Goal: Transaction & Acquisition: Purchase product/service

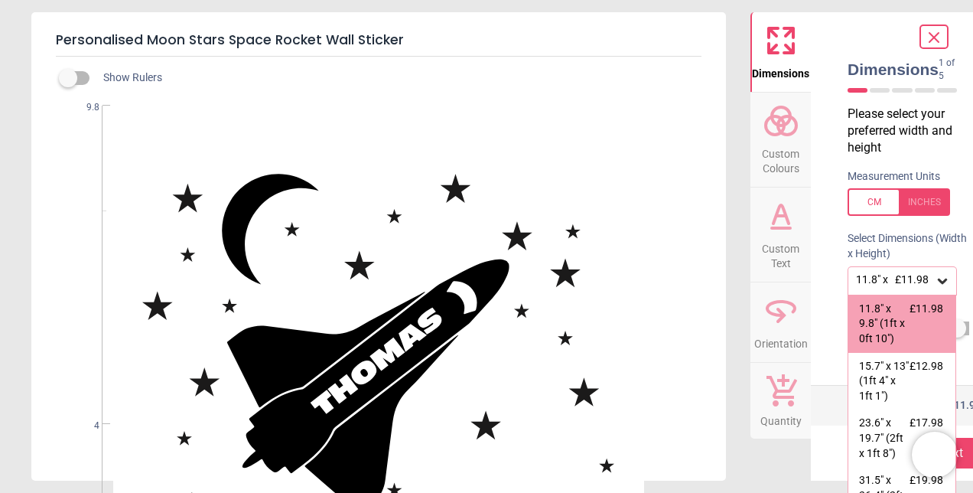
click at [919, 196] on div at bounding box center [898, 202] width 102 height 28
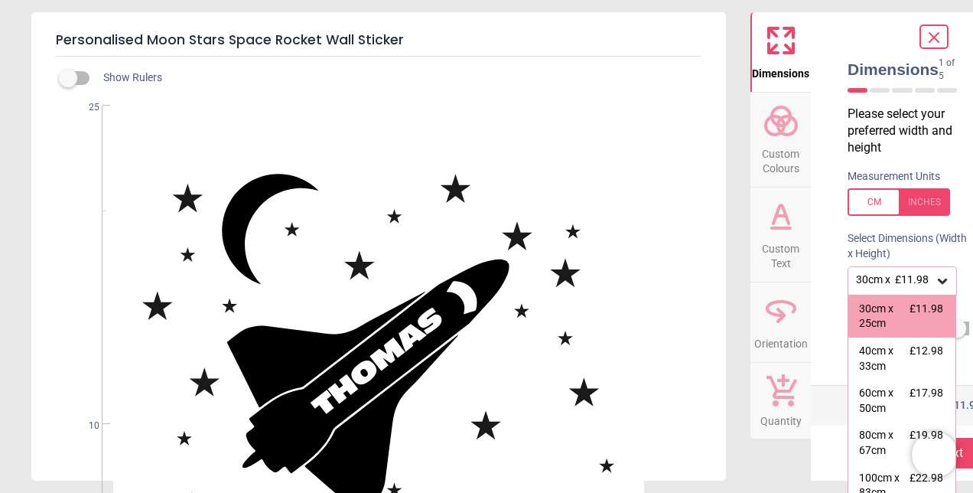
click at [919, 196] on div at bounding box center [898, 202] width 102 height 28
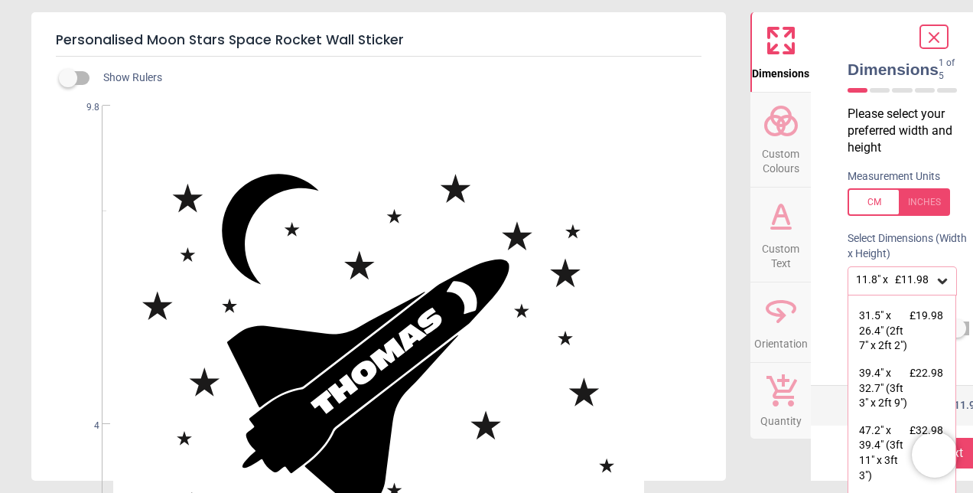
scroll to position [209, 0]
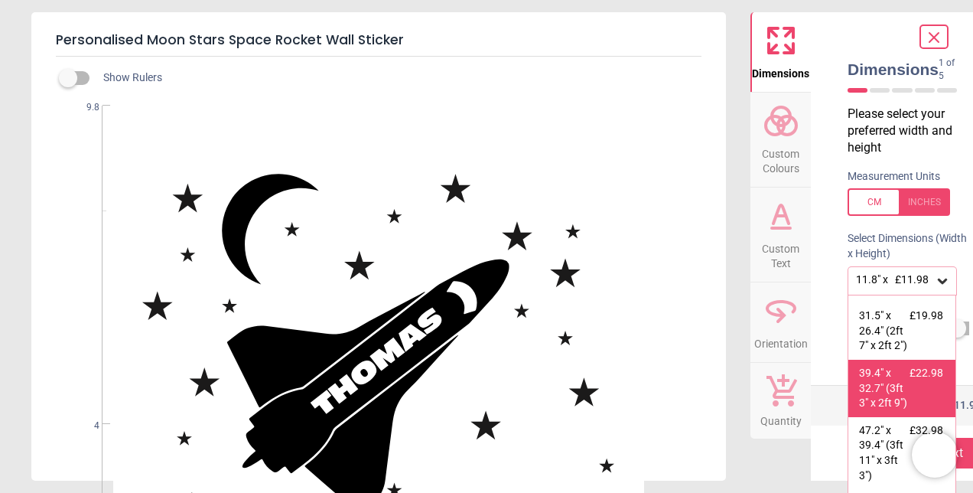
click at [875, 387] on div "39.4" x 32.7" (3ft 3" x 2ft 9")" at bounding box center [884, 388] width 50 height 45
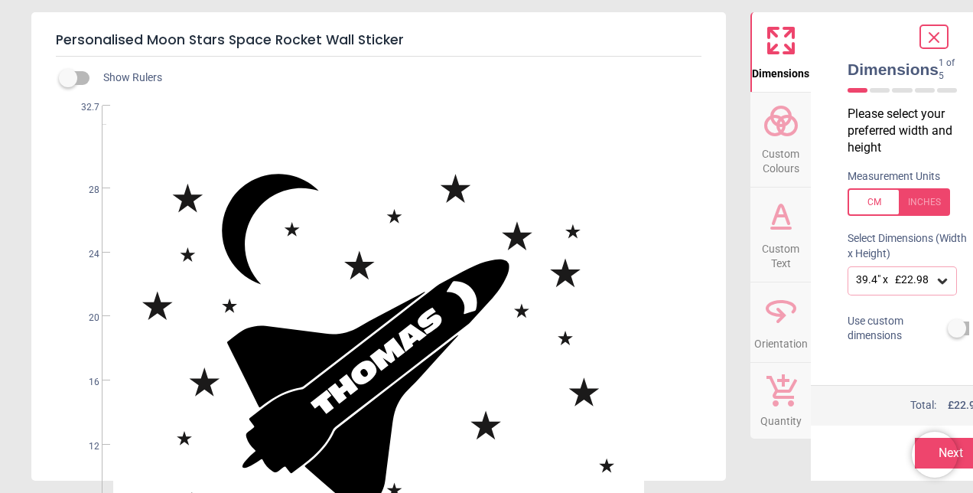
click at [874, 274] on div "39.4" x 32.7" (3ft 3" x 2ft 9") £22.98" at bounding box center [894, 280] width 80 height 15
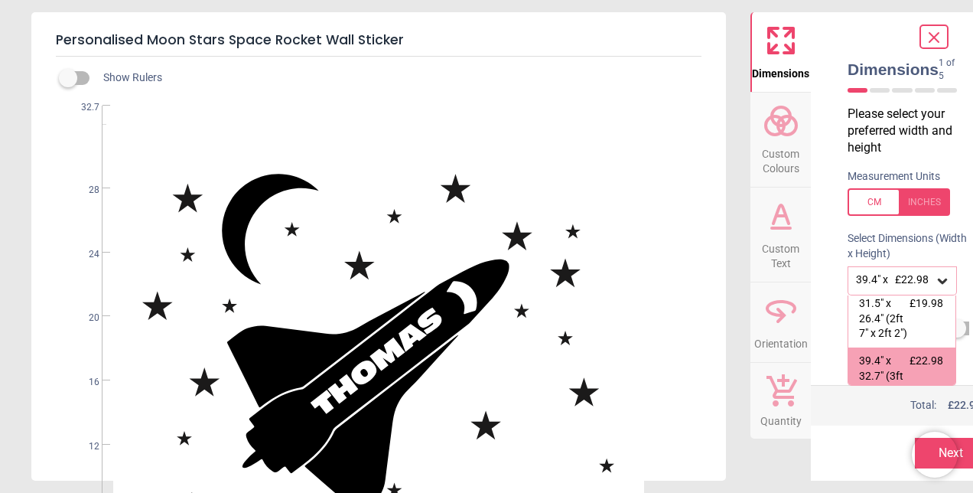
scroll to position [241, 0]
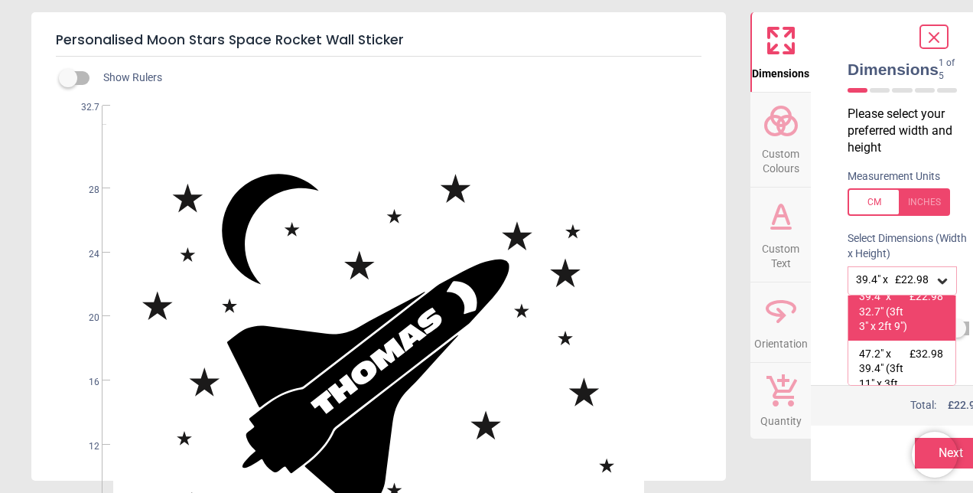
click at [887, 334] on div "39.4" x 32.7" (3ft 3" x 2ft 9")" at bounding box center [884, 311] width 50 height 45
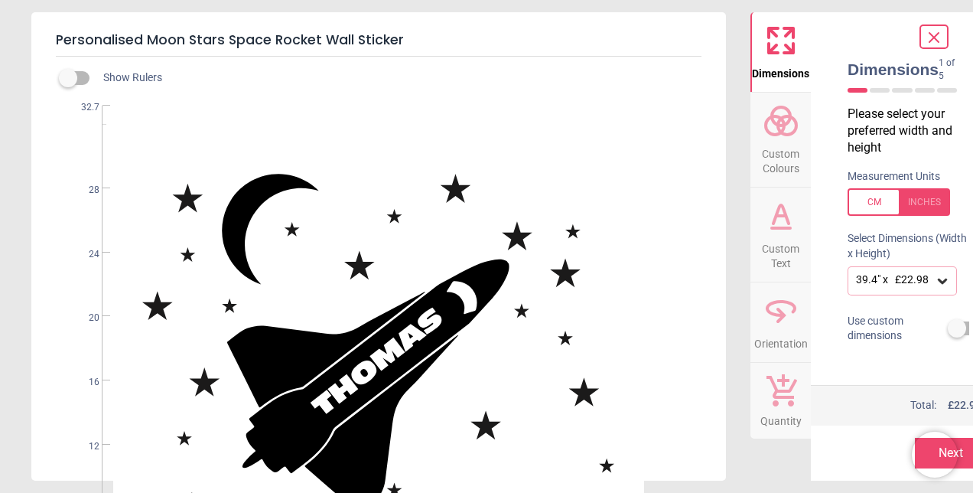
click at [962, 447] on button "Next" at bounding box center [951, 452] width 73 height 31
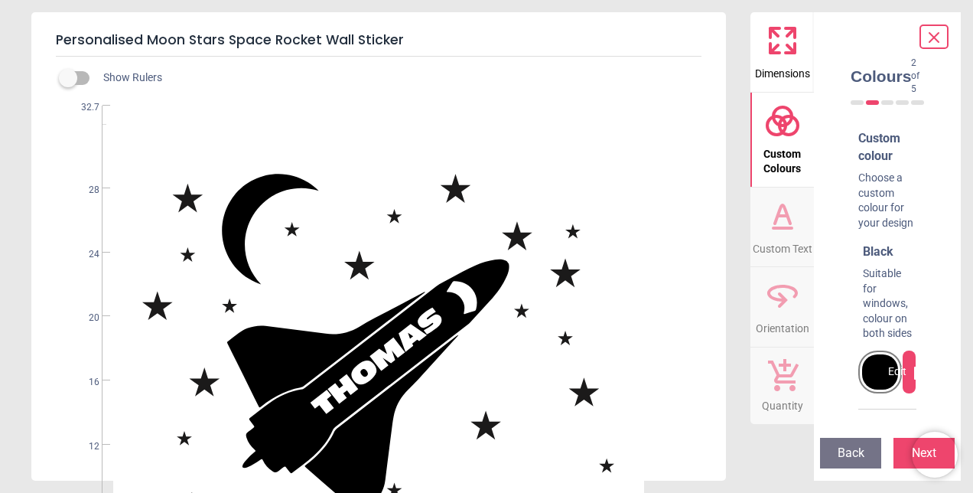
click at [870, 354] on div at bounding box center [880, 371] width 36 height 35
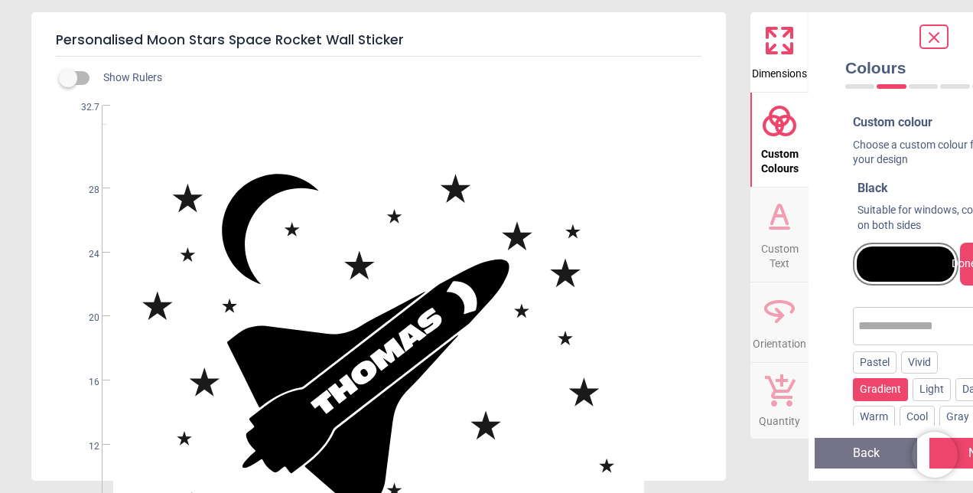
click at [908, 378] on div "Gradient" at bounding box center [880, 389] width 55 height 23
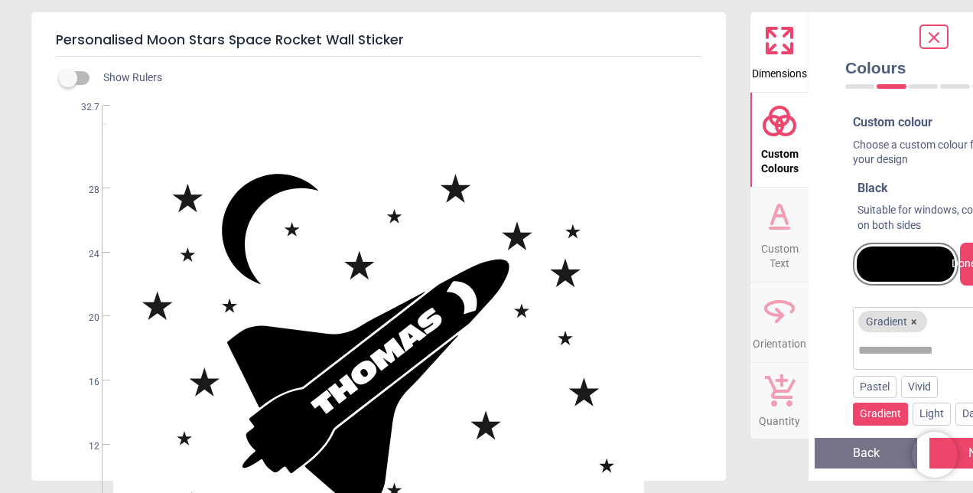
click at [909, 255] on div at bounding box center [906, 263] width 98 height 35
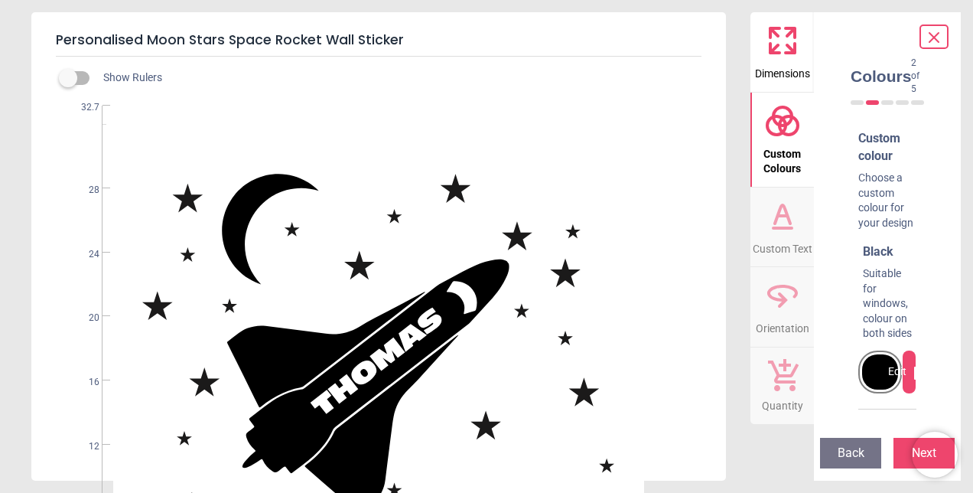
click at [903, 355] on div "Edit" at bounding box center [909, 371] width 13 height 43
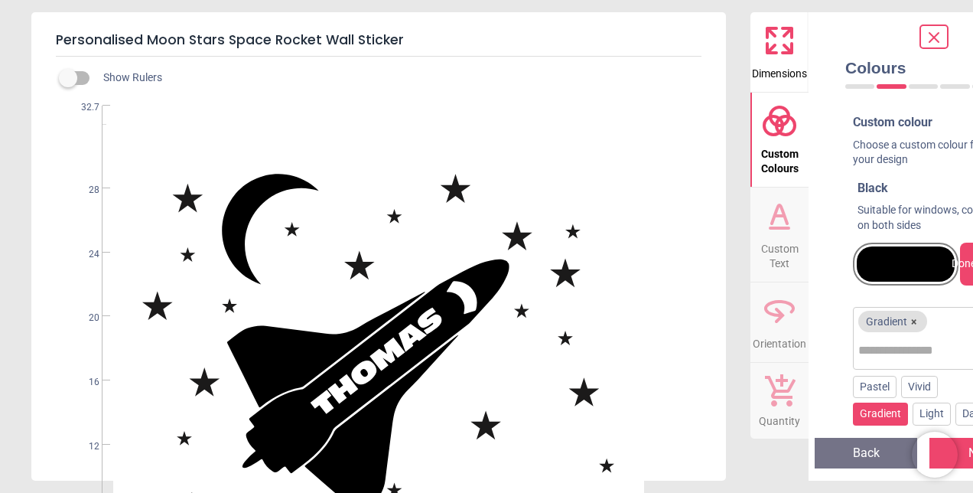
click at [913, 322] on button "×" at bounding box center [913, 321] width 12 height 12
click at [916, 272] on div at bounding box center [906, 263] width 98 height 35
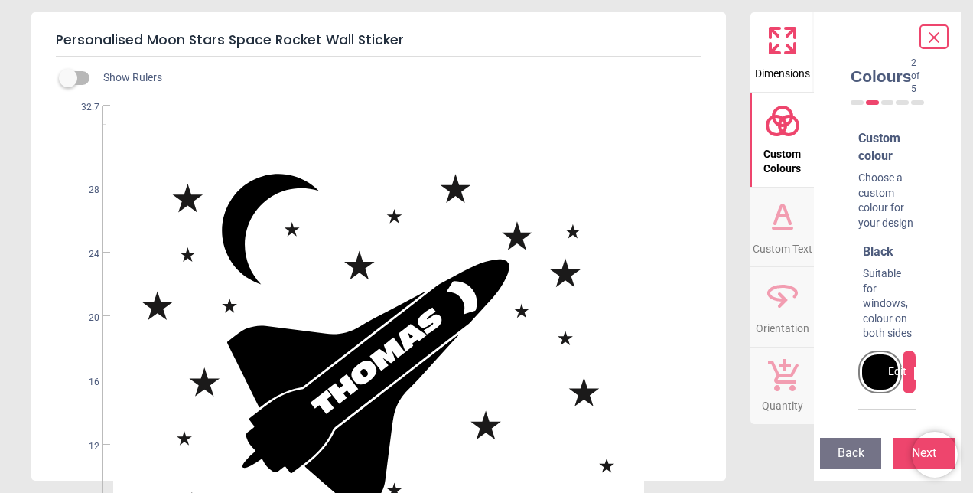
click at [873, 357] on div at bounding box center [880, 371] width 36 height 35
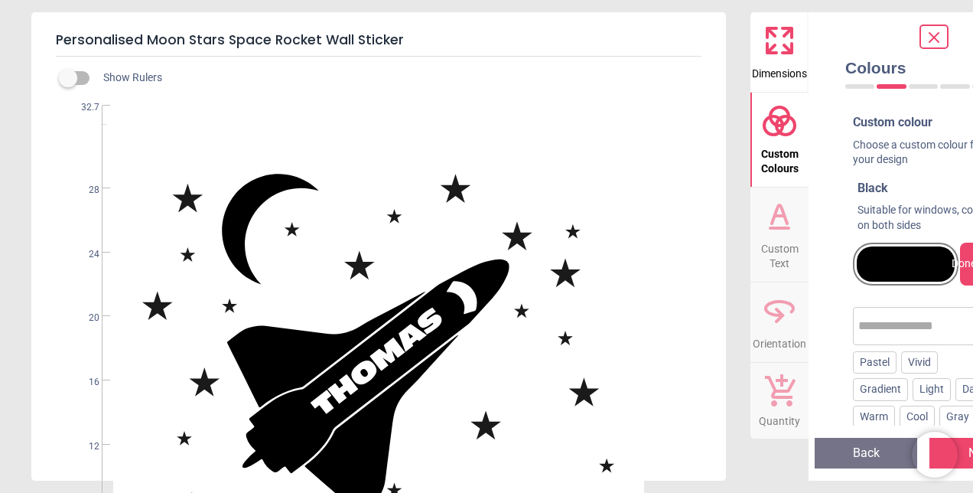
click at [923, 37] on div at bounding box center [933, 36] width 29 height 24
click at [935, 40] on icon at bounding box center [934, 37] width 18 height 18
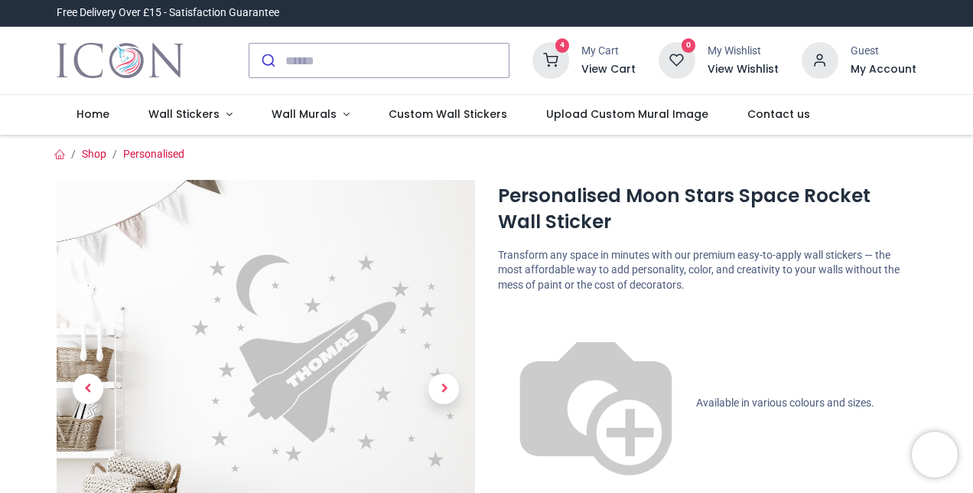
click at [568, 58] on icon at bounding box center [550, 60] width 37 height 37
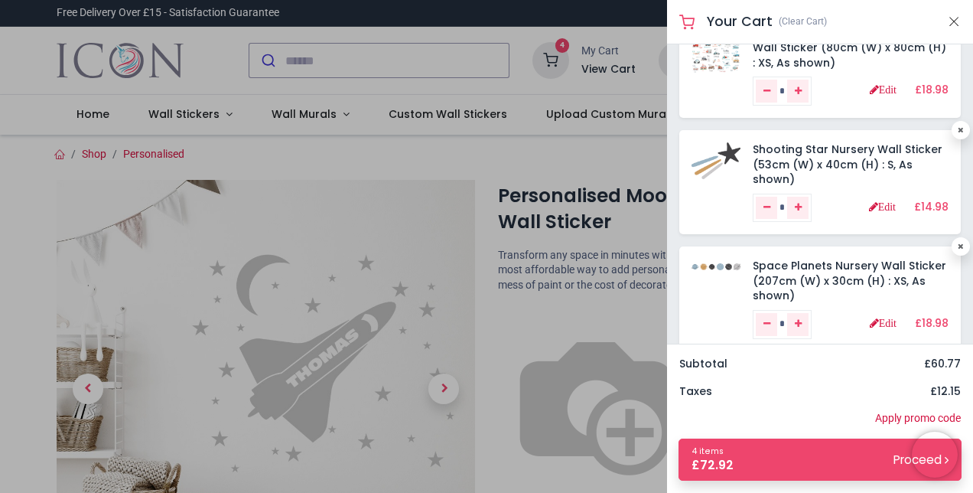
scroll to position [188, 0]
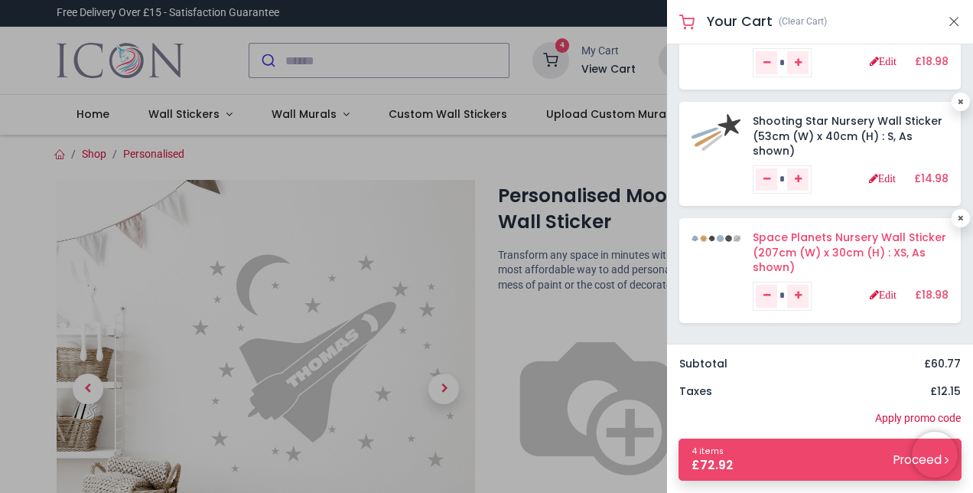
click at [815, 251] on link "Space Planets Nursery Wall Sticker (207cm (W) x 30cm (H) : XS, As shown)" at bounding box center [850, 251] width 194 height 45
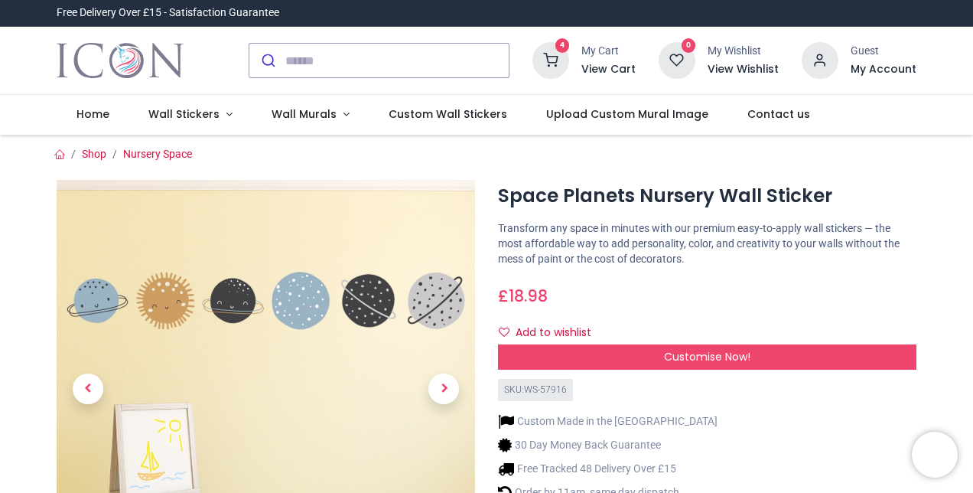
click at [688, 353] on span "Customise Now!" at bounding box center [707, 356] width 86 height 15
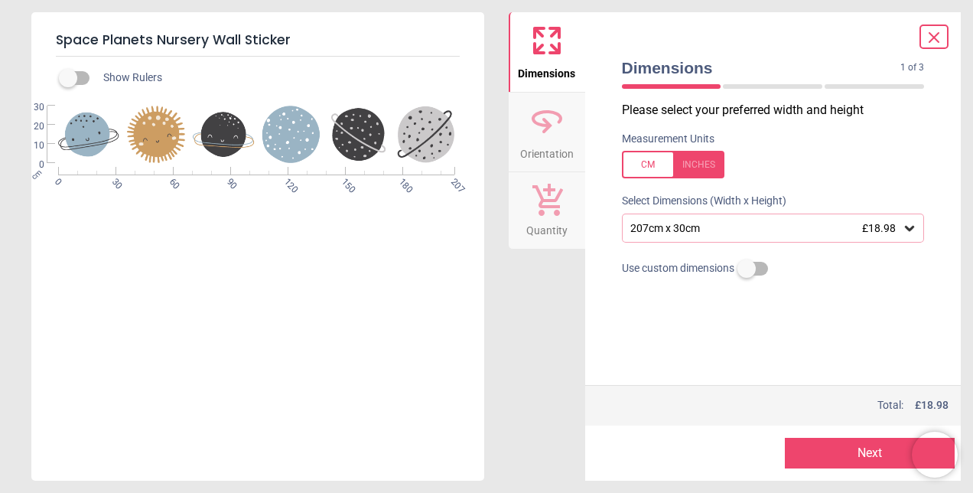
click at [741, 223] on div "207cm x 30cm £18.98" at bounding box center [766, 228] width 274 height 13
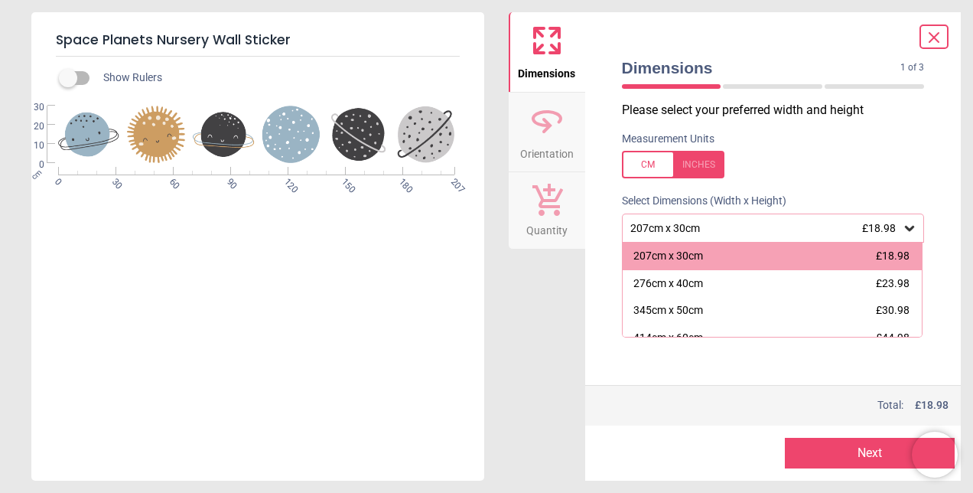
click at [701, 164] on div at bounding box center [673, 165] width 102 height 28
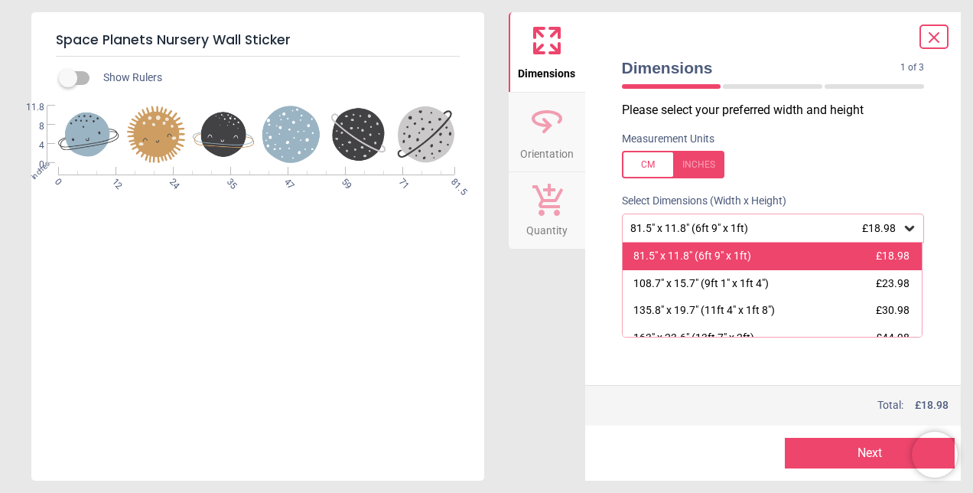
click at [705, 249] on div "81.5" x 11.8" (6ft 9" x 1ft)" at bounding box center [692, 256] width 118 height 15
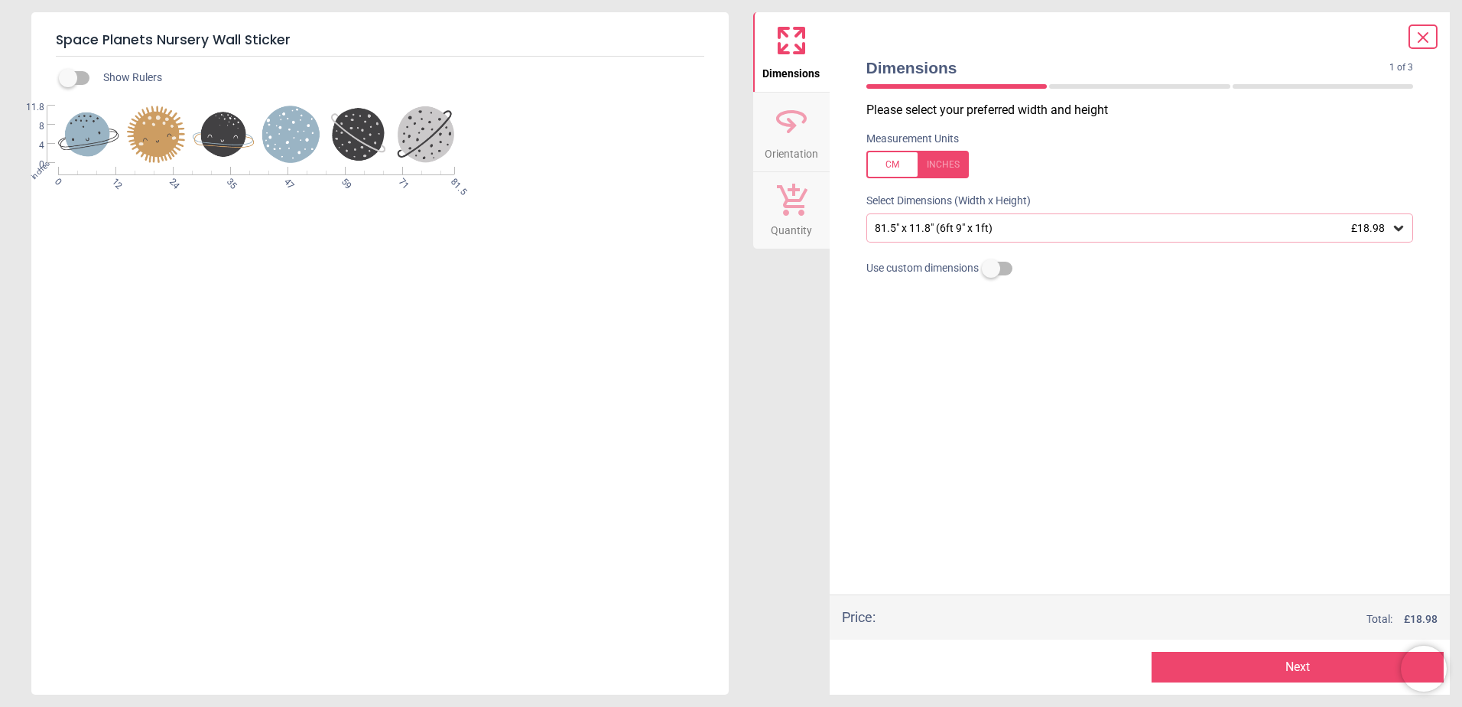
click at [972, 45] on icon at bounding box center [1423, 37] width 18 height 18
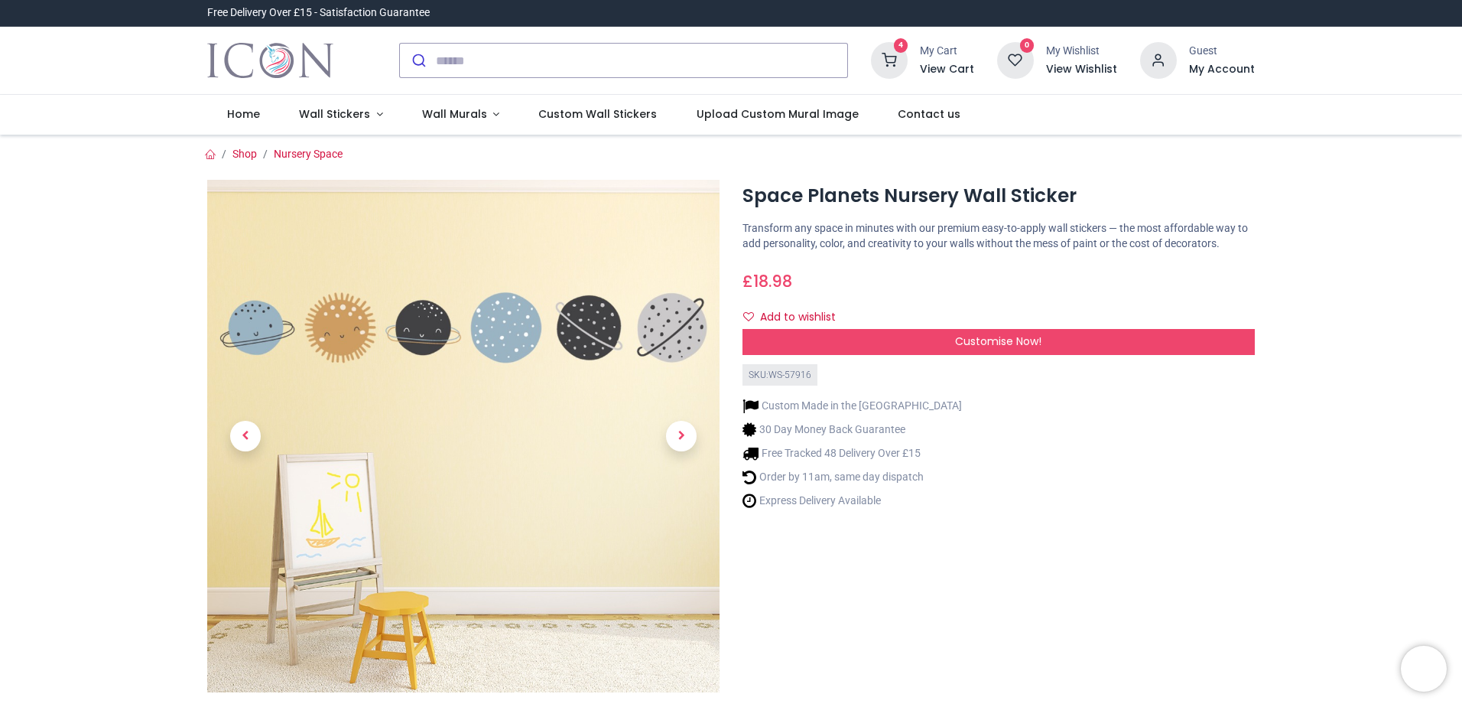
click at [891, 61] on icon at bounding box center [889, 60] width 37 height 37
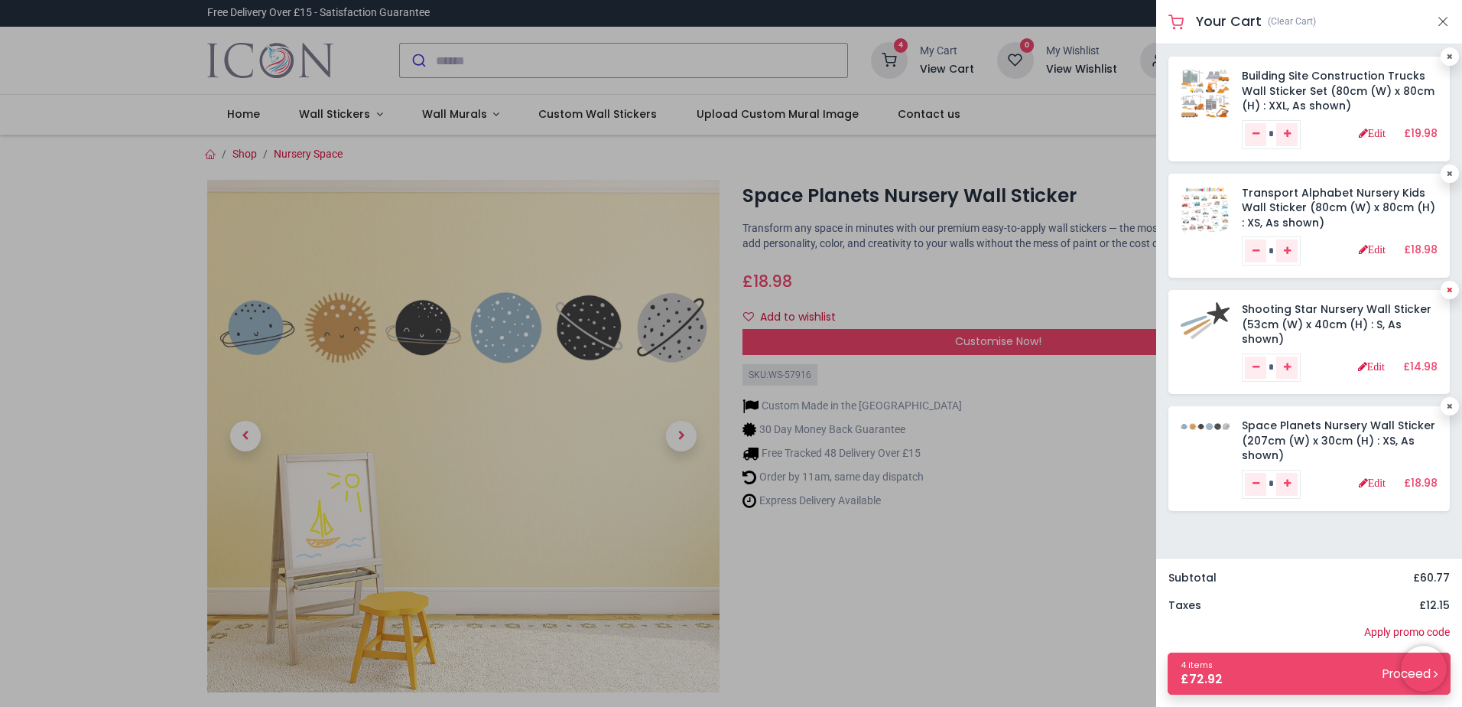
click at [972, 288] on icon at bounding box center [1450, 290] width 6 height 8
type input "*"
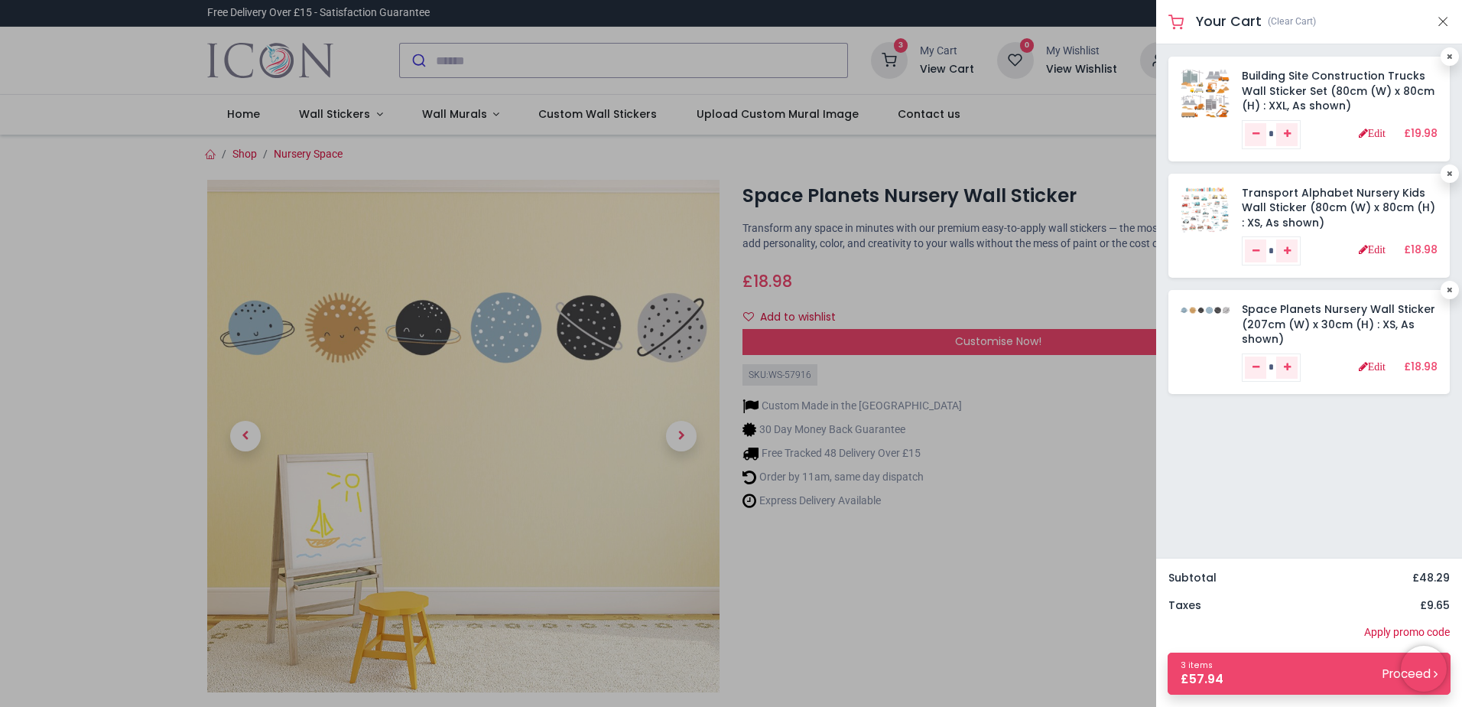
click at [361, 121] on div at bounding box center [731, 353] width 1462 height 707
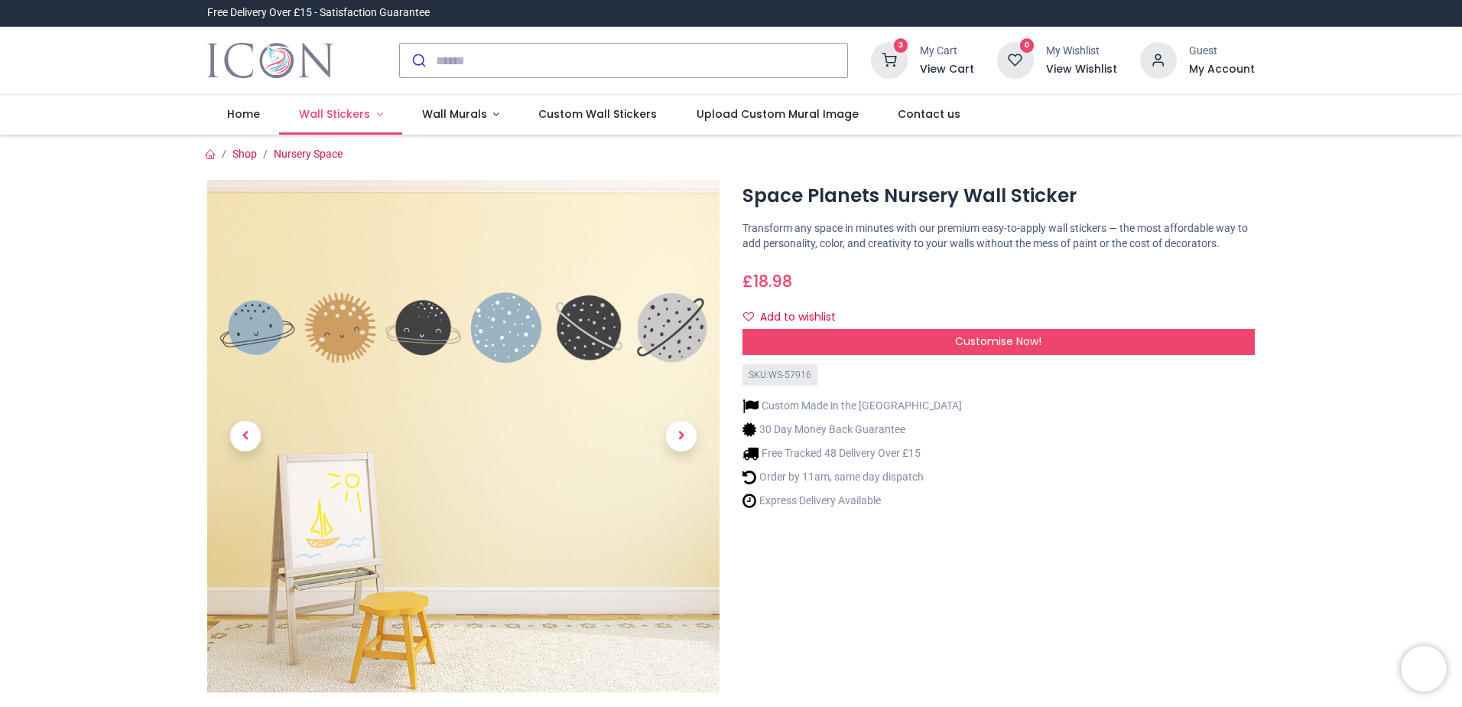
click at [365, 112] on span "Wall Stickers" at bounding box center [334, 113] width 71 height 15
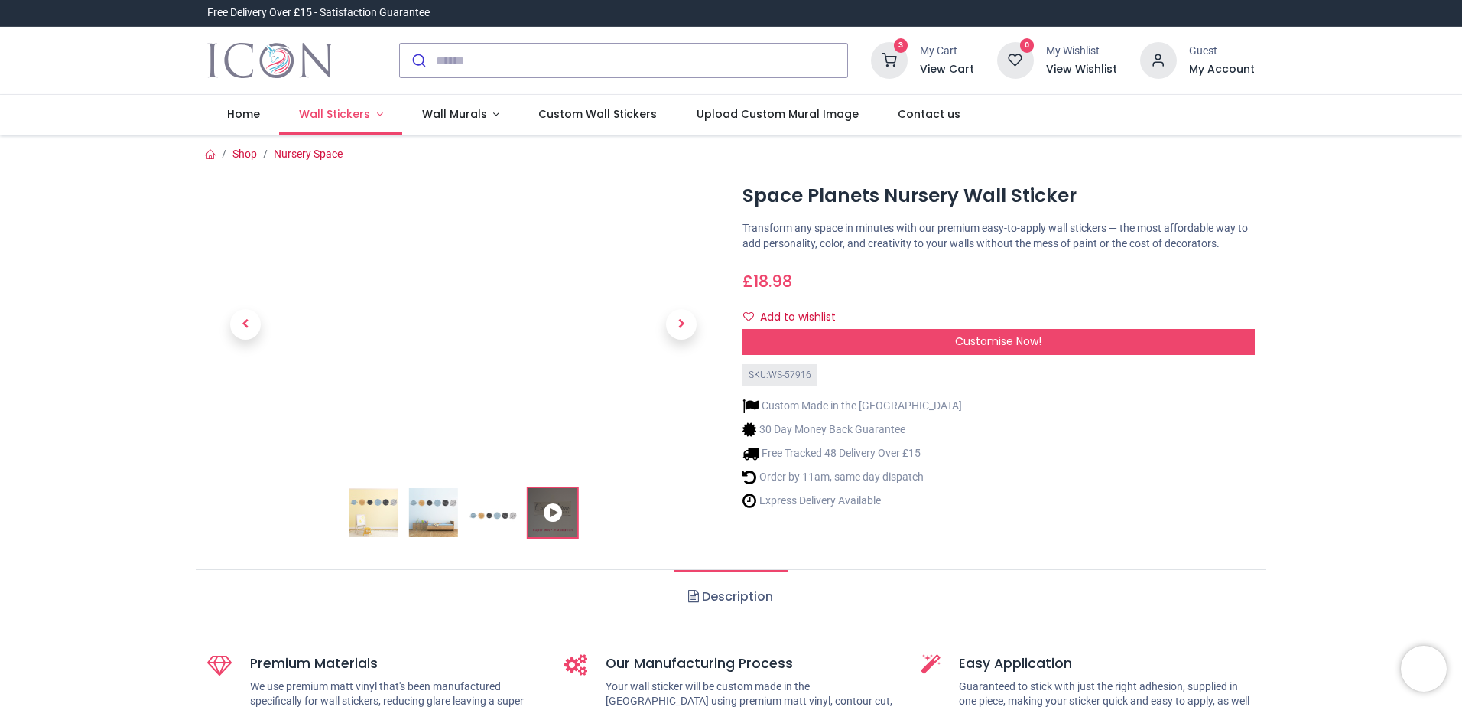
click at [373, 112] on link "Wall Stickers" at bounding box center [340, 115] width 123 height 40
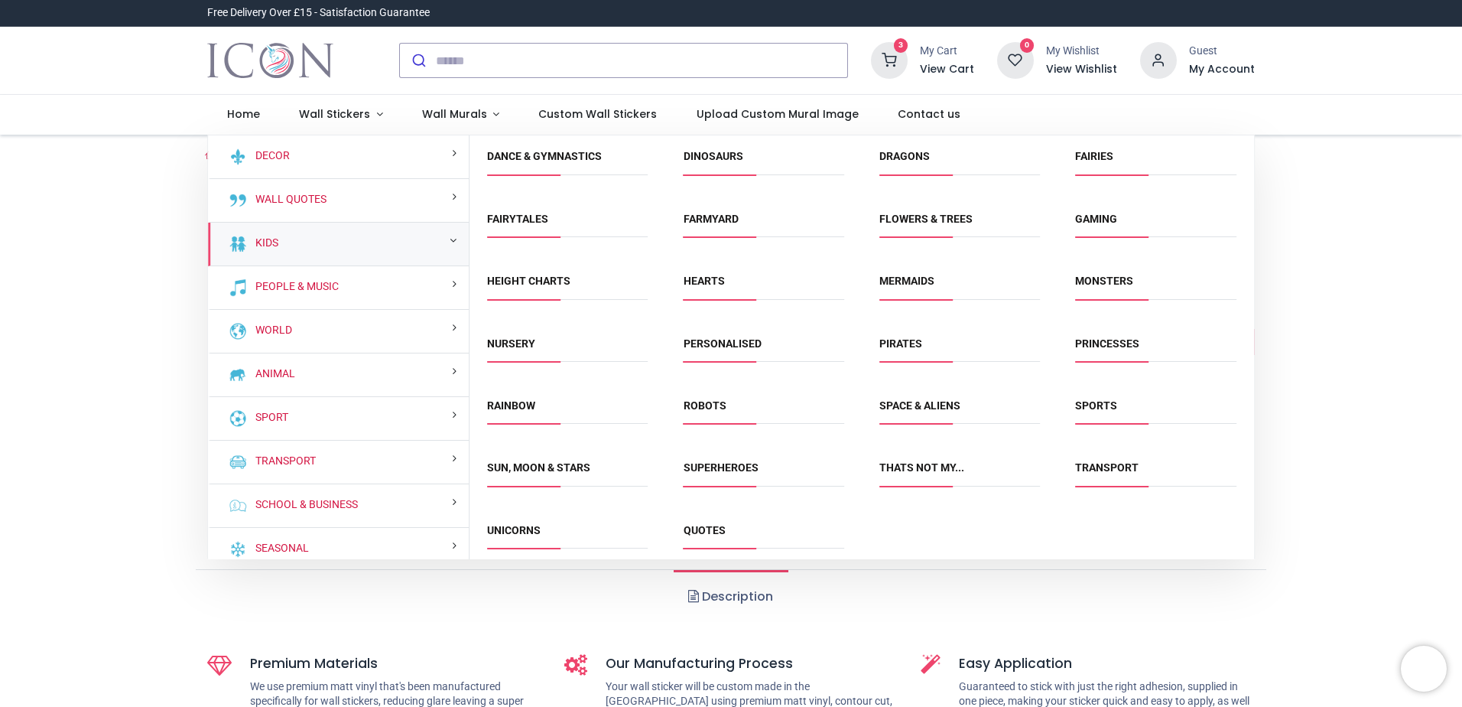
scroll to position [136, 0]
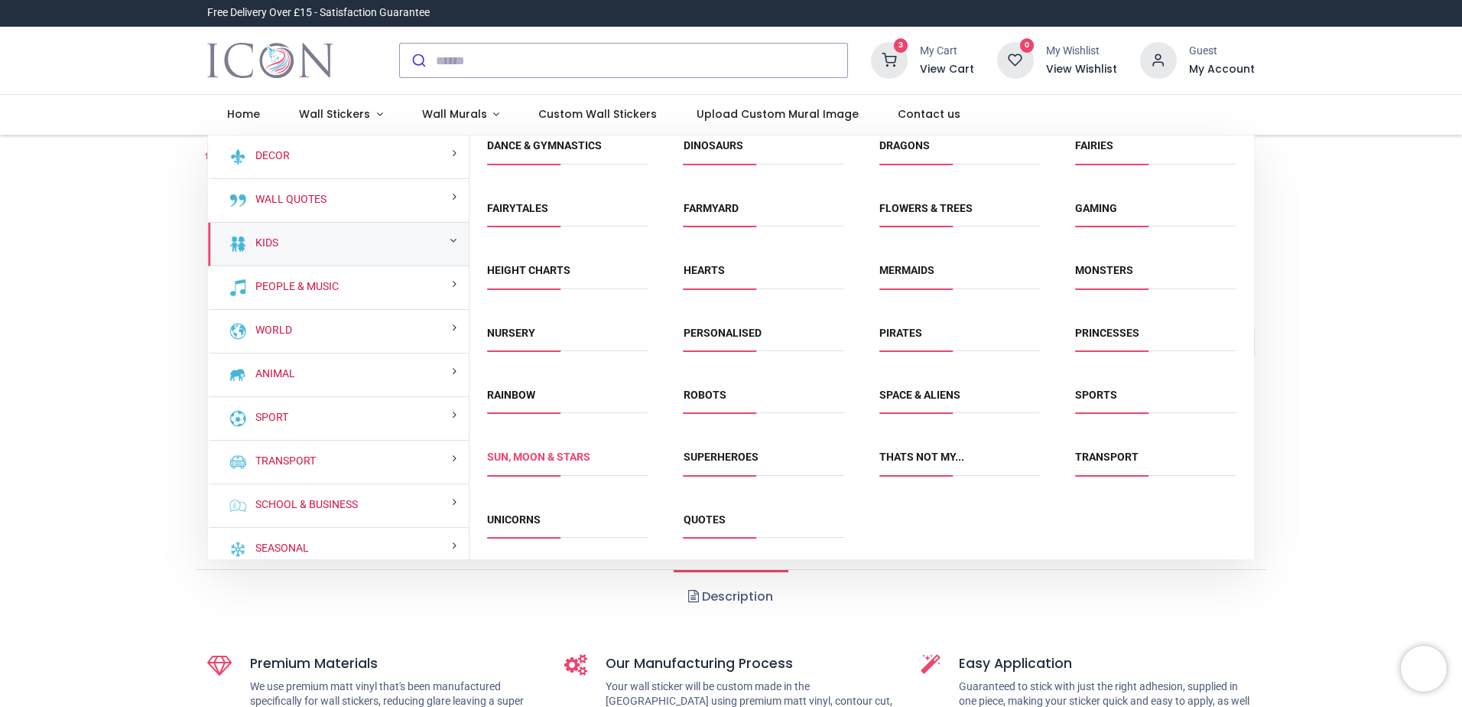
click at [556, 461] on link "Sun, Moon & Stars" at bounding box center [538, 456] width 103 height 12
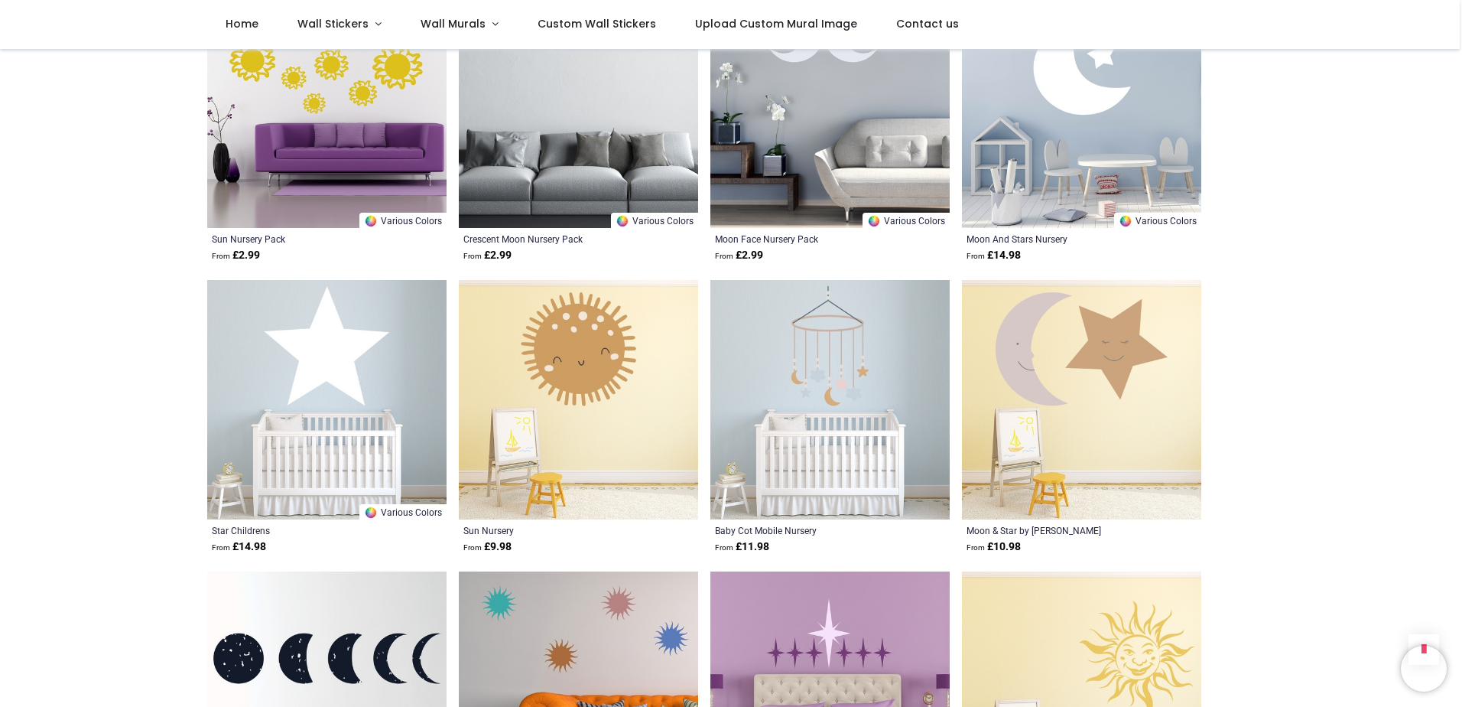
scroll to position [1606, 0]
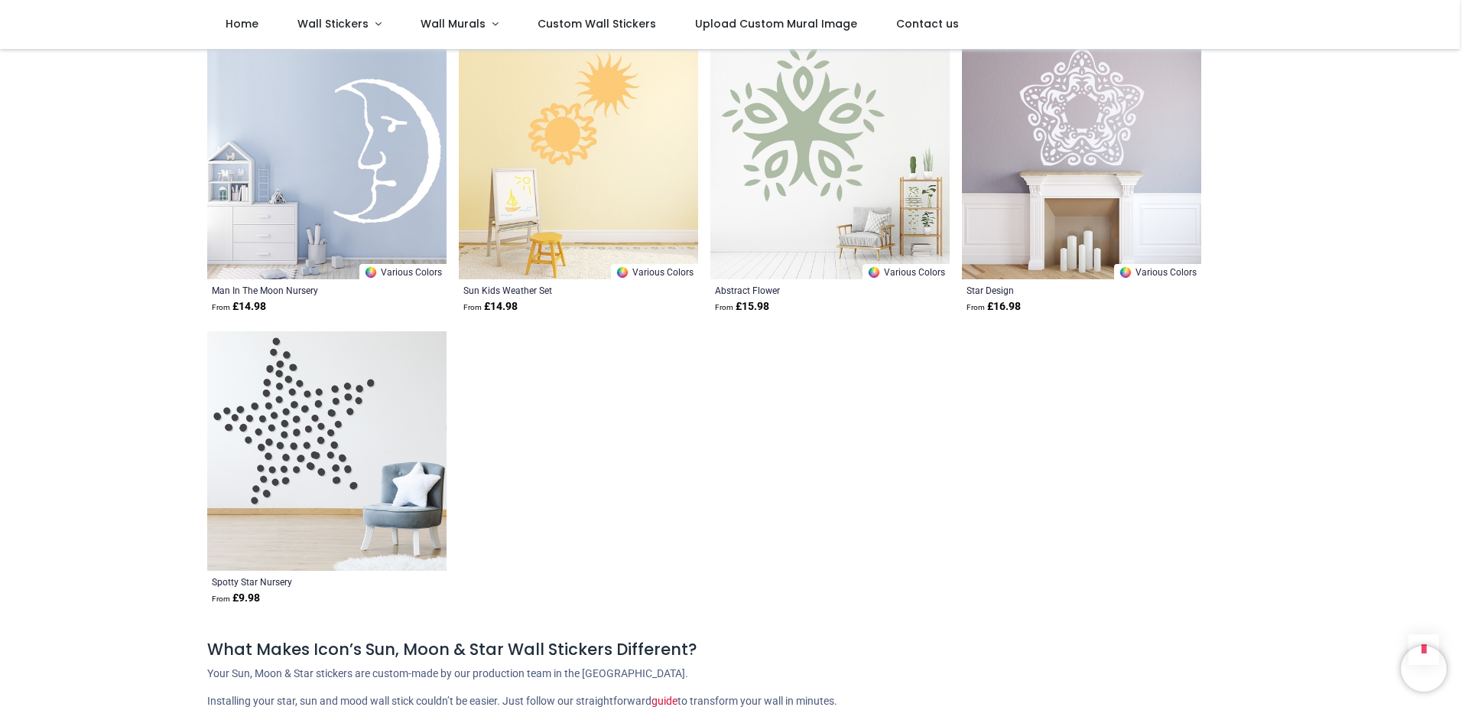
scroll to position [3595, 0]
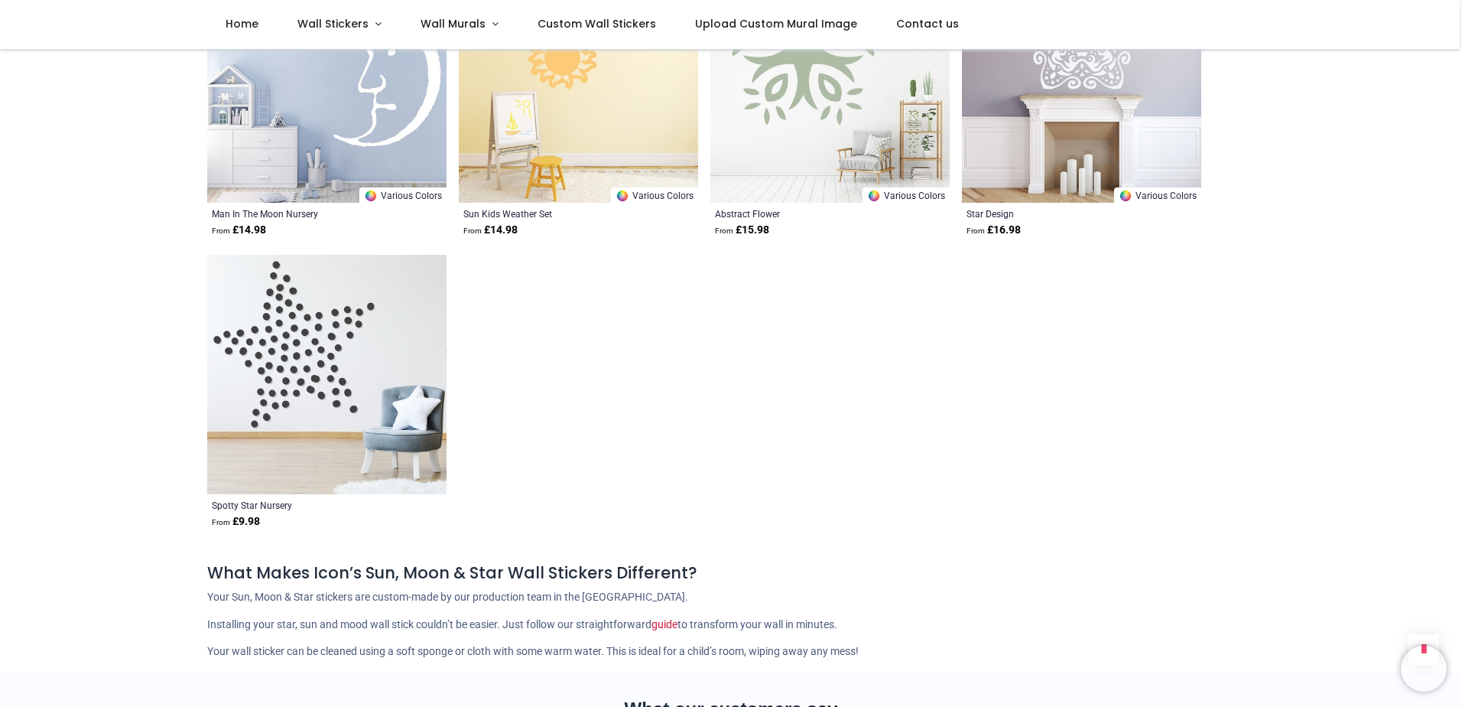
click at [418, 418] on img at bounding box center [326, 374] width 239 height 239
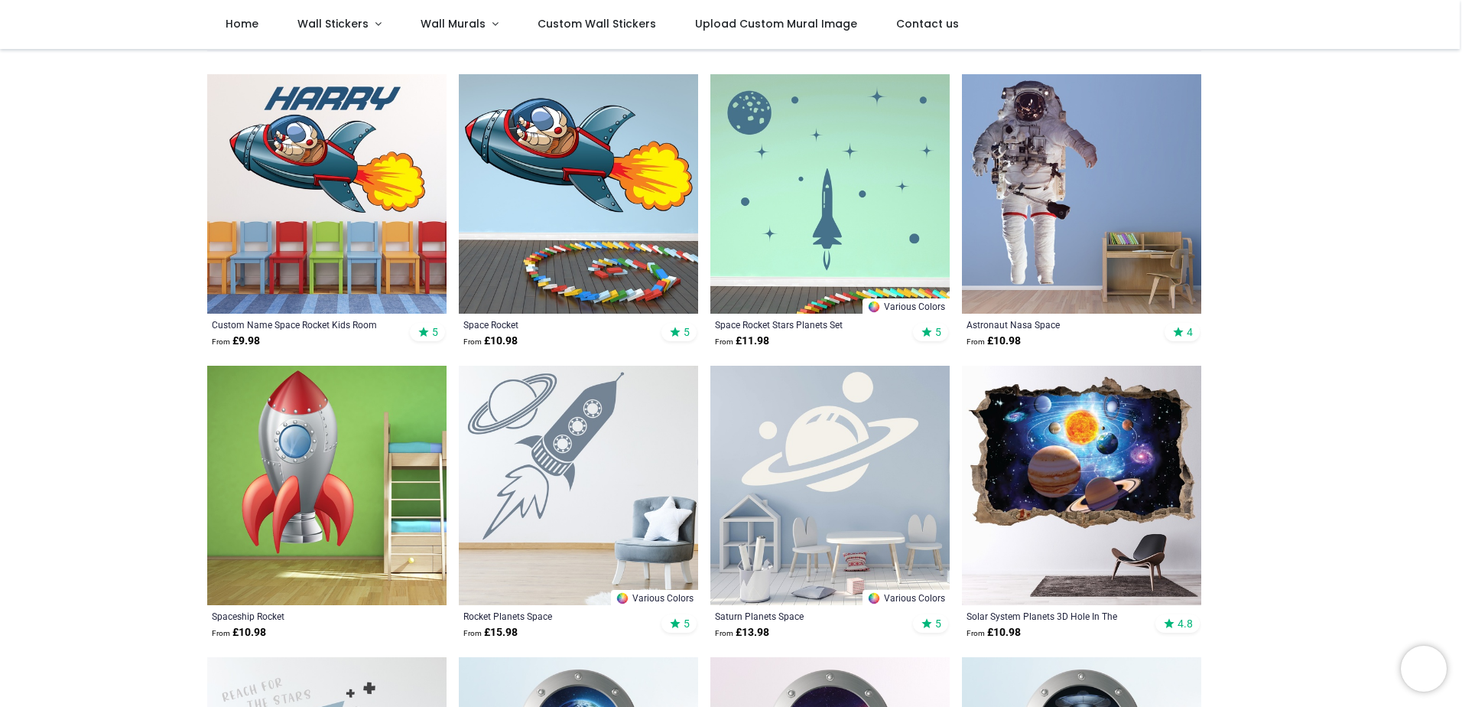
scroll to position [306, 0]
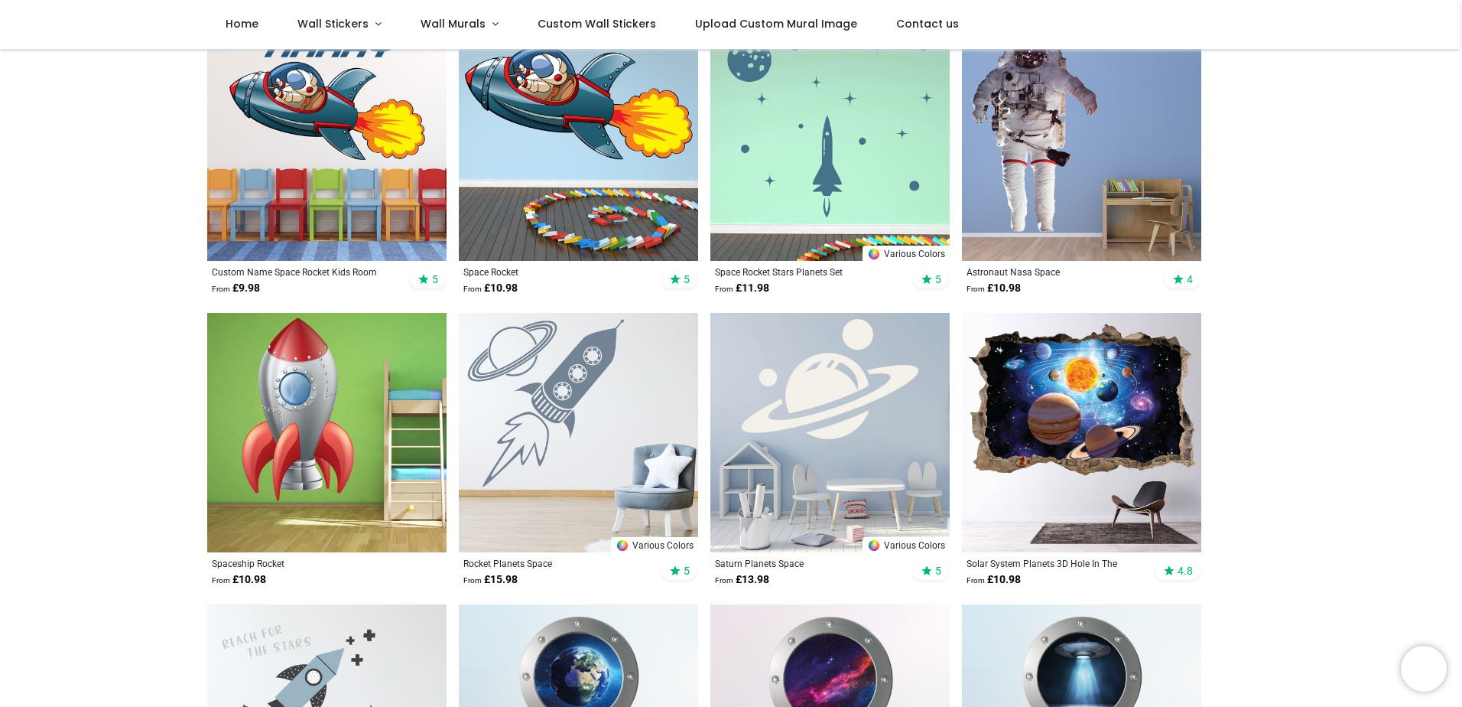
scroll to position [382, 0]
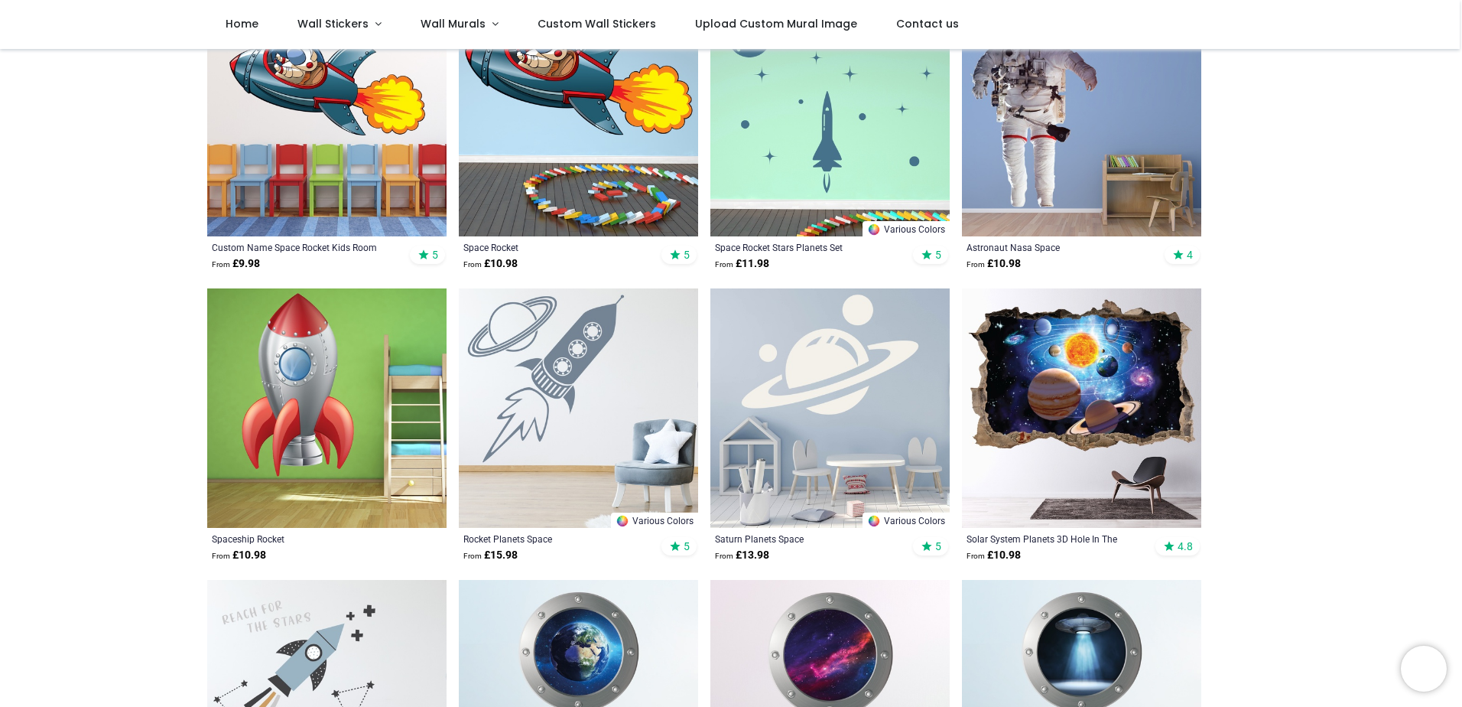
click at [901, 392] on img at bounding box center [830, 407] width 239 height 239
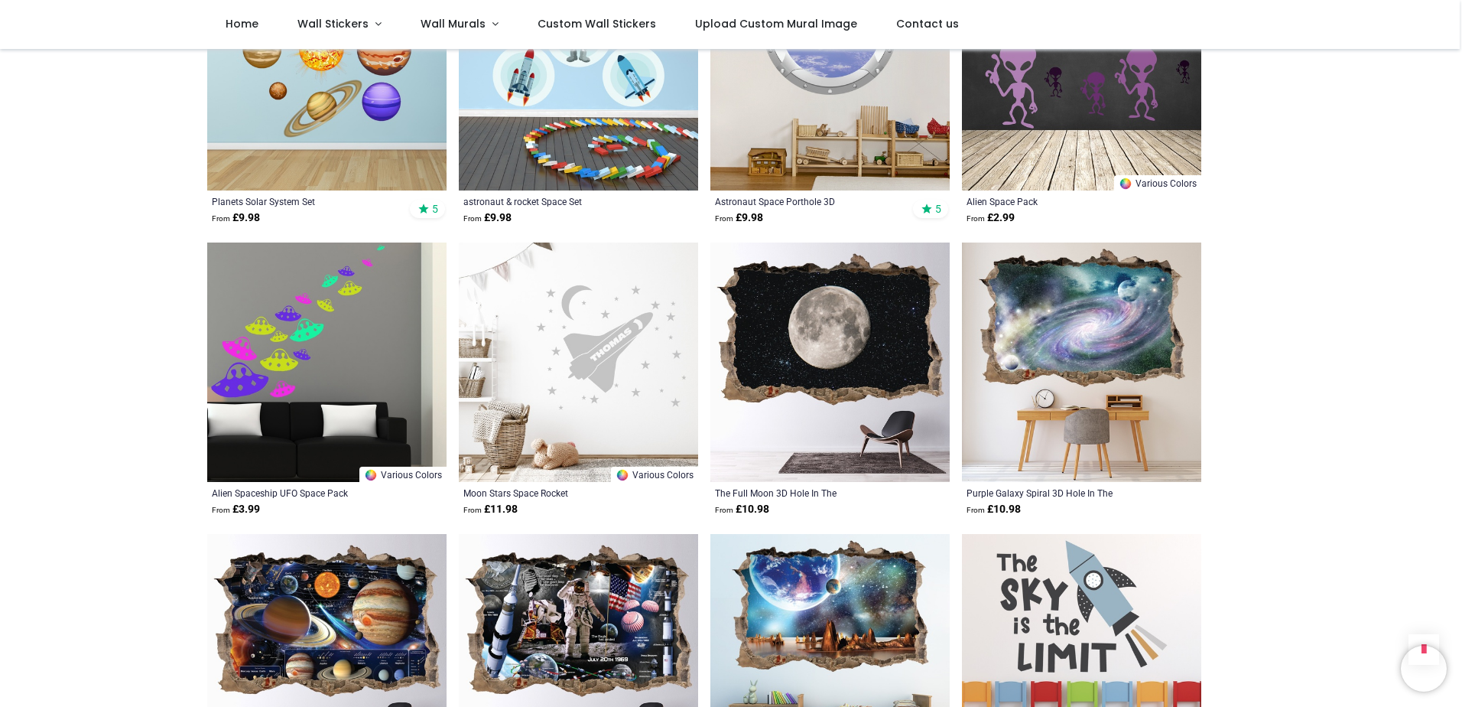
scroll to position [1606, 0]
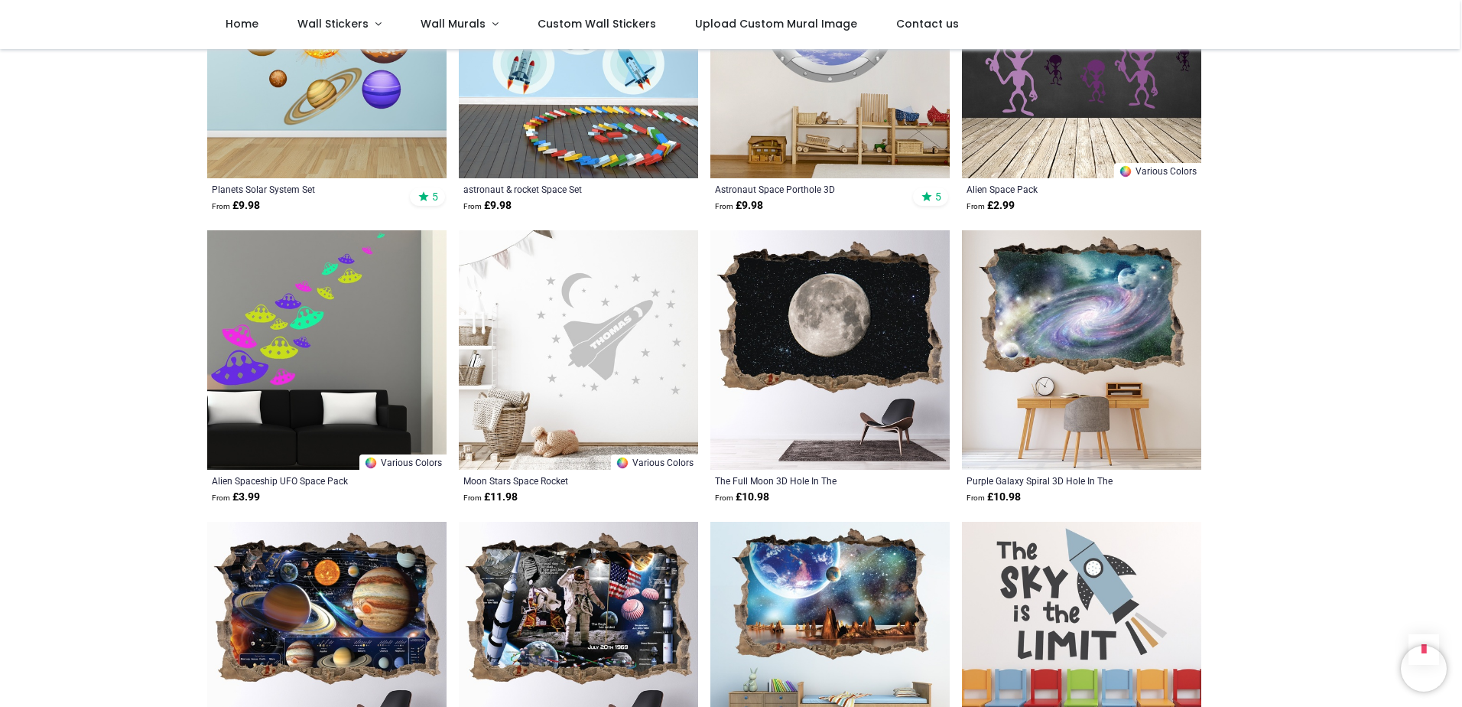
click at [619, 401] on img at bounding box center [578, 349] width 239 height 239
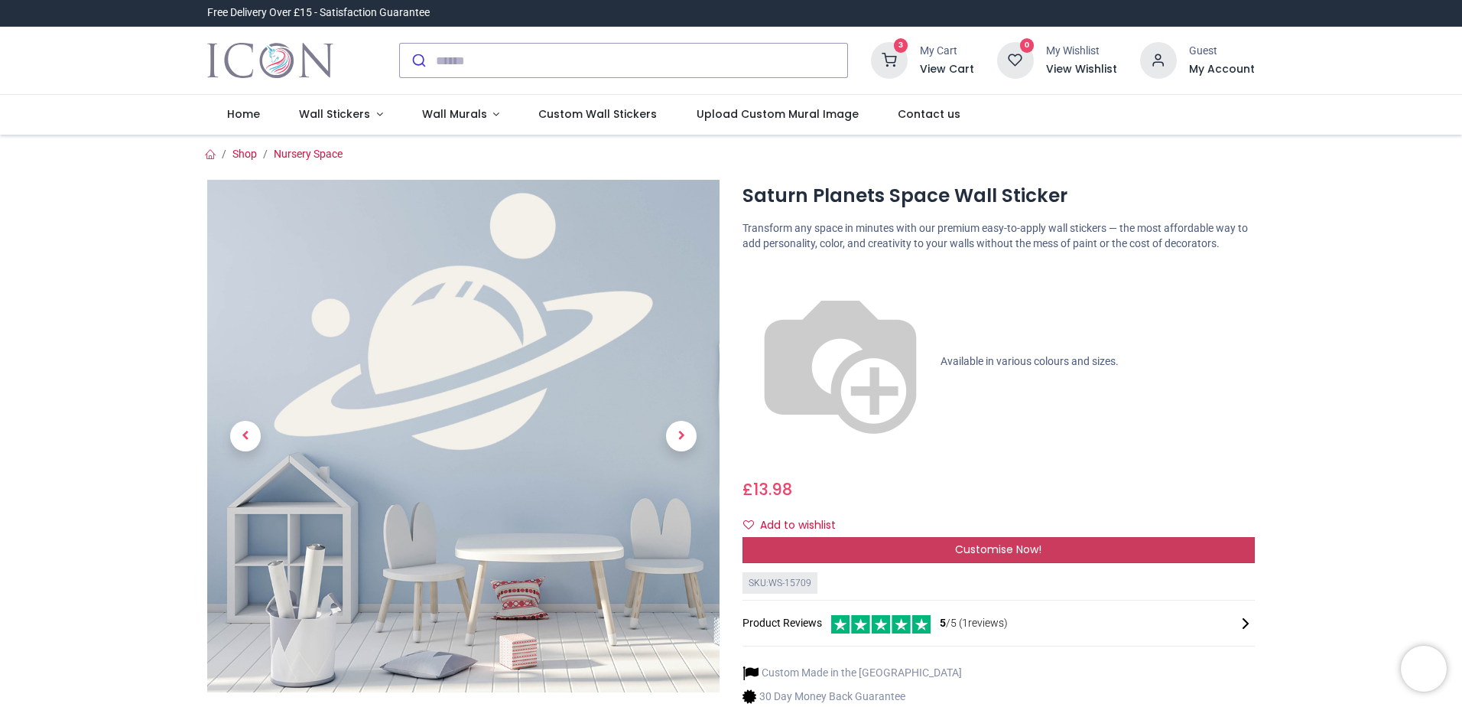
click at [962, 542] on span "Customise Now!" at bounding box center [998, 549] width 86 height 15
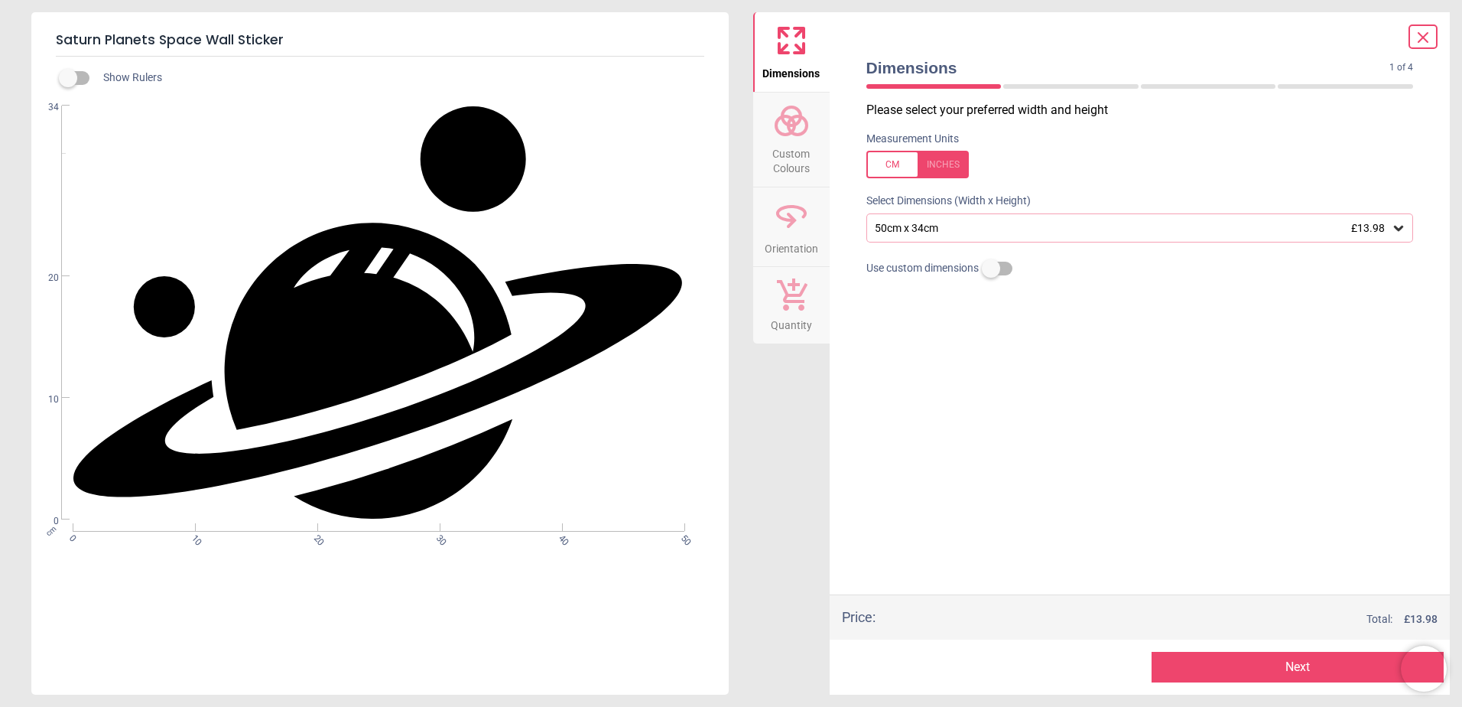
click at [944, 164] on div at bounding box center [918, 165] width 102 height 28
click at [975, 216] on div "19.7" x 13.4" (1ft 8" x 1ft 1") £13.98" at bounding box center [1141, 227] width 548 height 29
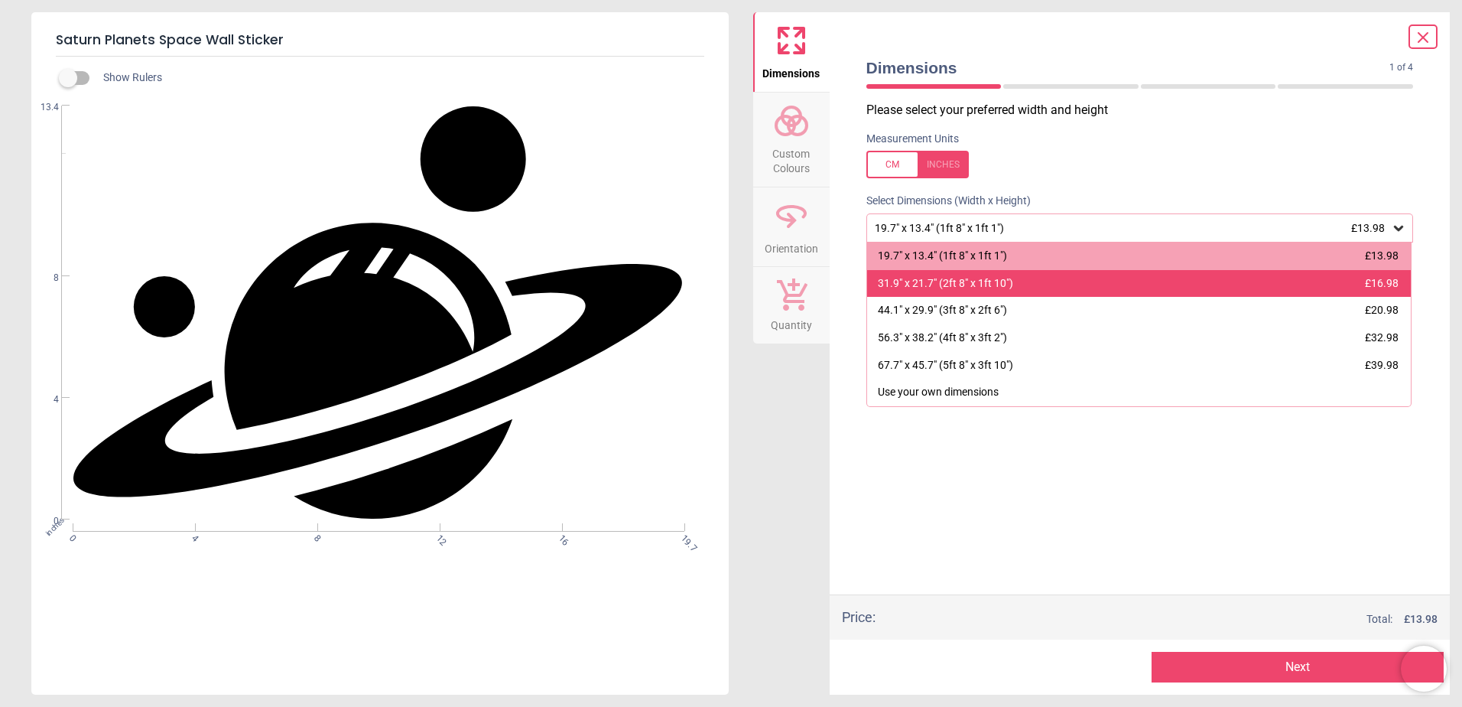
click at [958, 288] on div "31.9" x 21.7" (2ft 8" x 1ft 10")" at bounding box center [945, 283] width 135 height 15
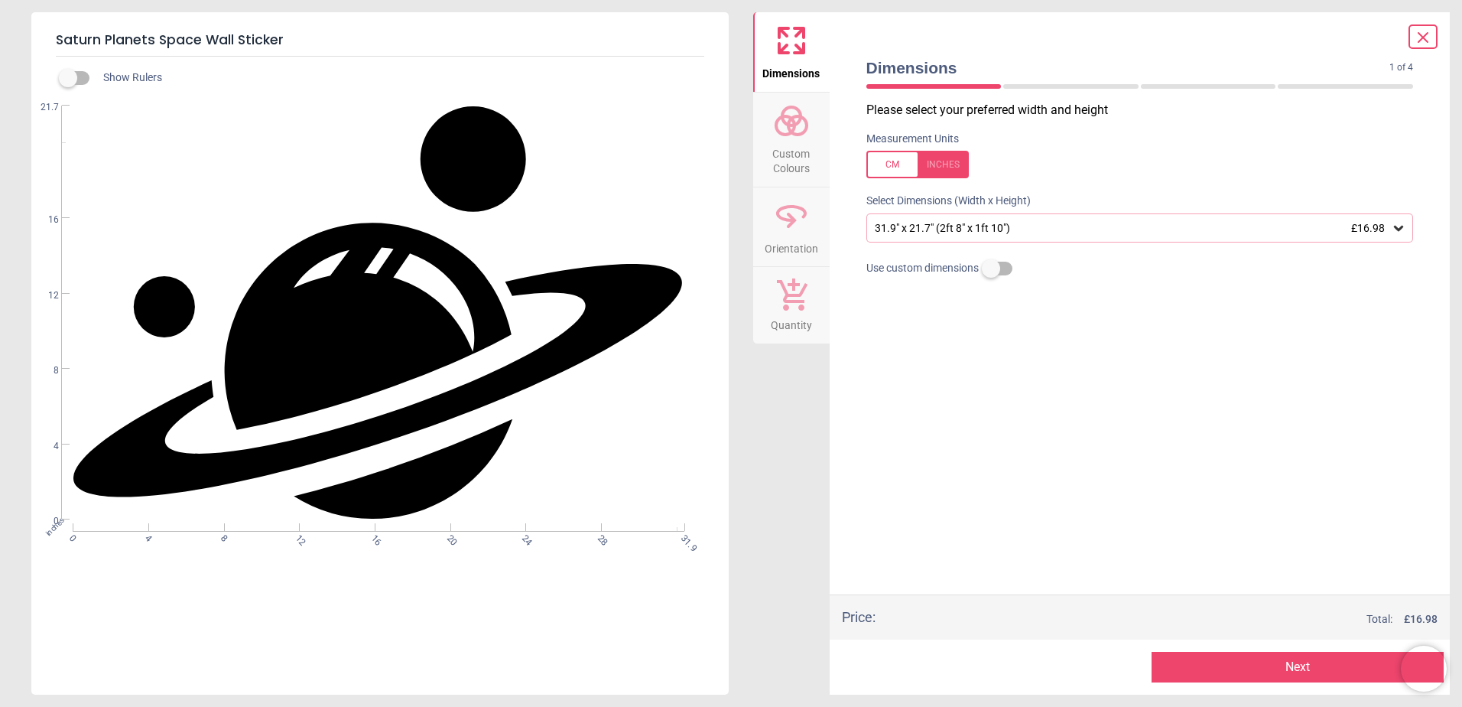
click at [1299, 664] on button "Next" at bounding box center [1298, 667] width 292 height 31
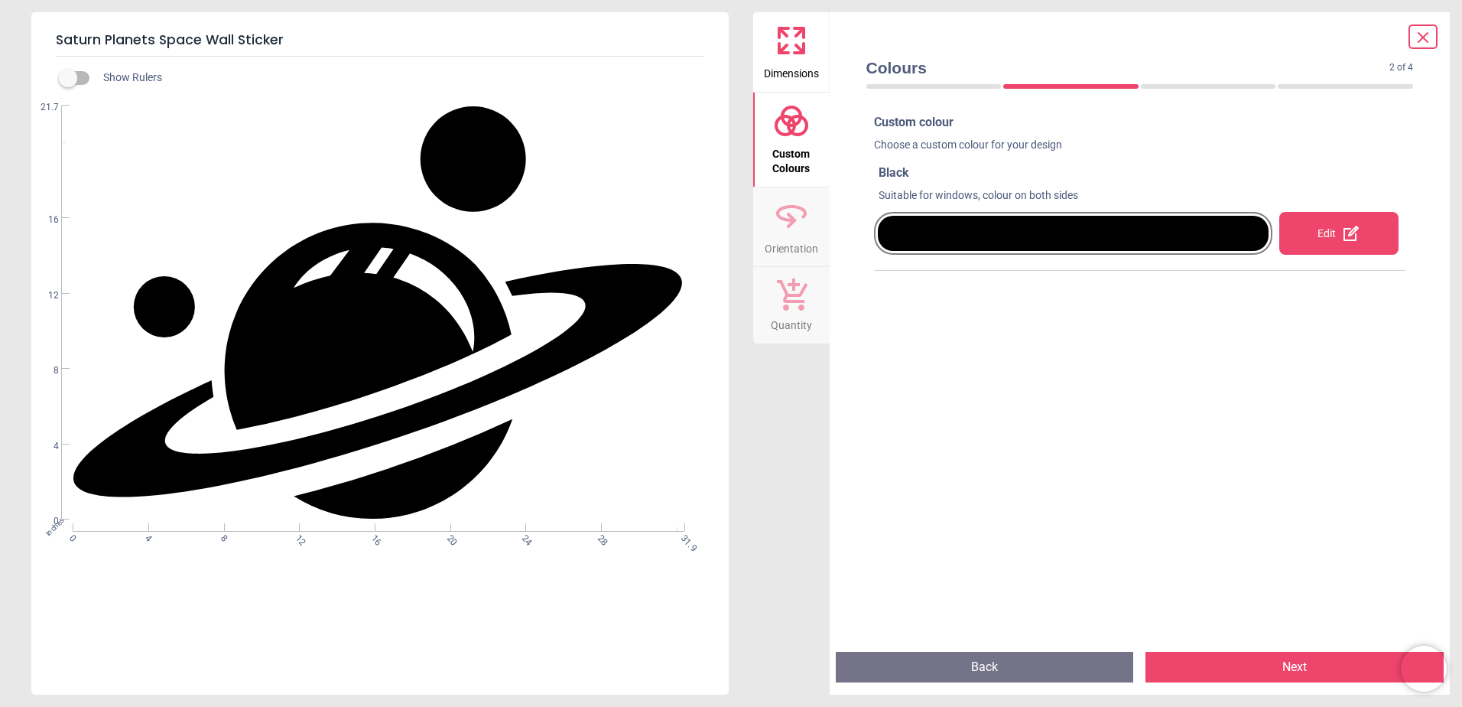
click at [1168, 239] on div at bounding box center [1074, 233] width 392 height 35
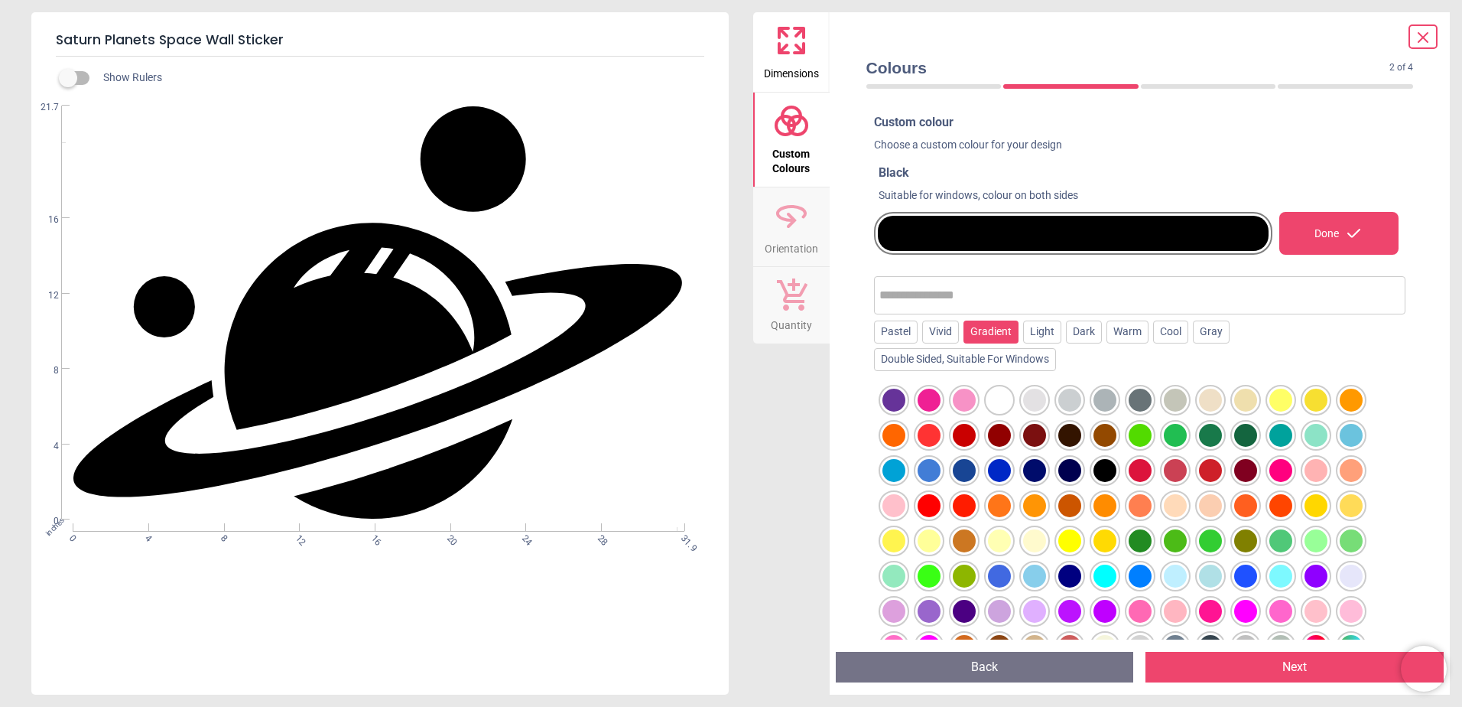
click at [983, 328] on div "Gradient" at bounding box center [991, 331] width 55 height 23
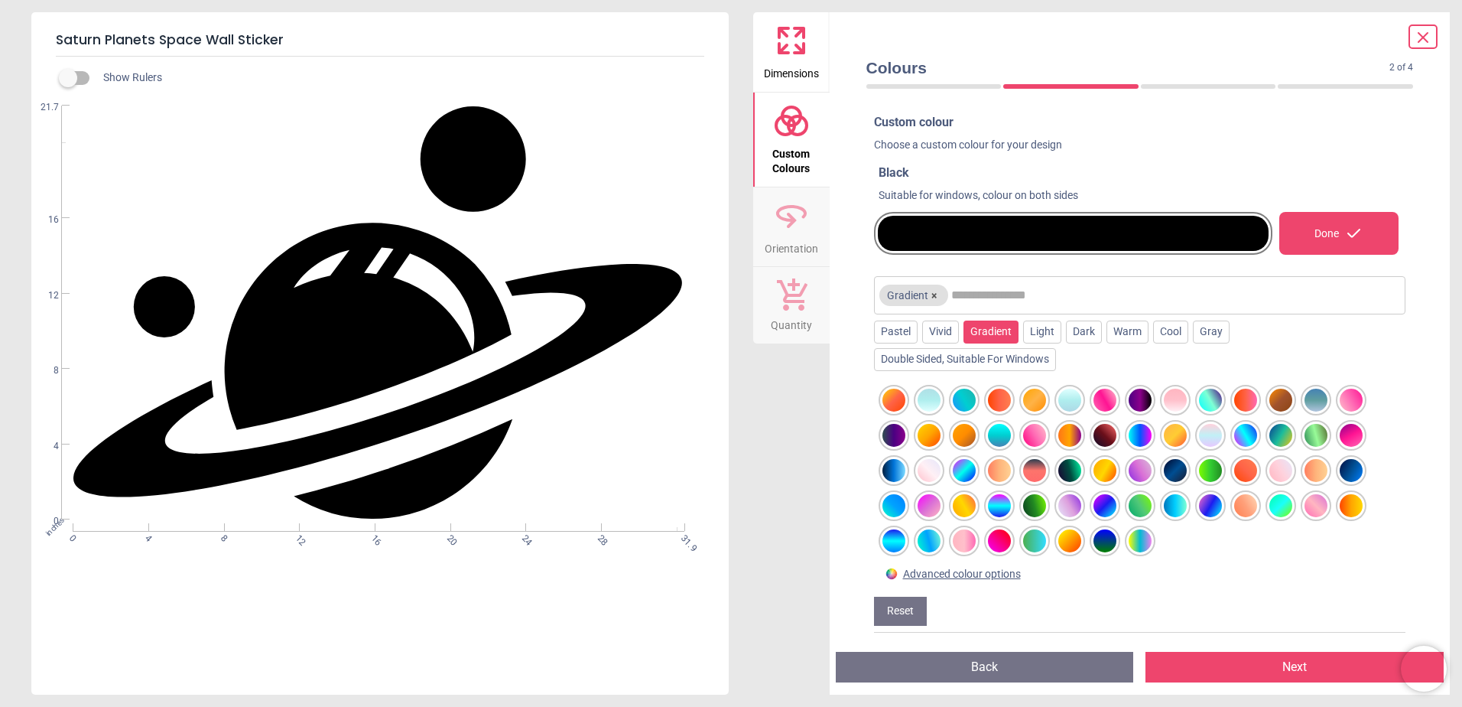
click at [964, 468] on div at bounding box center [964, 470] width 23 height 23
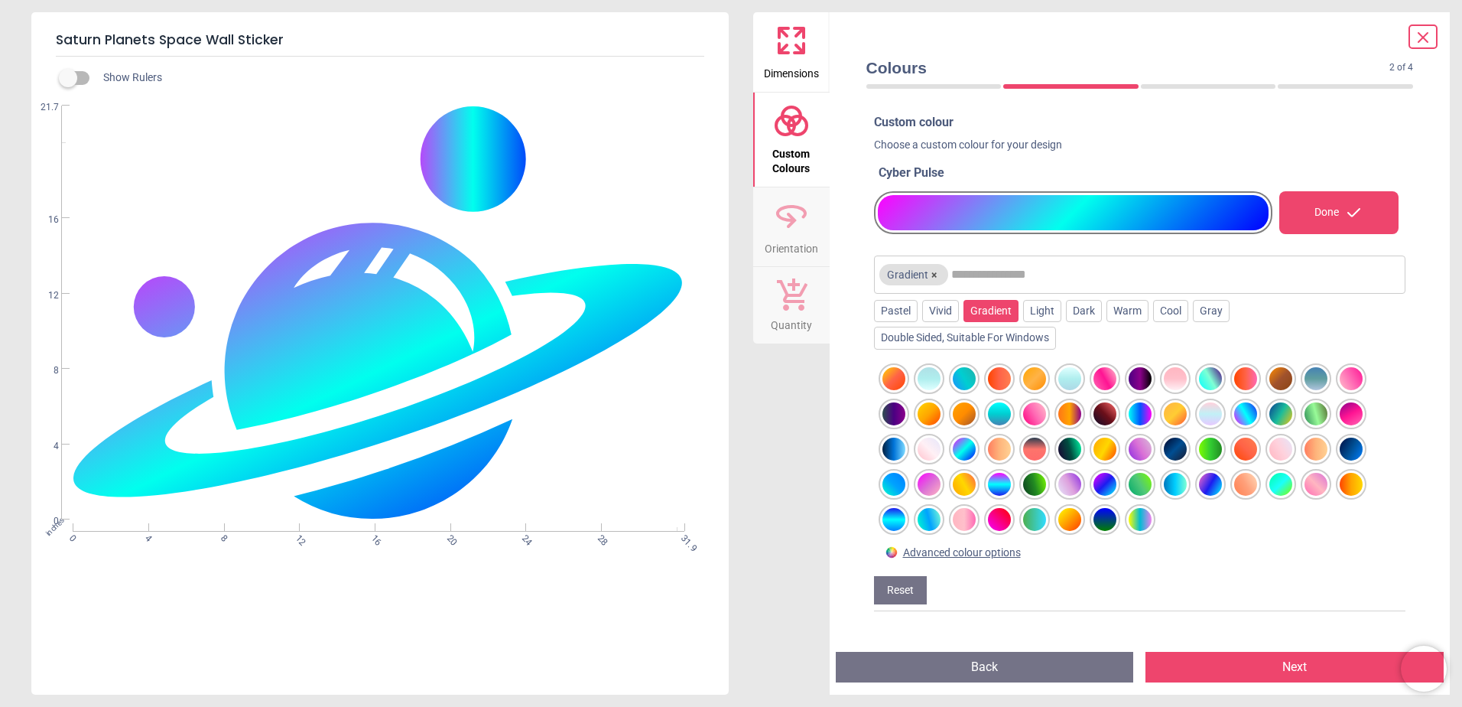
click at [1222, 489] on div at bounding box center [1210, 484] width 23 height 23
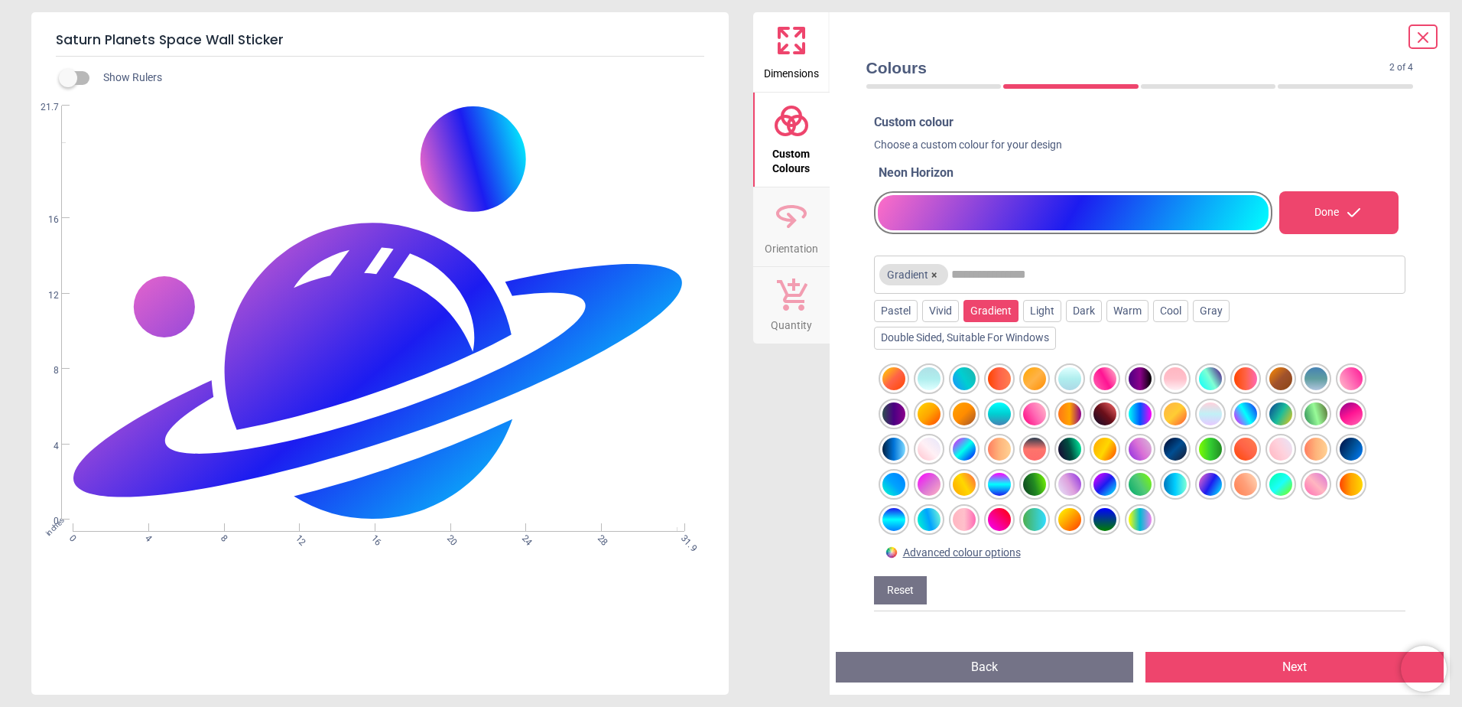
click at [1280, 378] on div at bounding box center [1281, 378] width 23 height 23
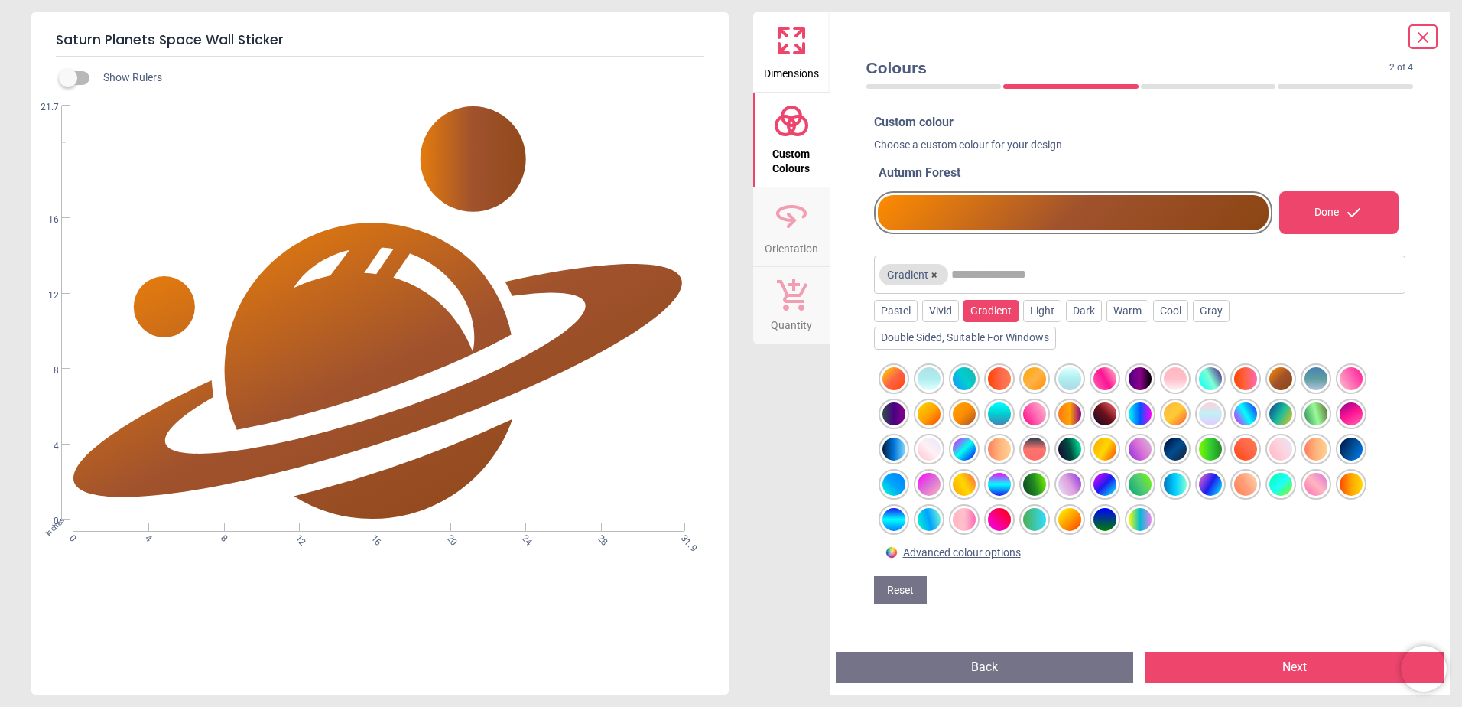
click at [1311, 380] on div at bounding box center [1316, 378] width 23 height 23
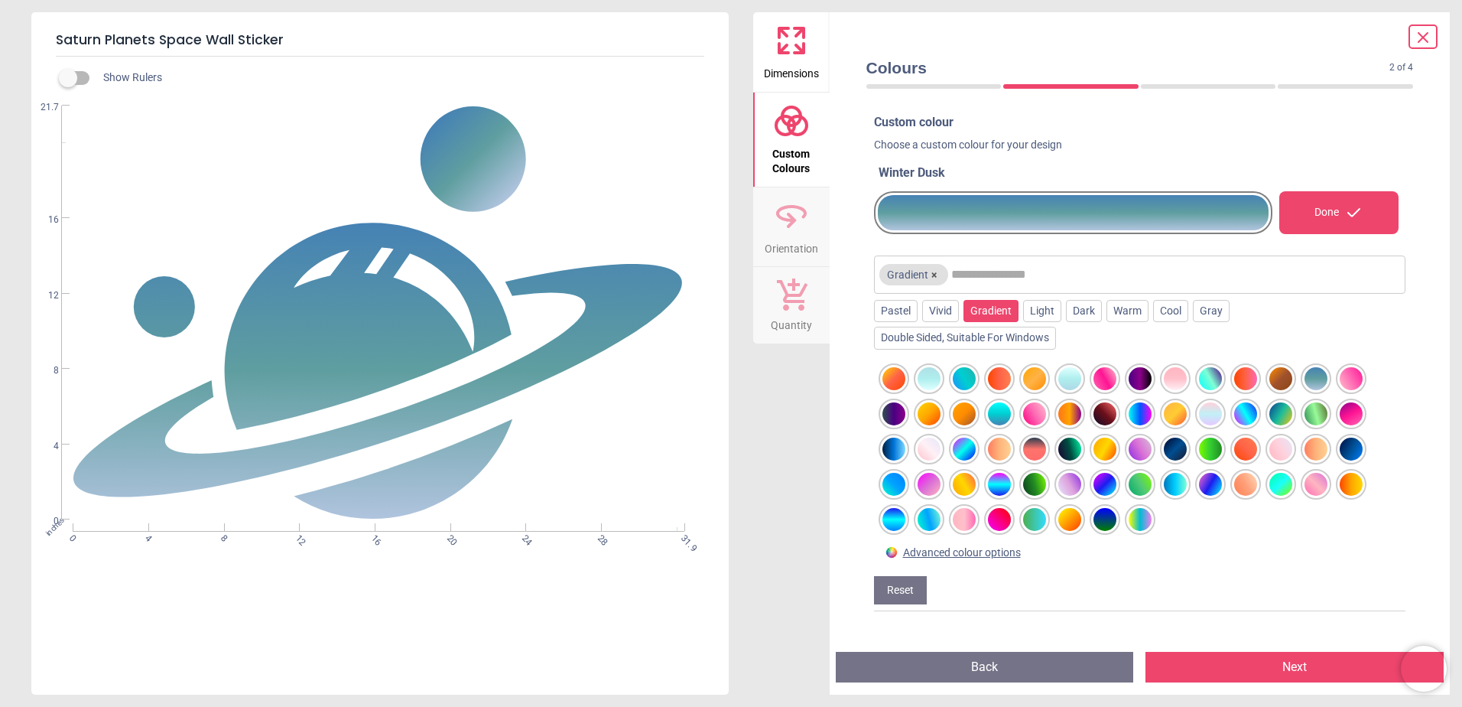
click at [884, 412] on div at bounding box center [894, 413] width 23 height 23
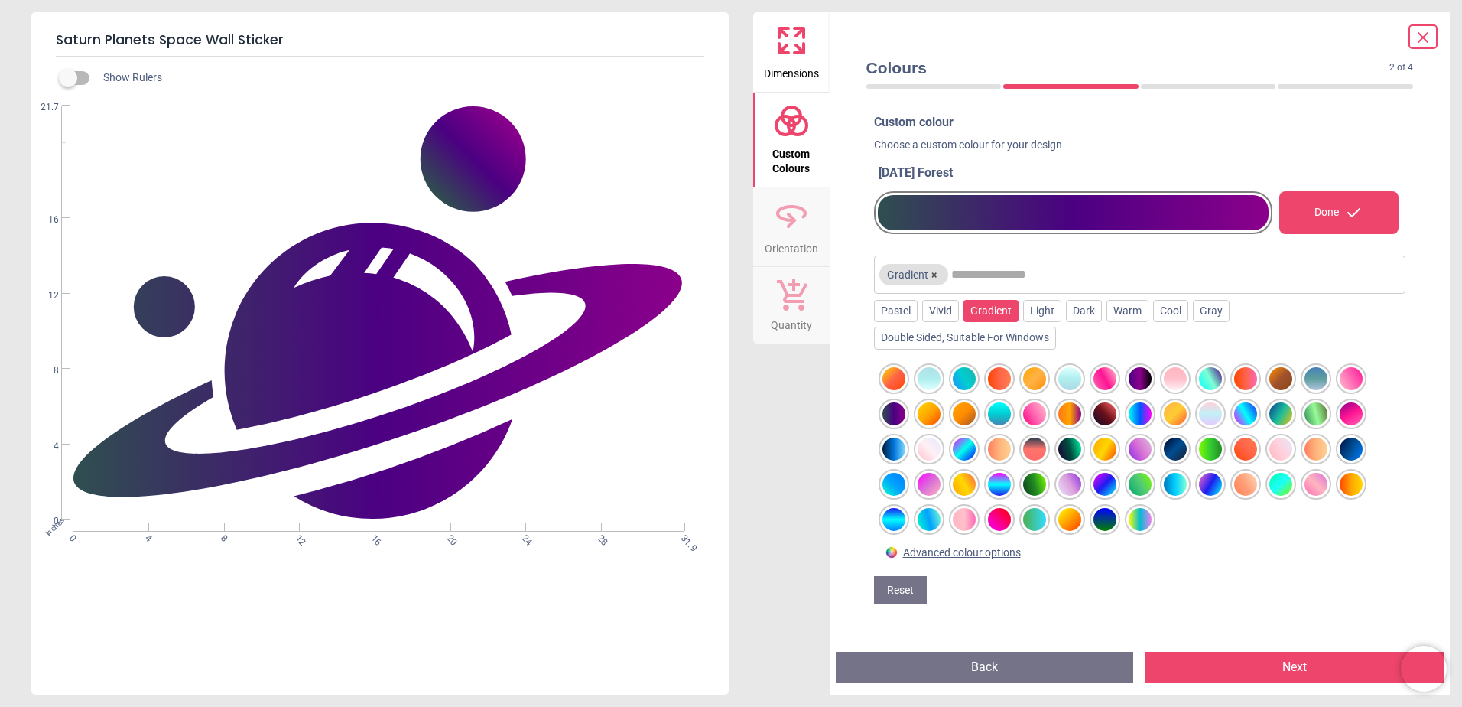
click at [887, 444] on div at bounding box center [894, 448] width 23 height 23
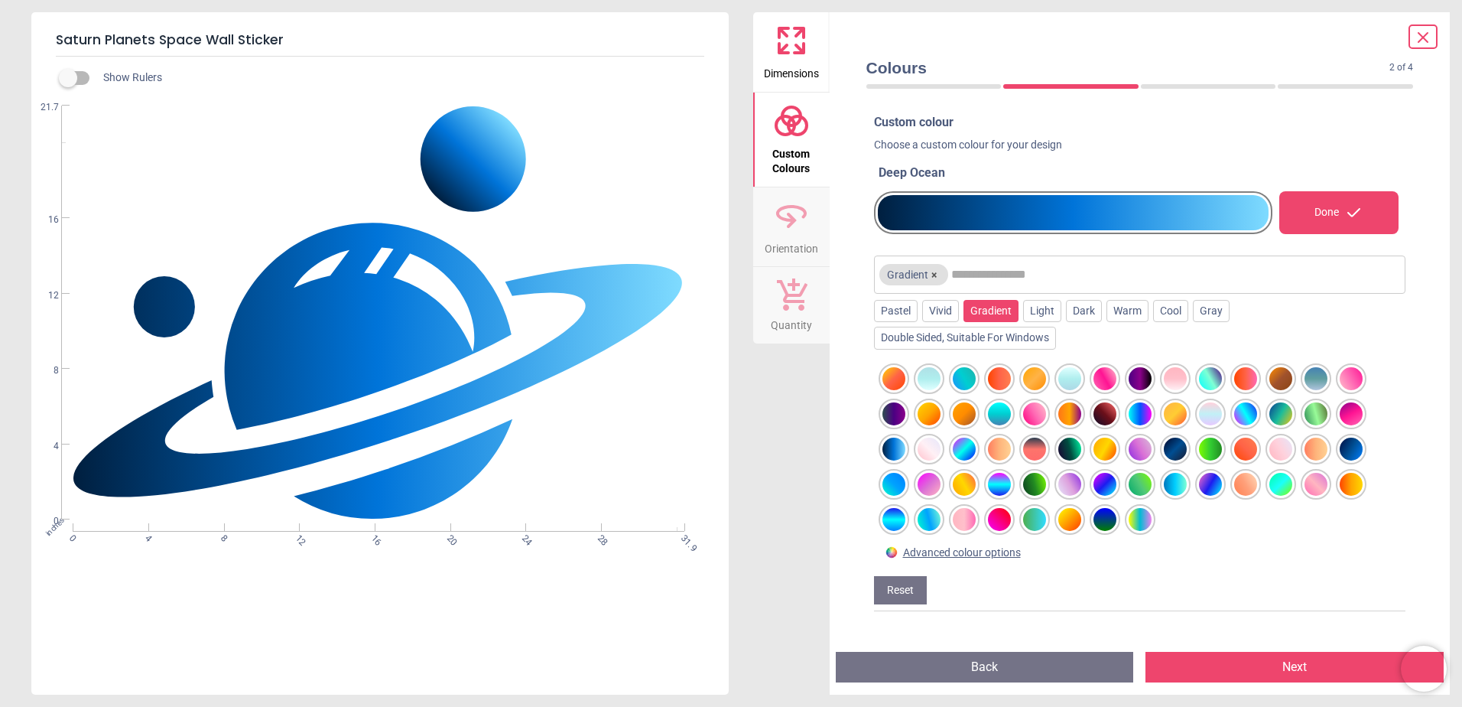
click at [1213, 485] on div at bounding box center [1210, 484] width 23 height 23
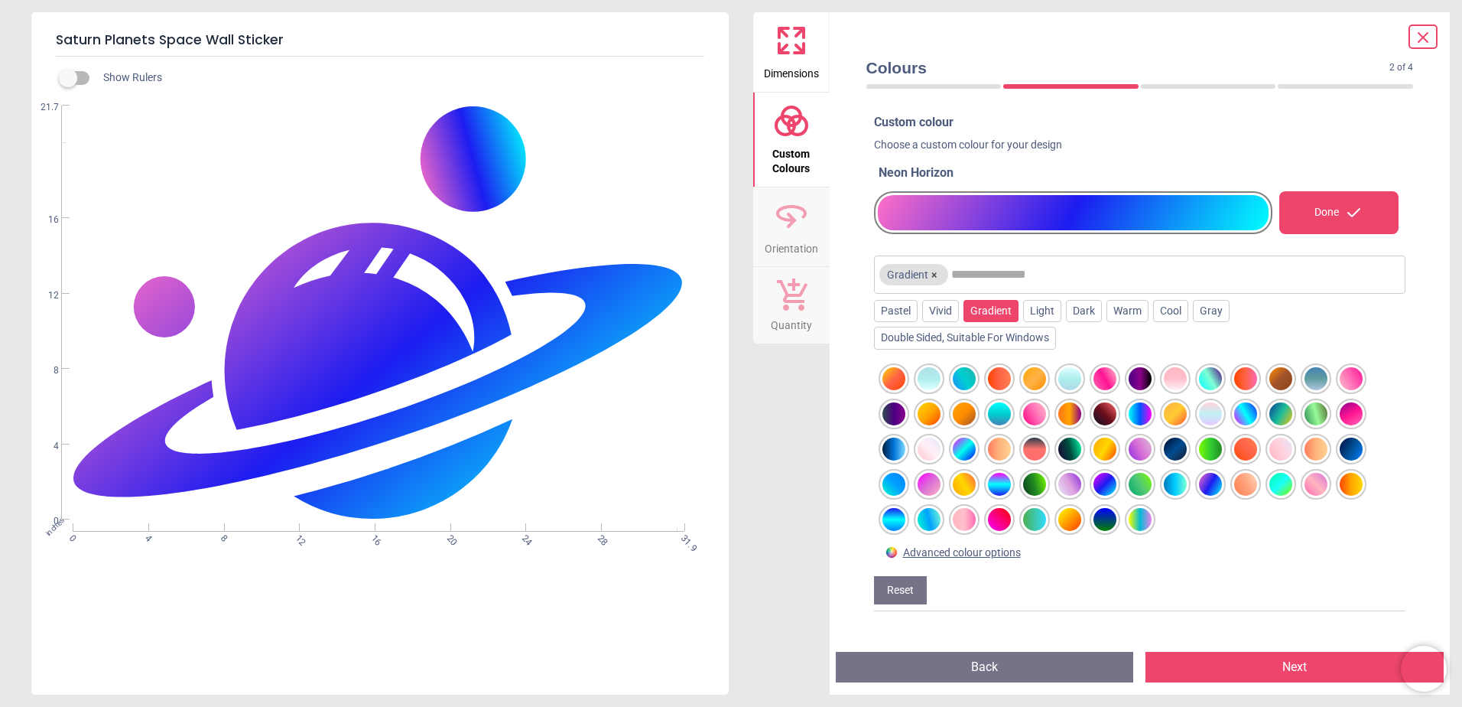
click at [1038, 486] on div at bounding box center [1034, 484] width 23 height 23
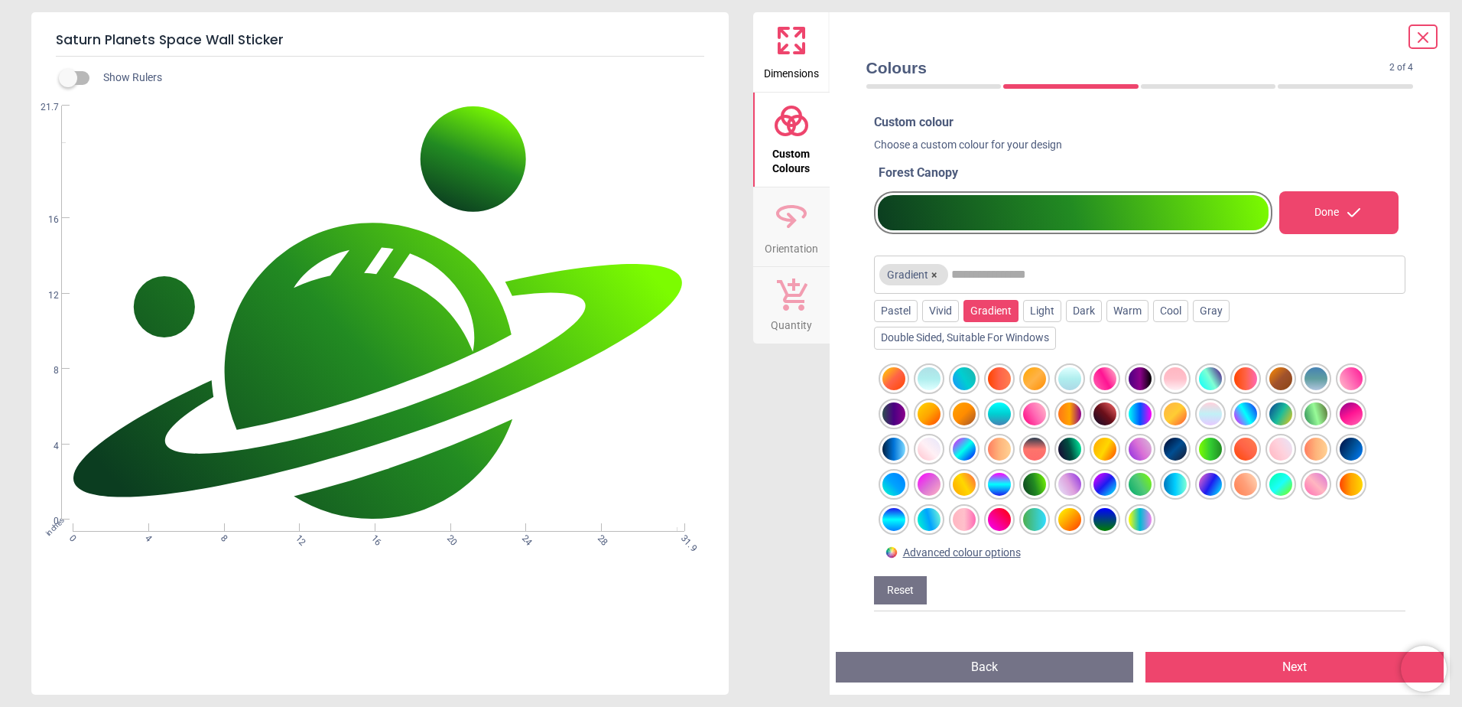
click at [1069, 453] on div at bounding box center [1070, 448] width 23 height 23
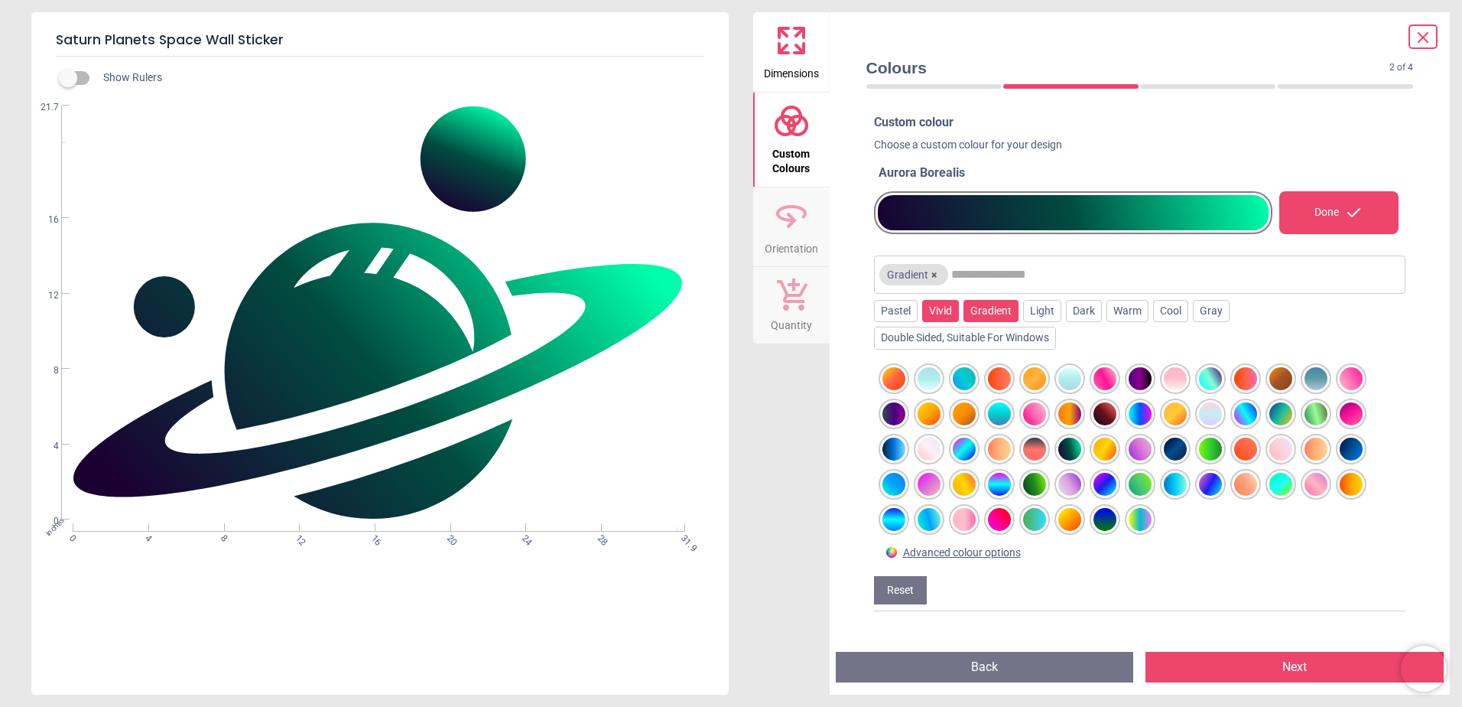
click at [947, 311] on div "Vivid" at bounding box center [940, 311] width 37 height 23
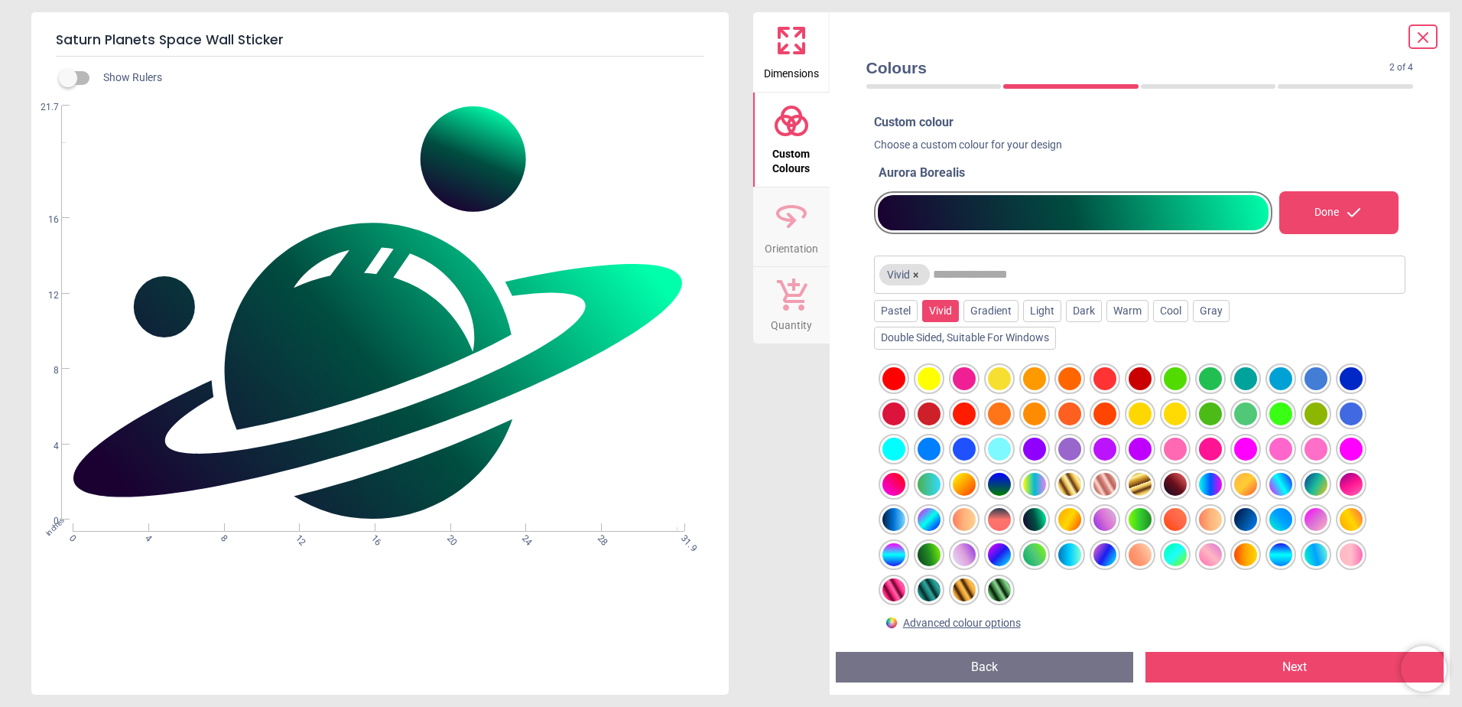
click at [929, 581] on div at bounding box center [929, 589] width 23 height 23
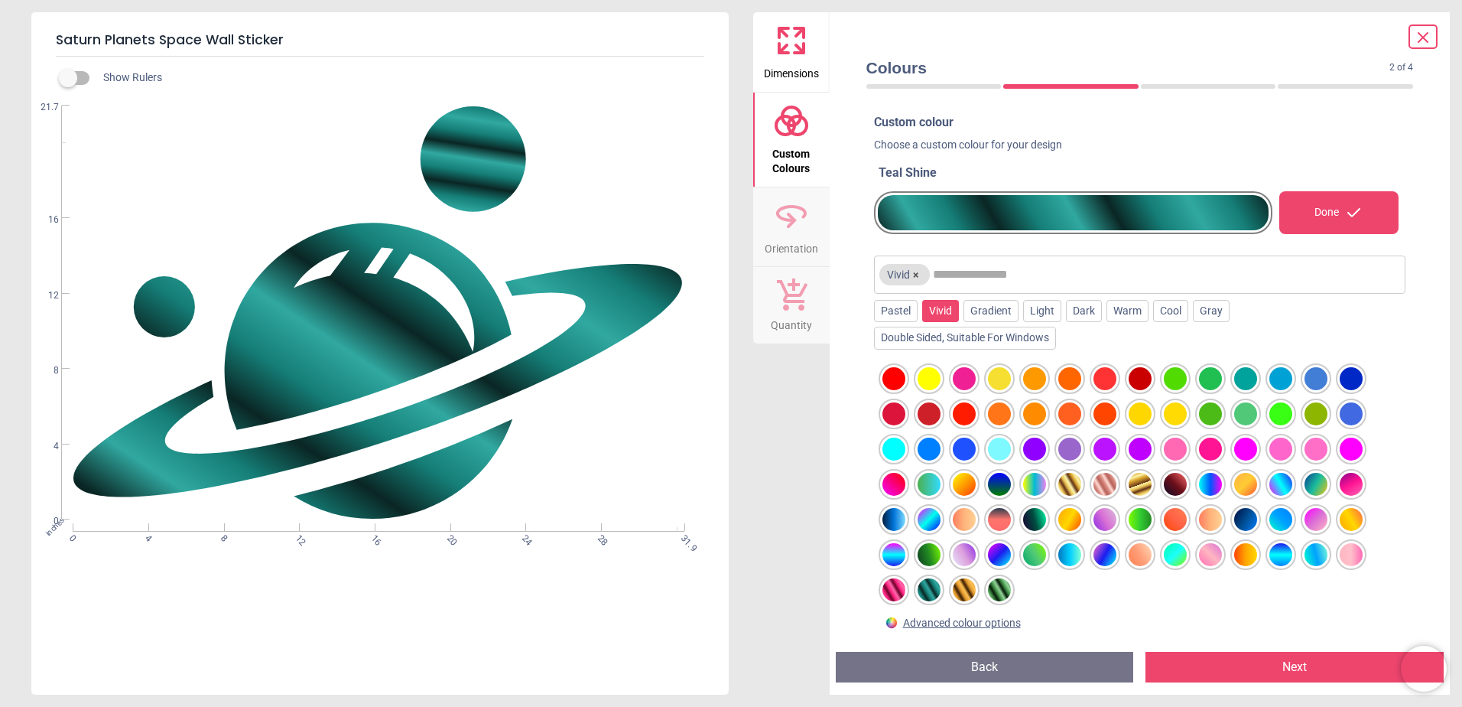
click at [1251, 525] on div at bounding box center [1245, 519] width 23 height 23
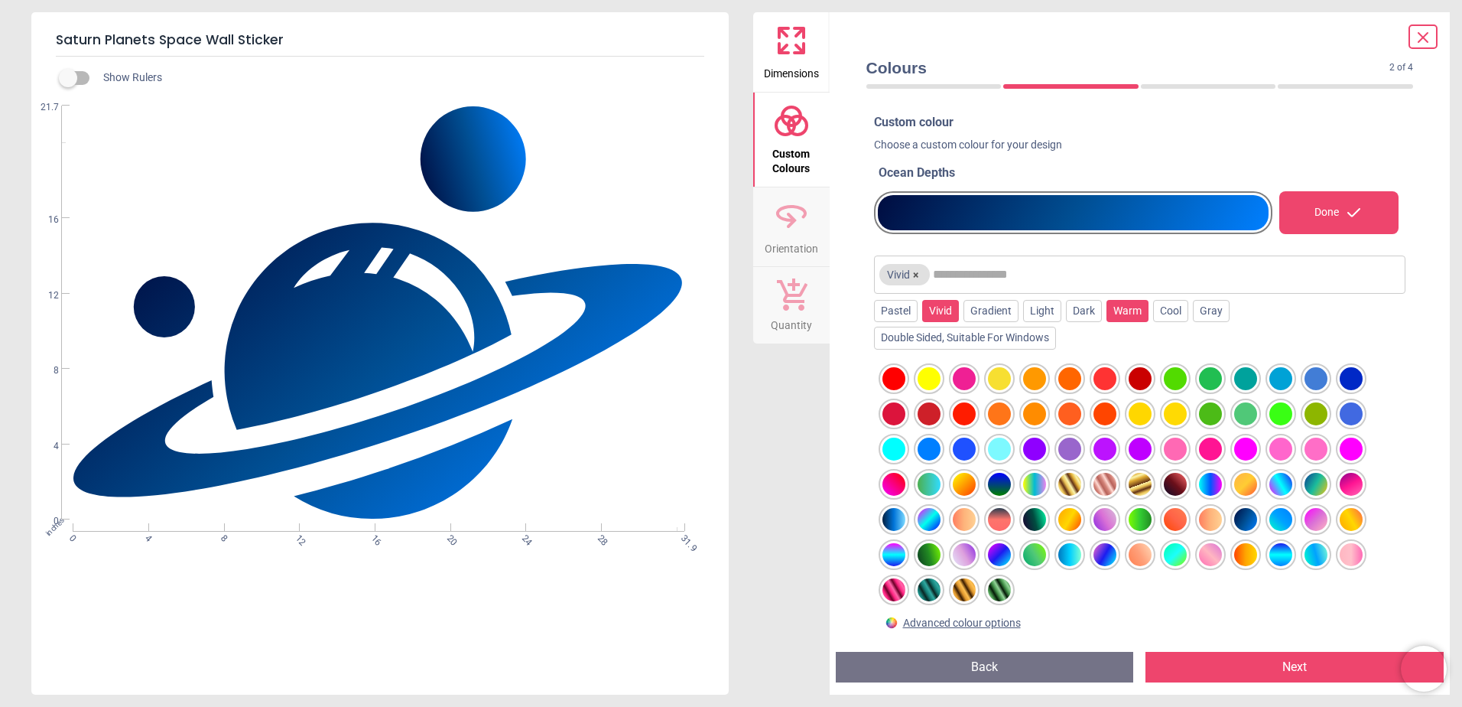
click at [1127, 316] on div "Warm" at bounding box center [1128, 311] width 42 height 23
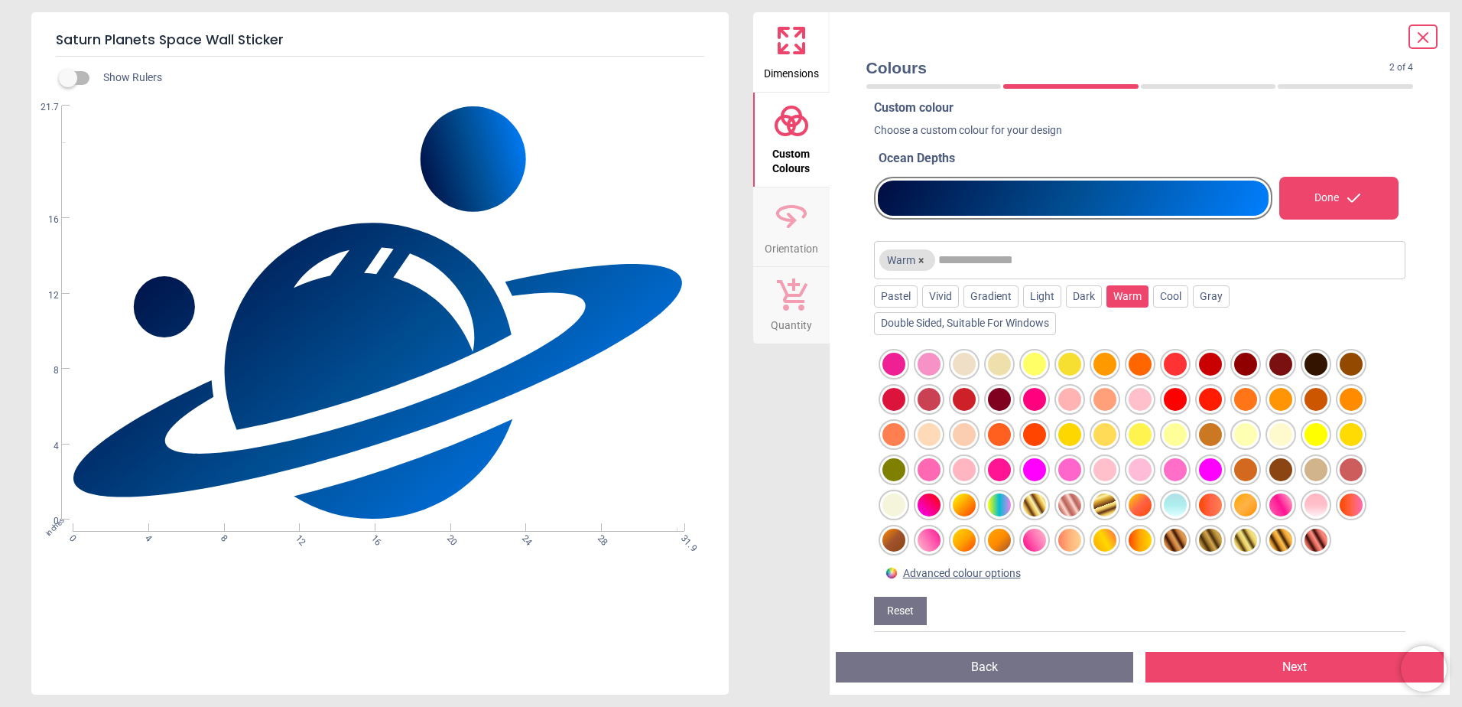
scroll to position [19, 0]
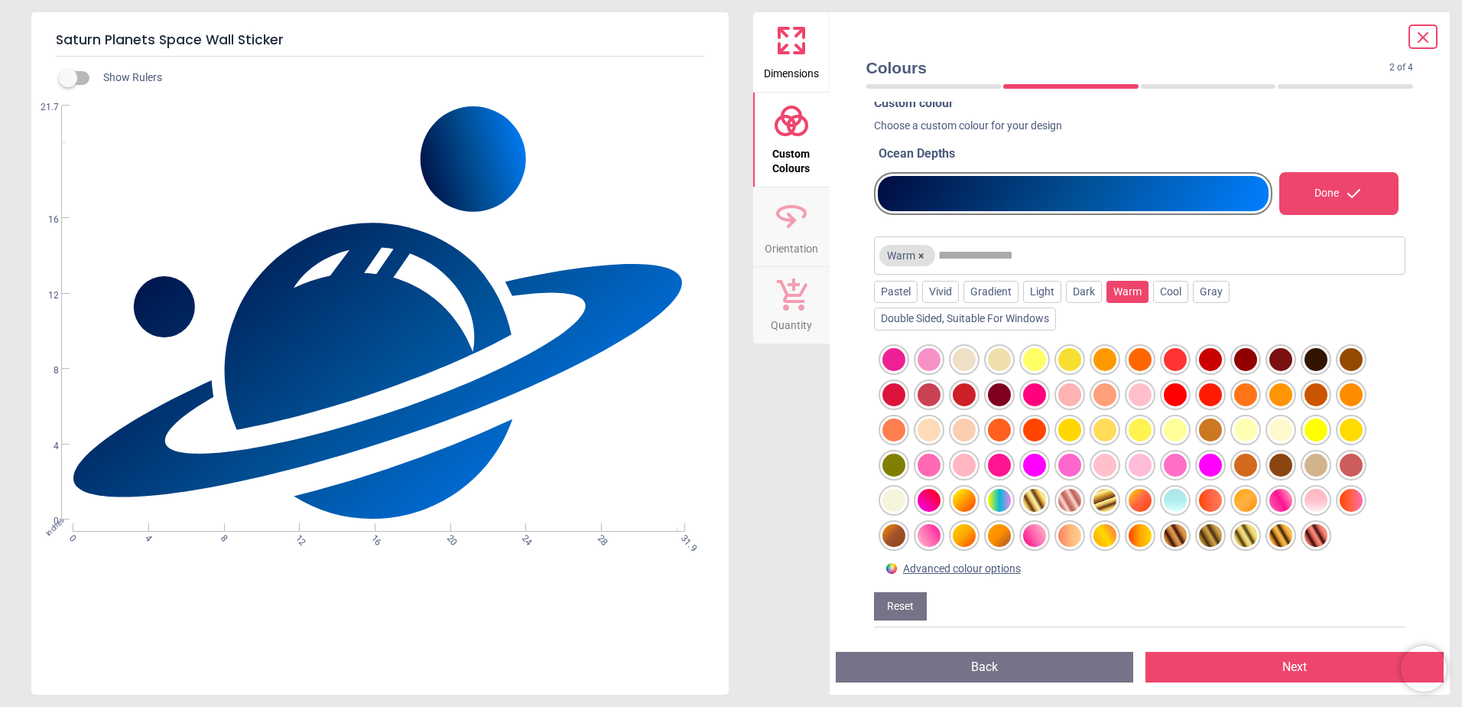
click at [1141, 535] on div at bounding box center [1140, 535] width 23 height 23
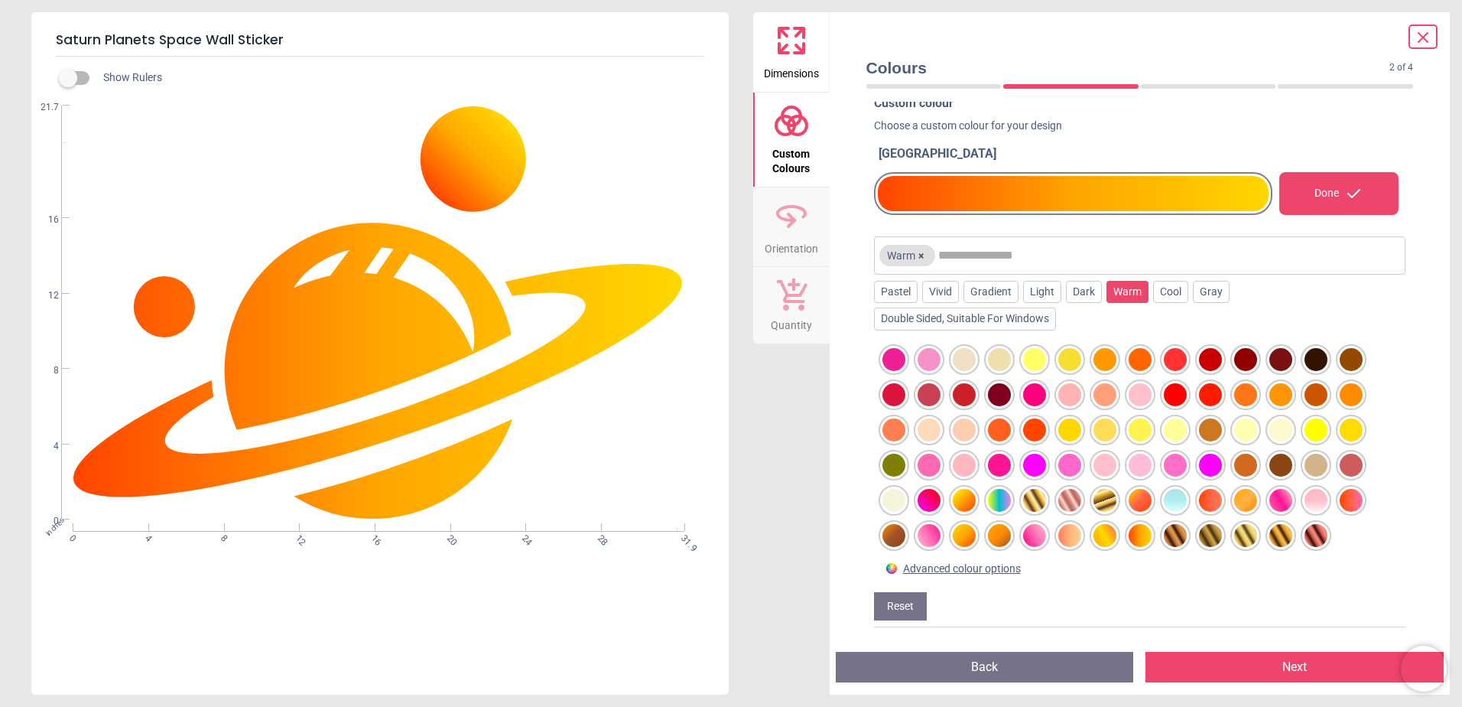
click at [895, 469] on div at bounding box center [894, 465] width 23 height 23
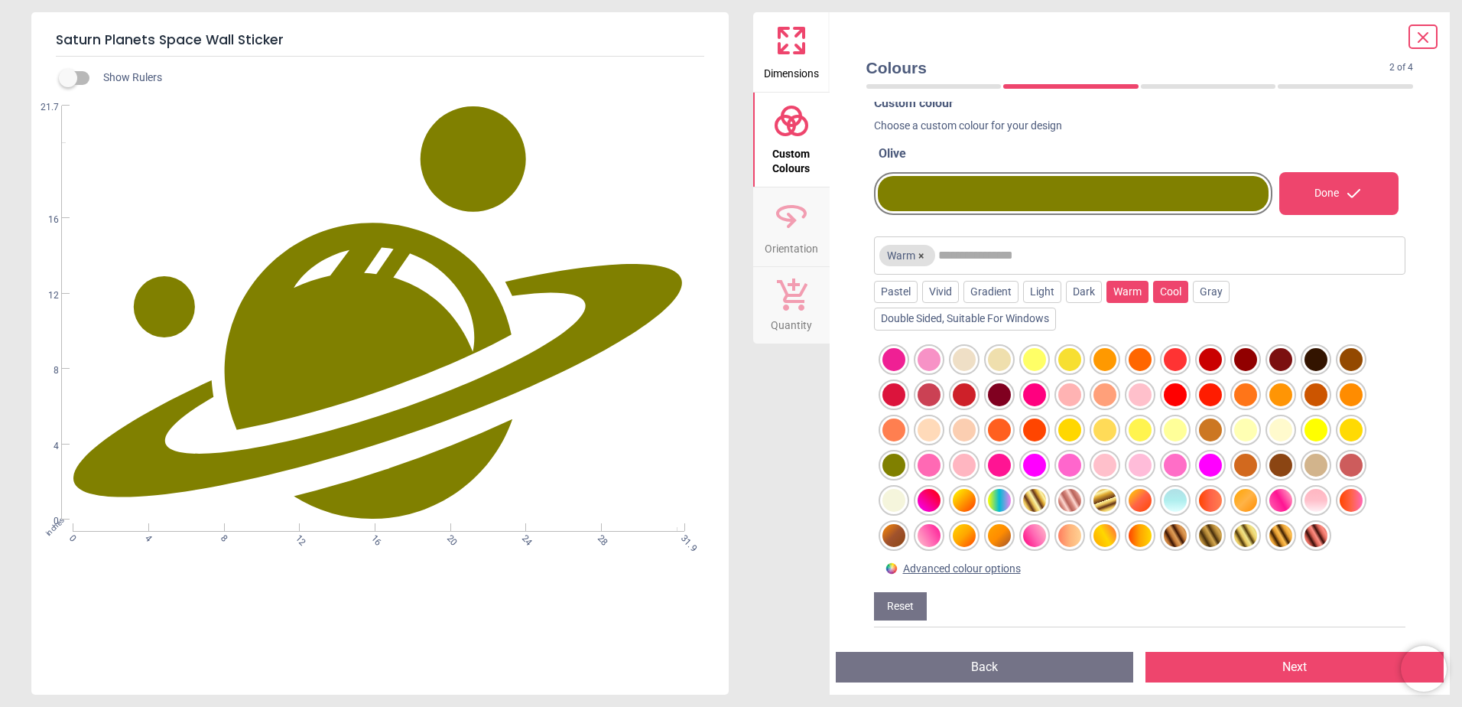
click at [1170, 288] on div "Cool" at bounding box center [1170, 292] width 35 height 23
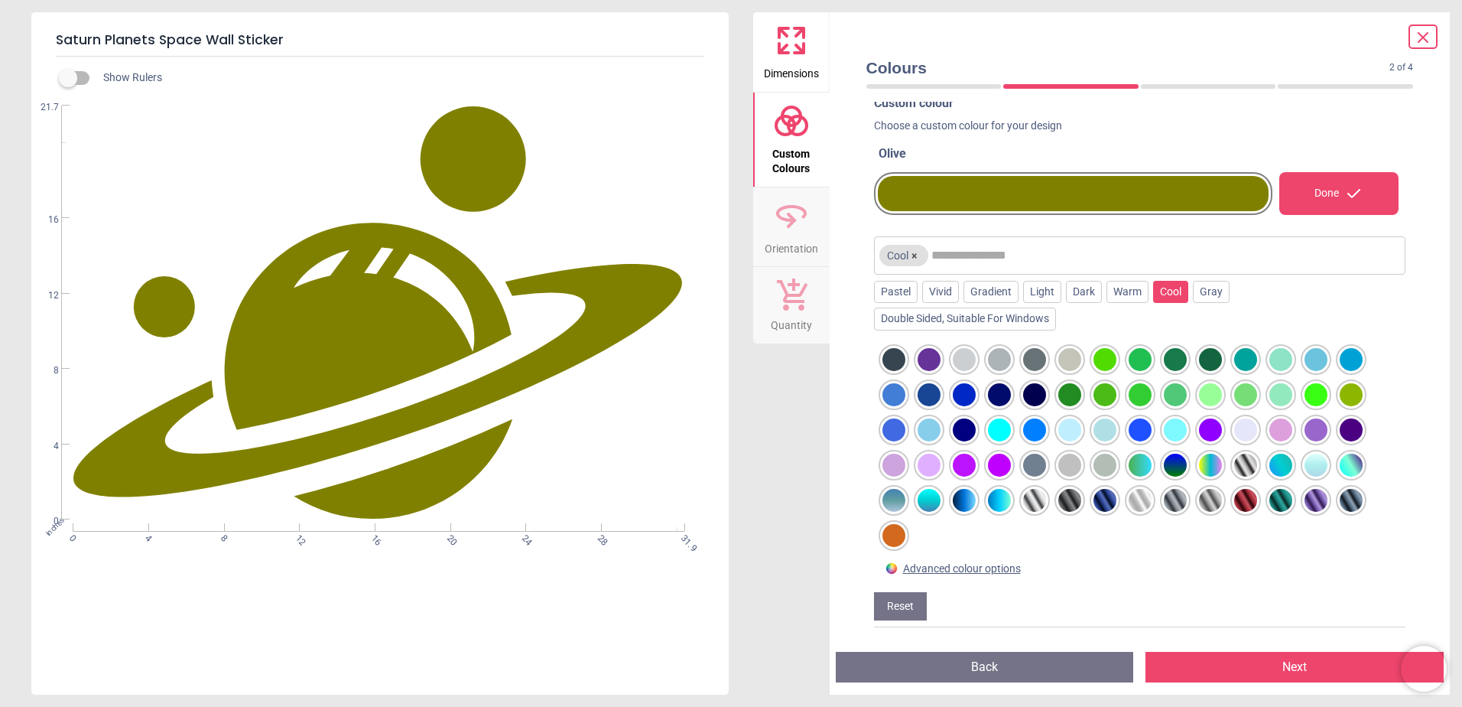
click at [895, 363] on div at bounding box center [894, 359] width 23 height 23
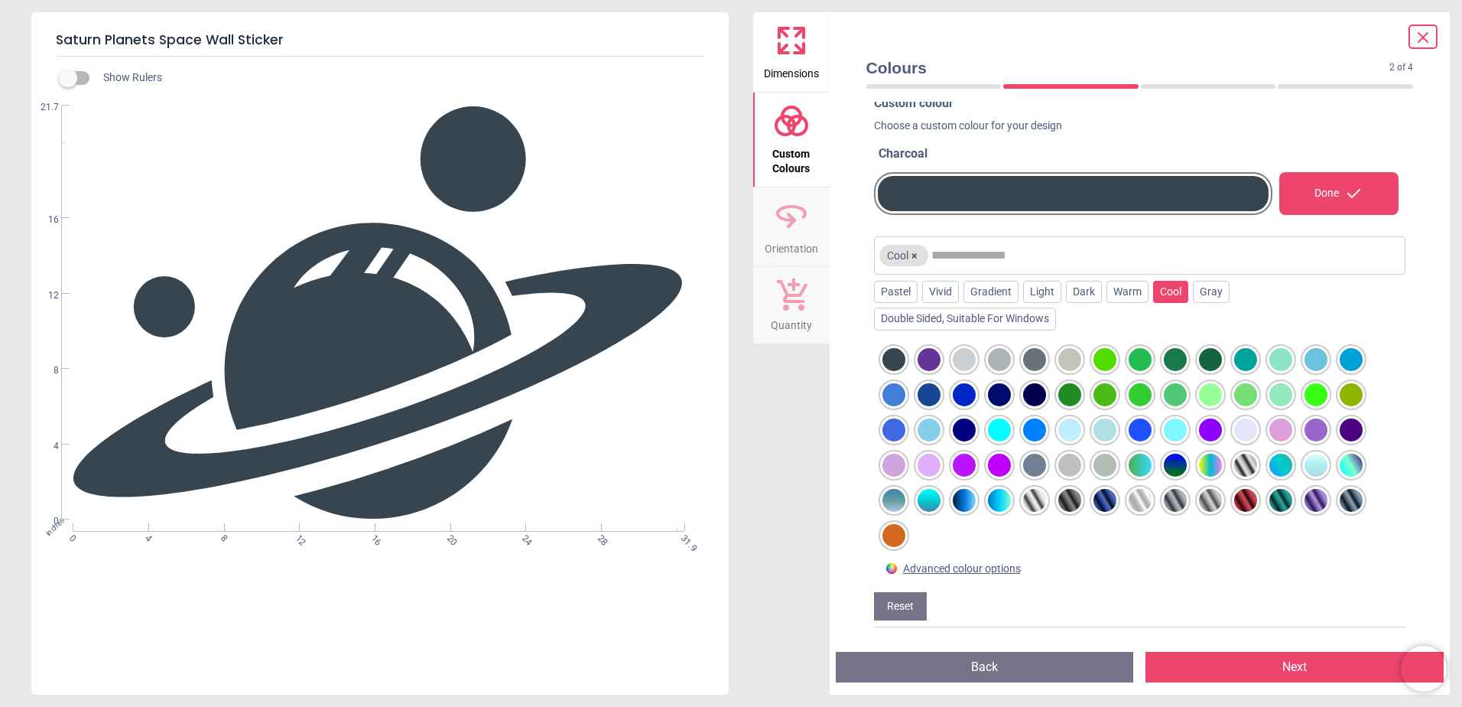
click at [1034, 365] on div at bounding box center [1034, 359] width 23 height 23
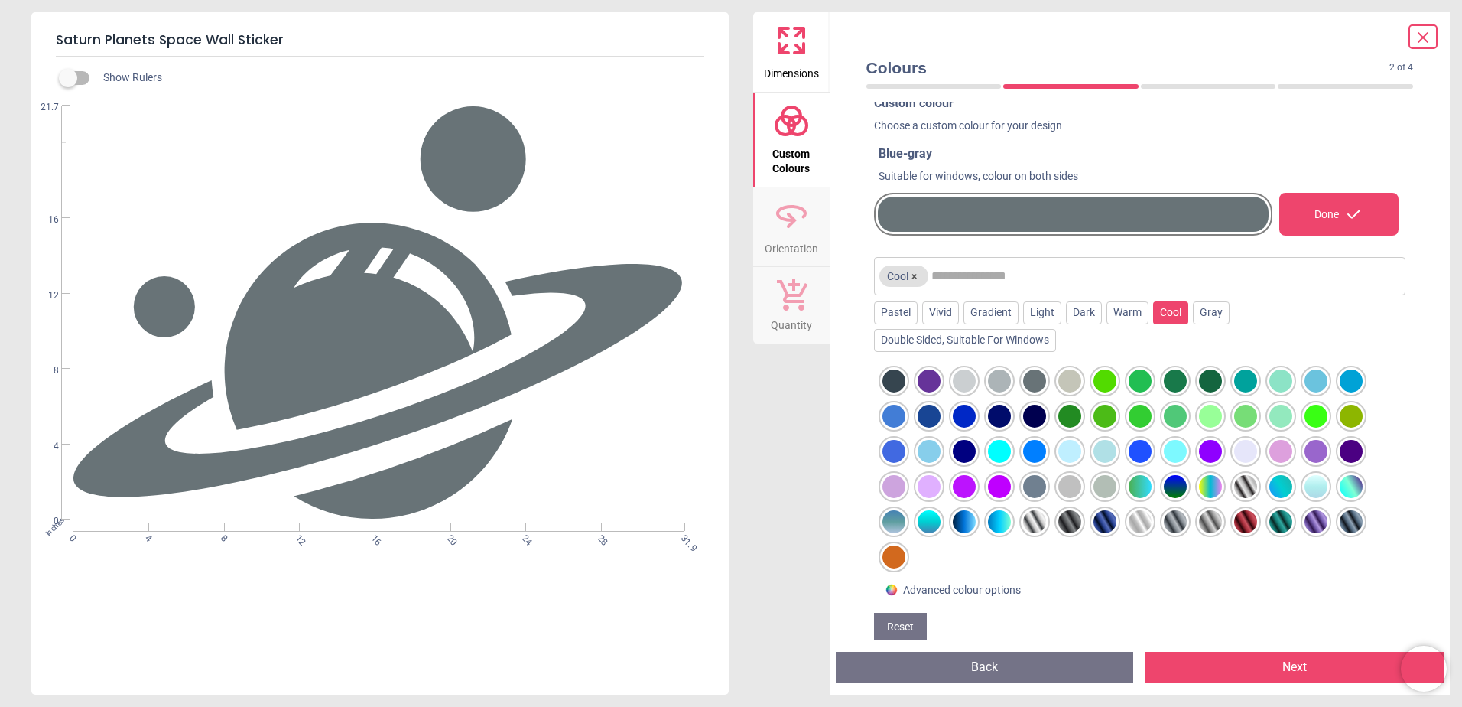
click at [1179, 487] on div at bounding box center [1175, 486] width 23 height 23
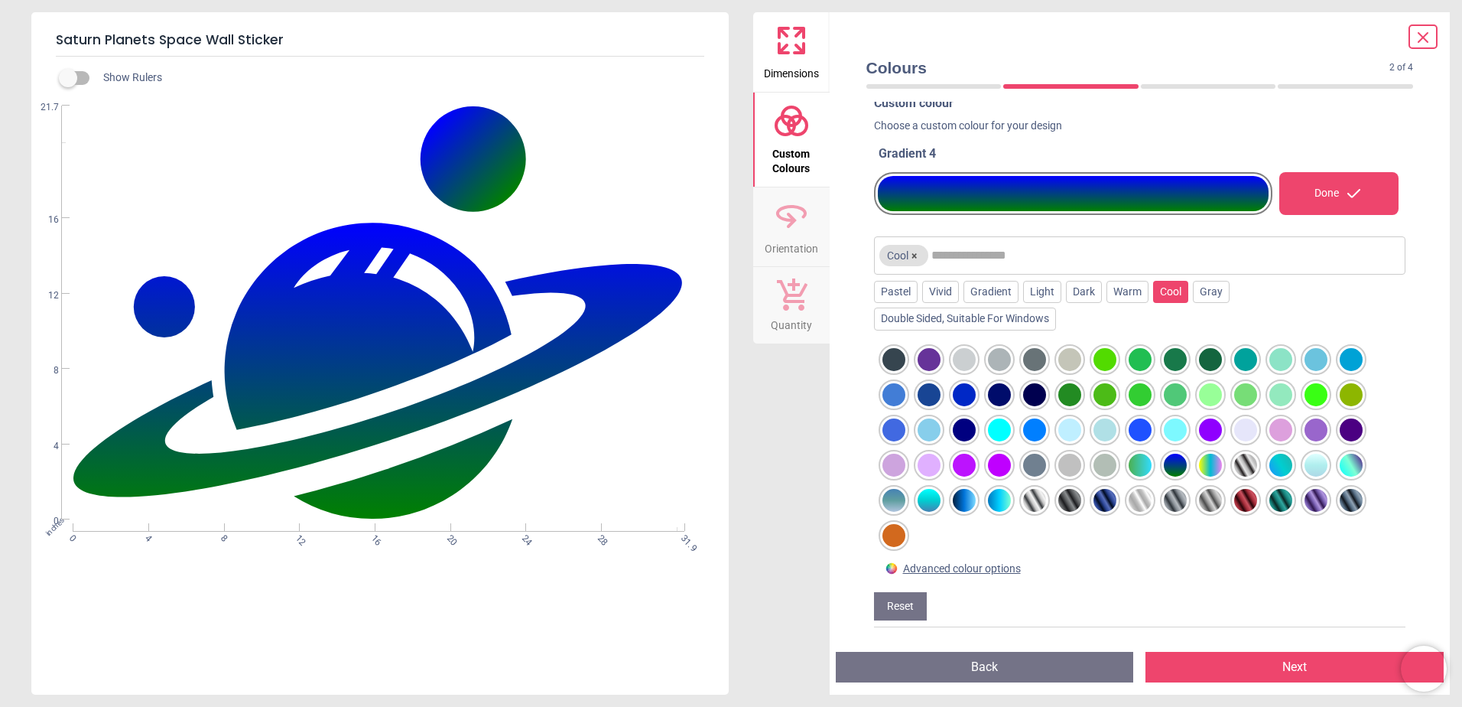
click at [1326, 362] on div at bounding box center [1316, 359] width 23 height 23
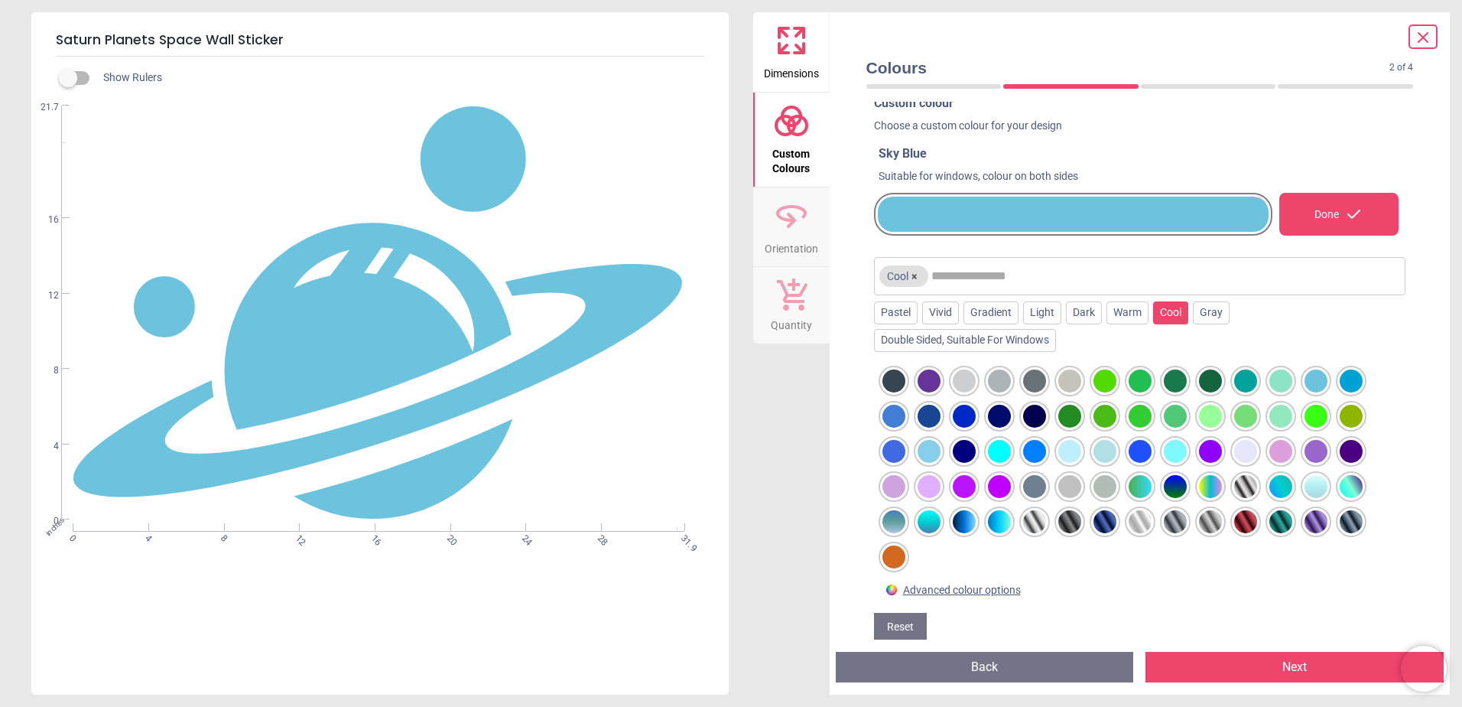
click at [890, 522] on div at bounding box center [894, 521] width 23 height 23
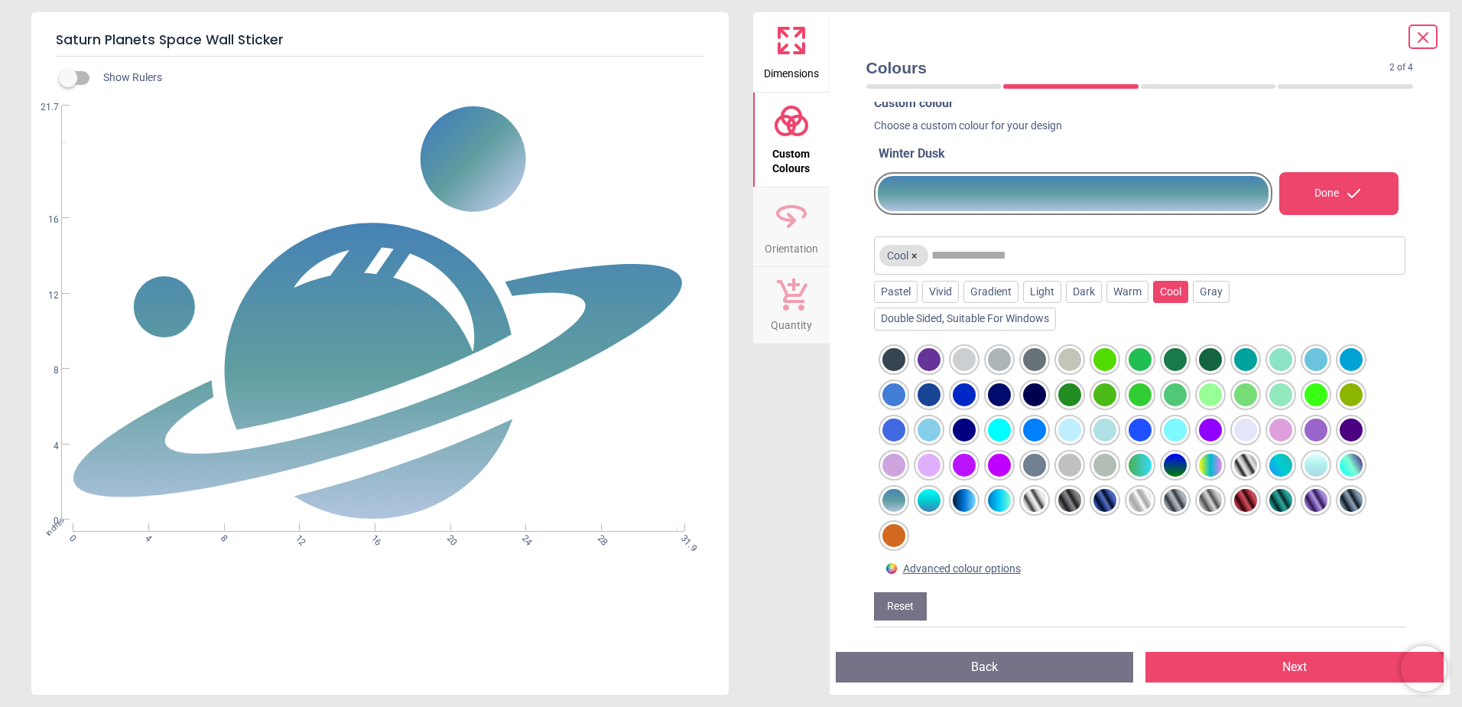
click at [1212, 660] on button "Next" at bounding box center [1295, 667] width 298 height 31
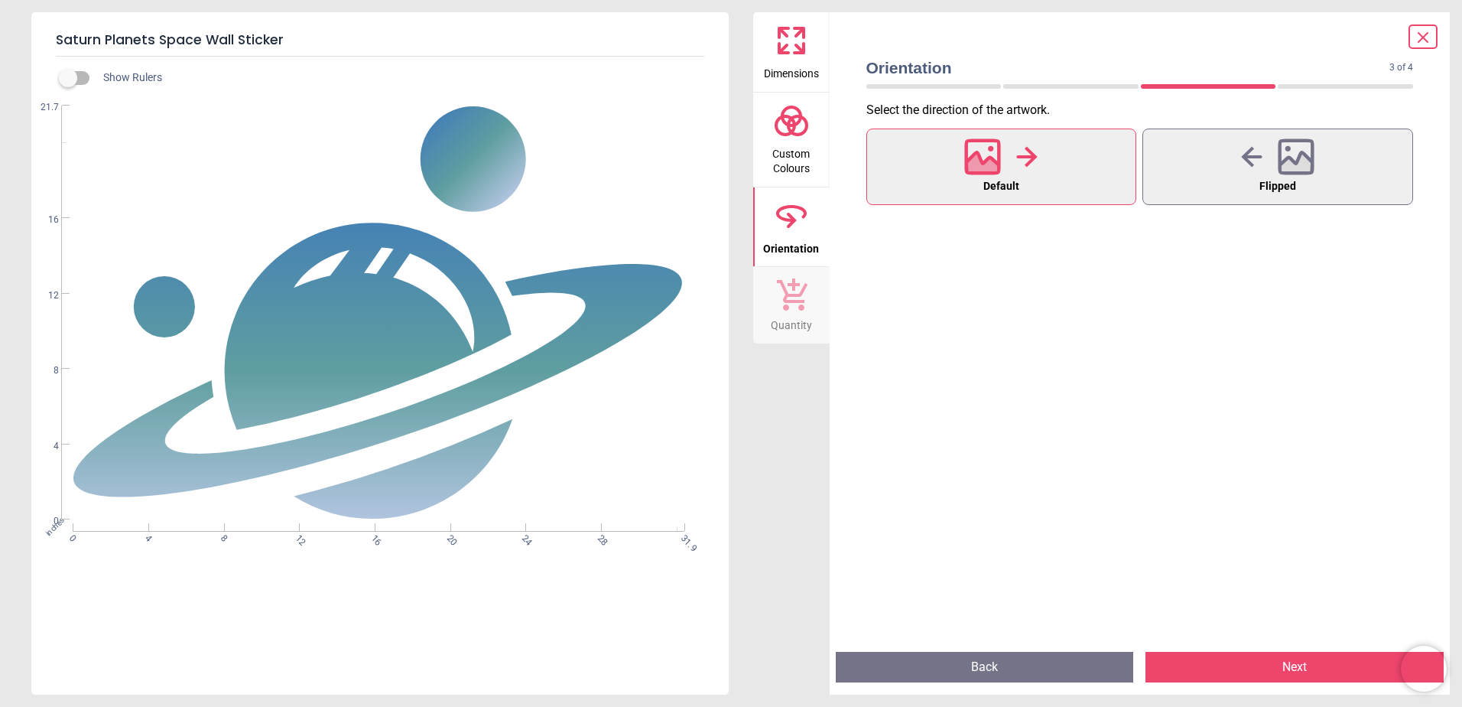
click at [1212, 660] on button "Next" at bounding box center [1295, 667] width 298 height 31
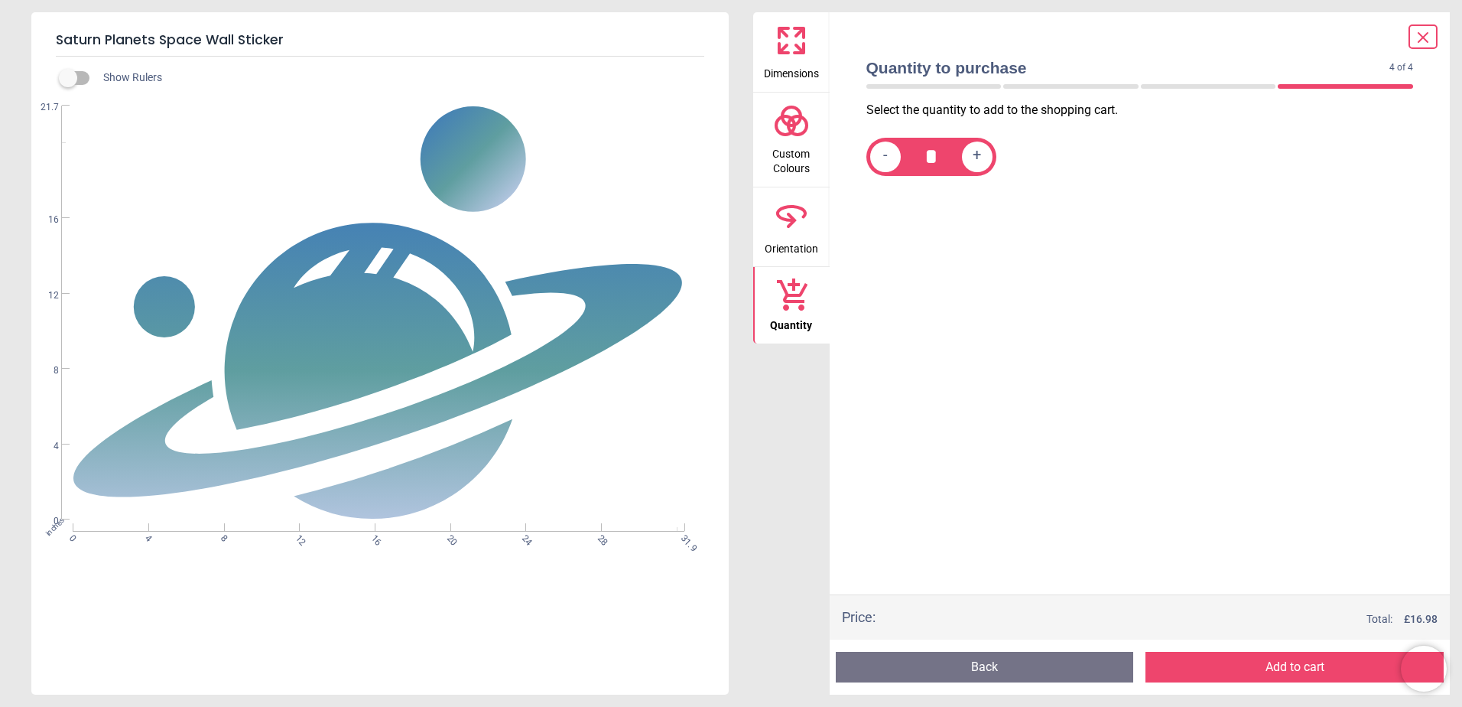
click at [1212, 660] on button "Add to cart" at bounding box center [1295, 667] width 298 height 31
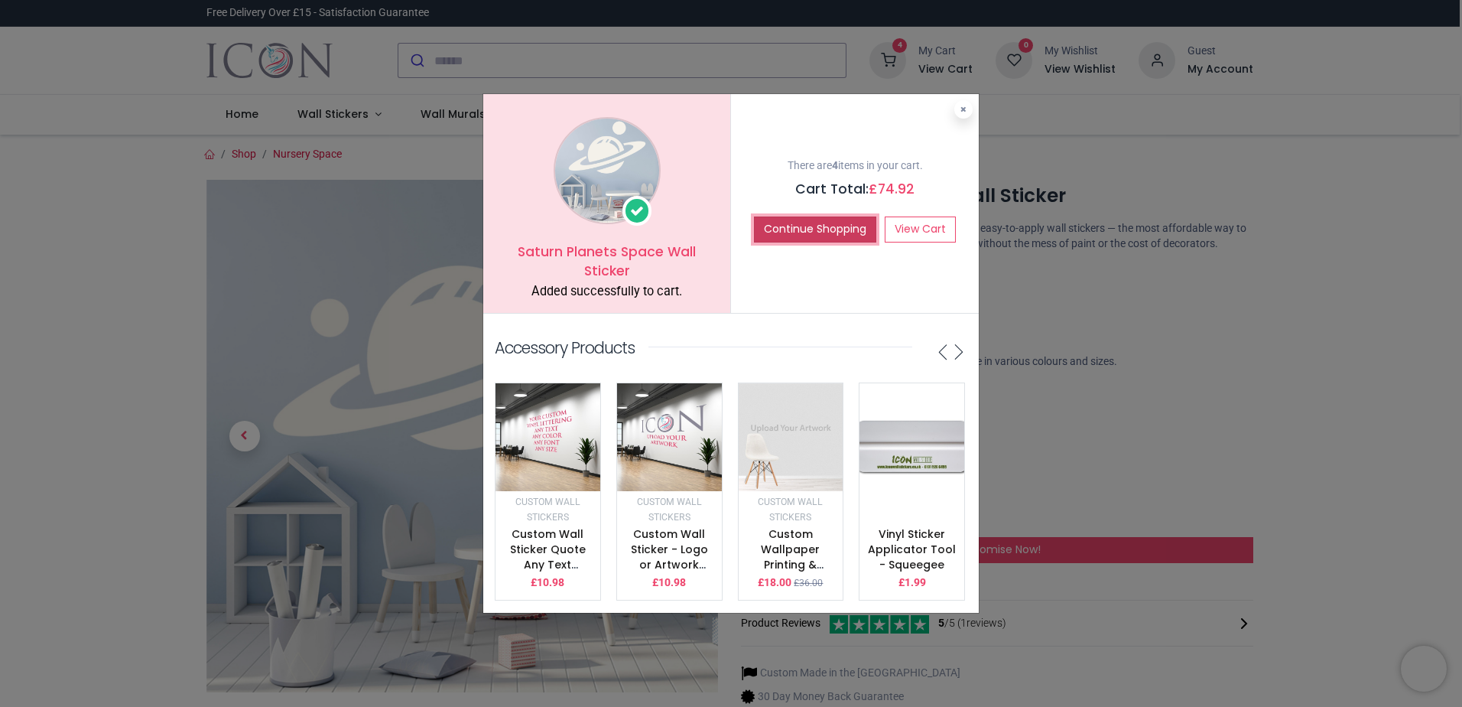
click at [818, 223] on button "Continue Shopping" at bounding box center [815, 229] width 122 height 26
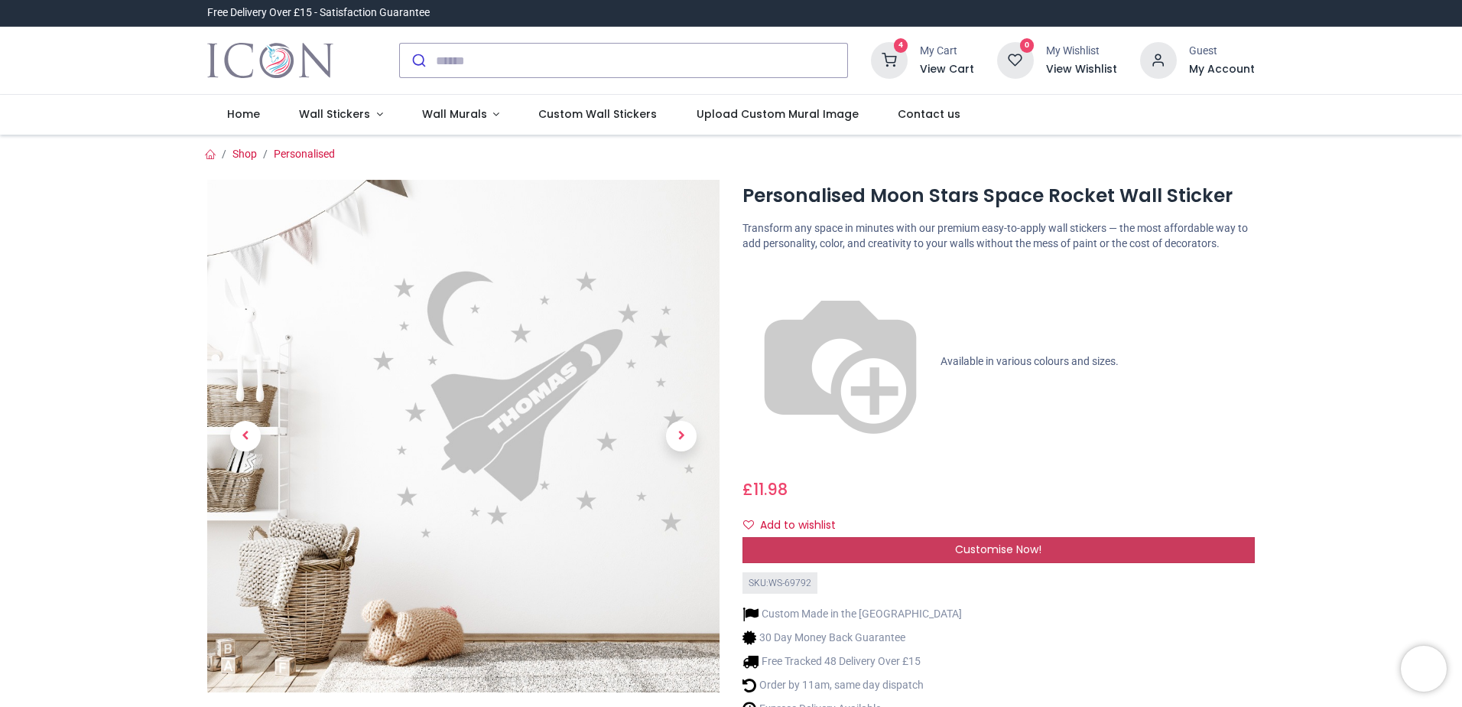
click at [1001, 542] on span "Customise Now!" at bounding box center [998, 549] width 86 height 15
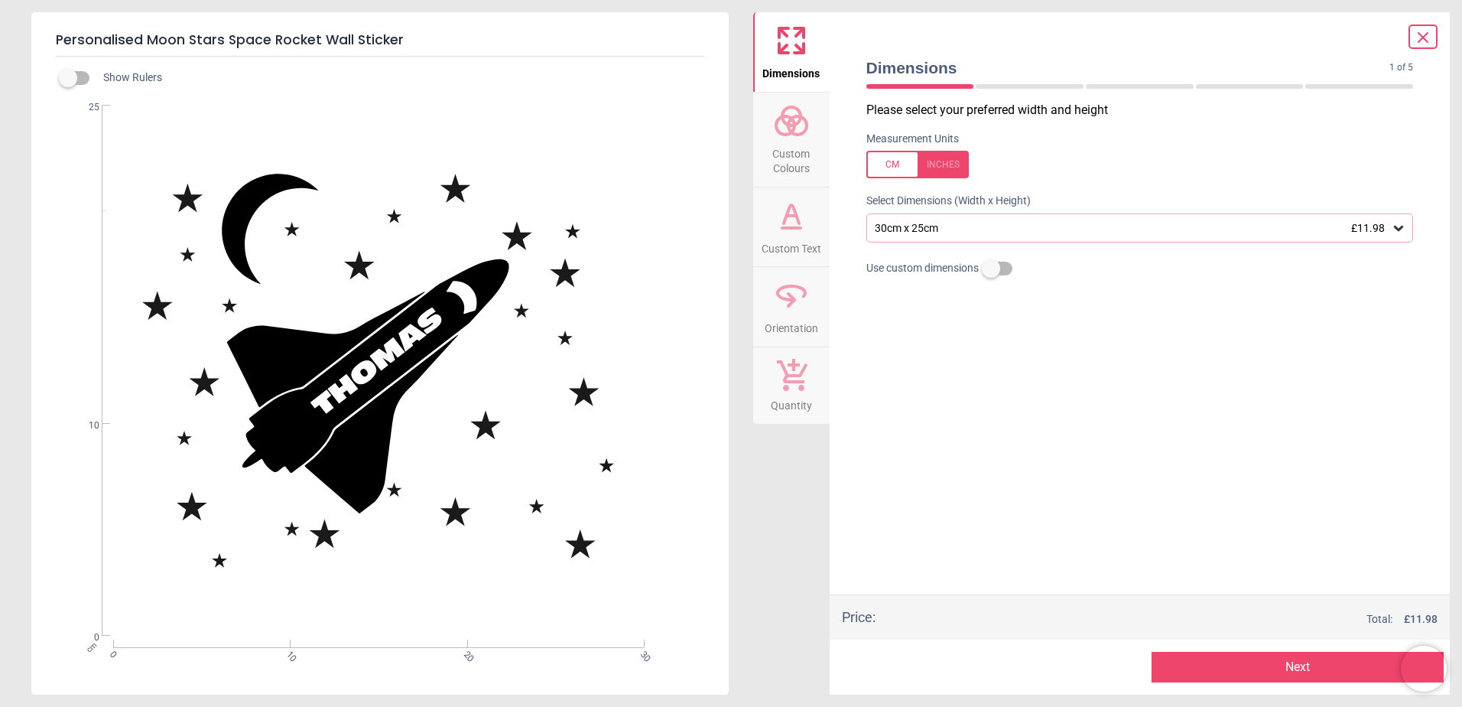
click at [939, 164] on div at bounding box center [918, 165] width 102 height 28
click at [951, 221] on div "11.8" x 9.8" (1ft x 0ft 10") £11.98" at bounding box center [1141, 227] width 548 height 29
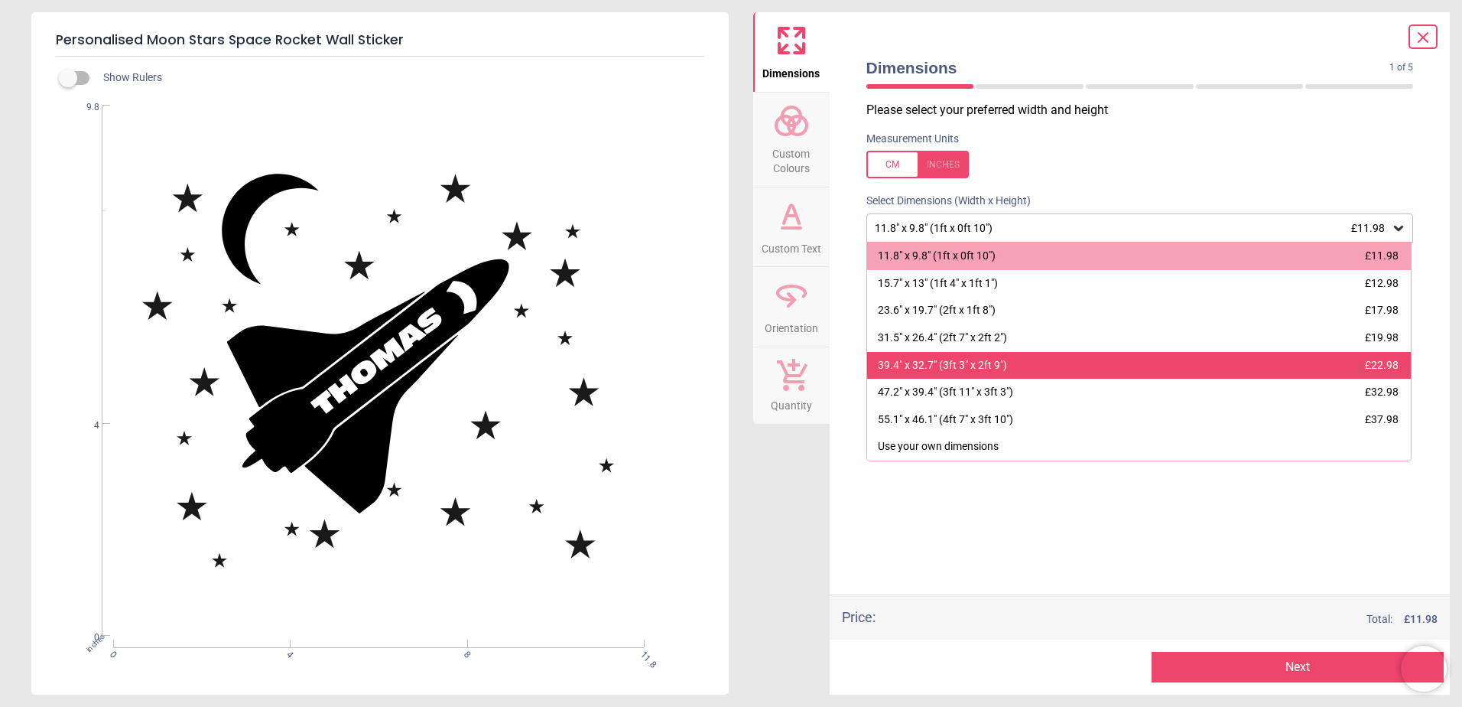
click at [936, 358] on div "39.4" x 32.7" (3ft 3" x 2ft 9")" at bounding box center [942, 365] width 129 height 15
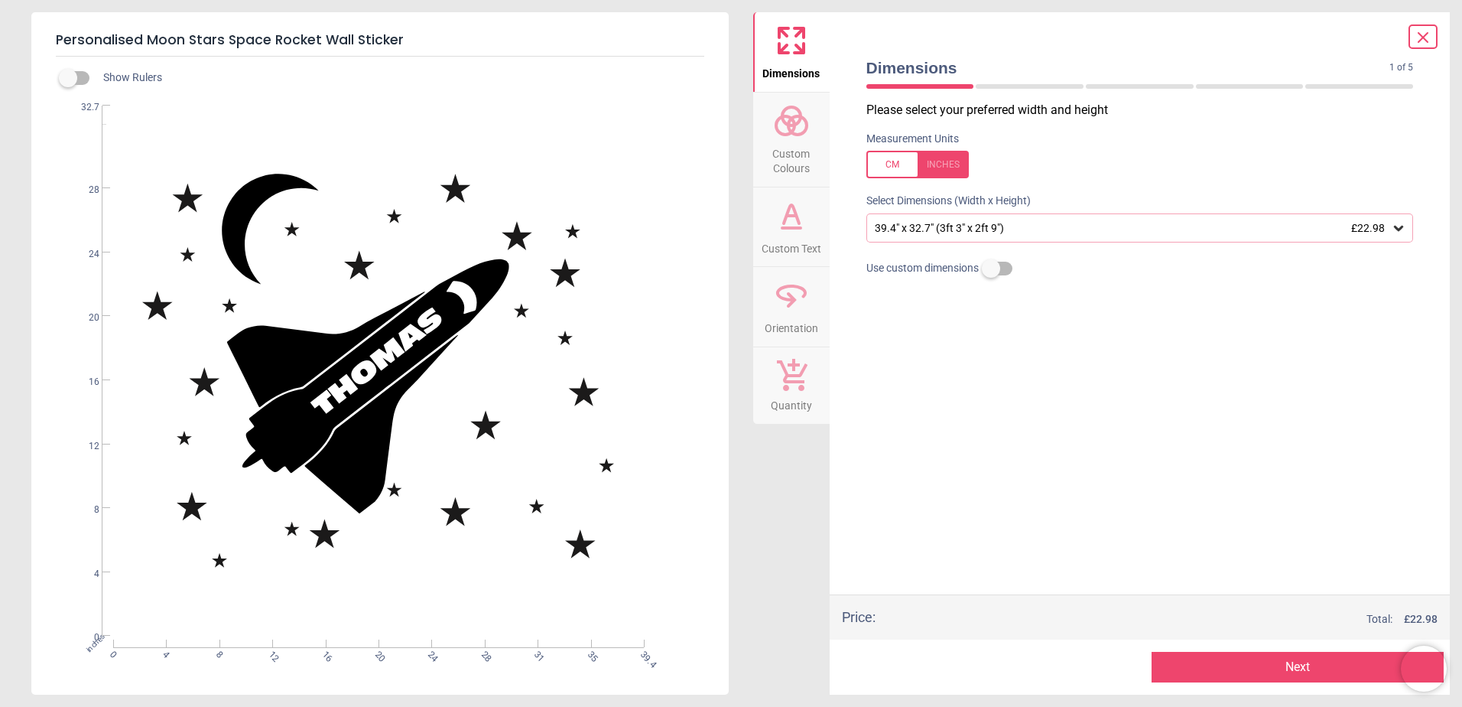
click at [1276, 657] on button "Next" at bounding box center [1298, 667] width 292 height 31
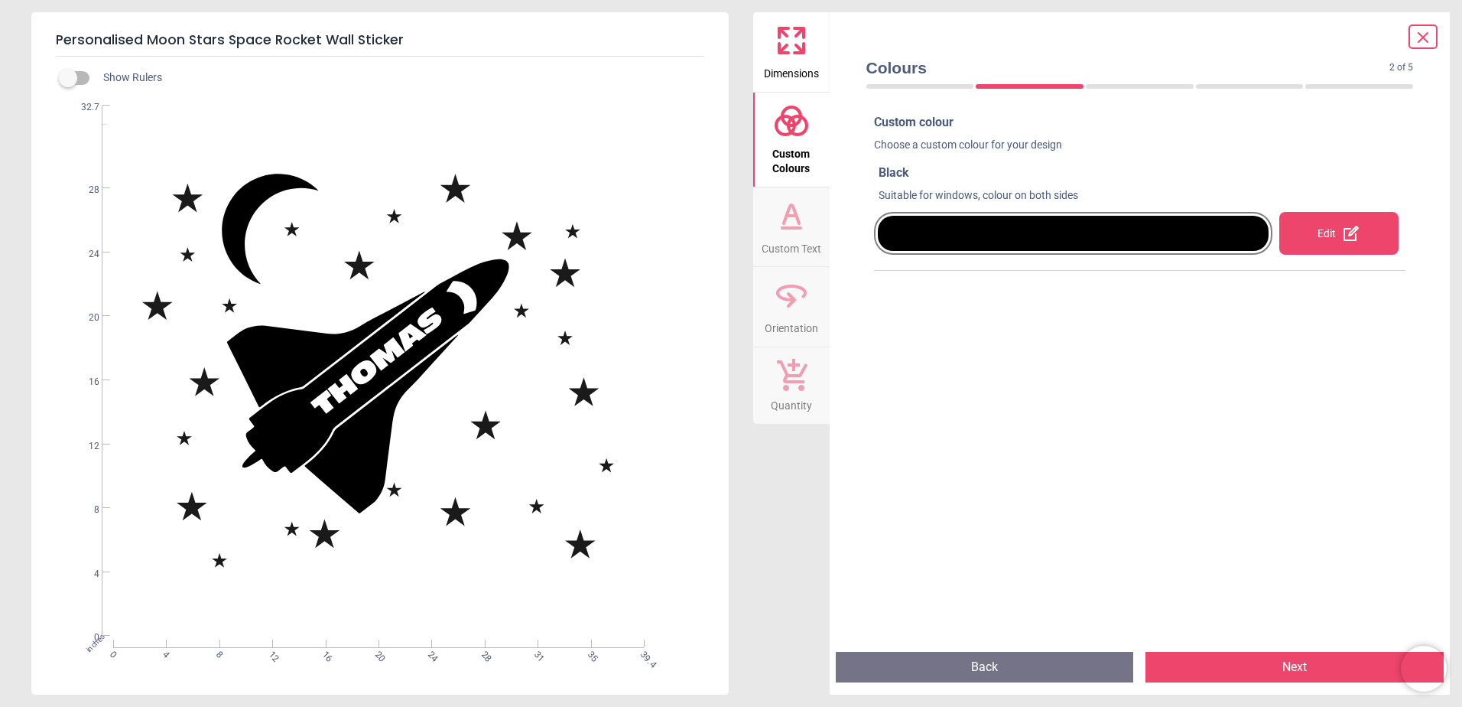
click at [1155, 239] on div at bounding box center [1074, 233] width 392 height 35
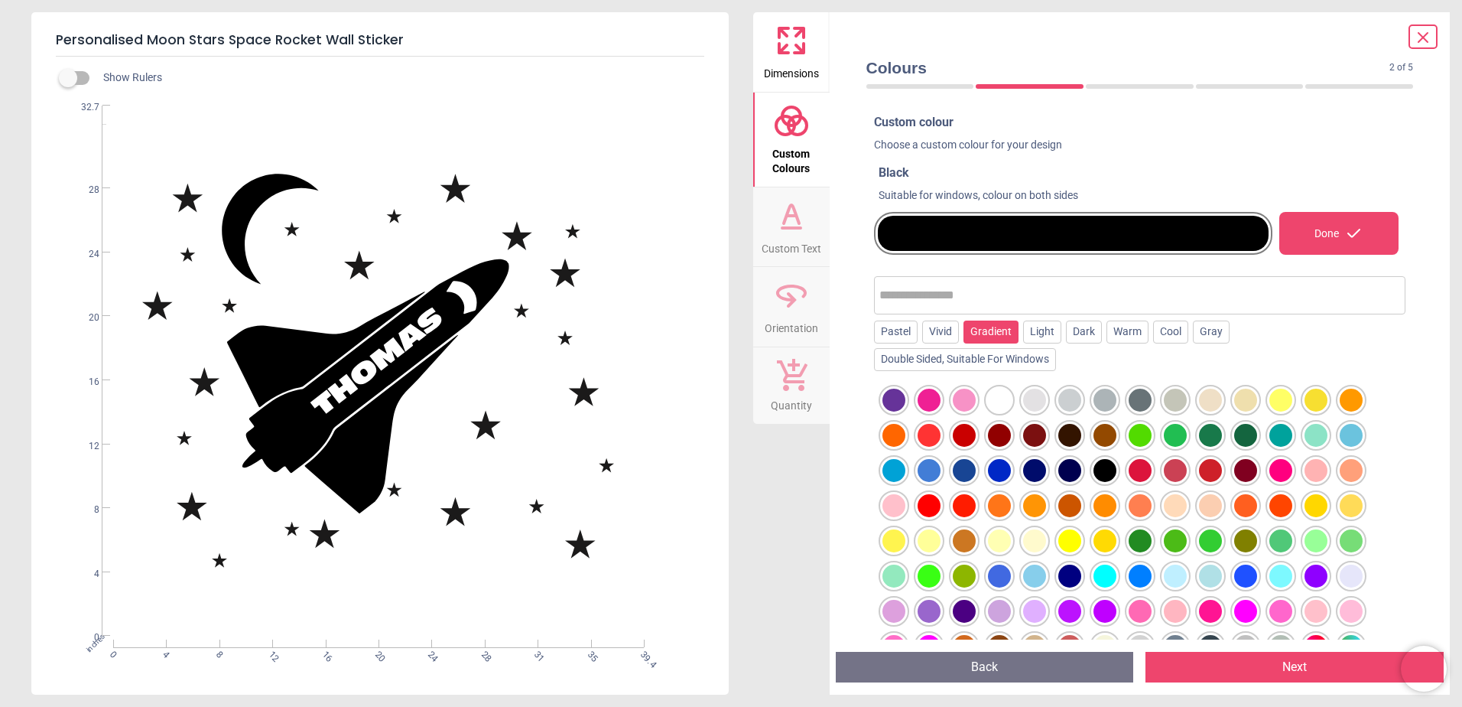
click at [977, 325] on div "Gradient" at bounding box center [991, 331] width 55 height 23
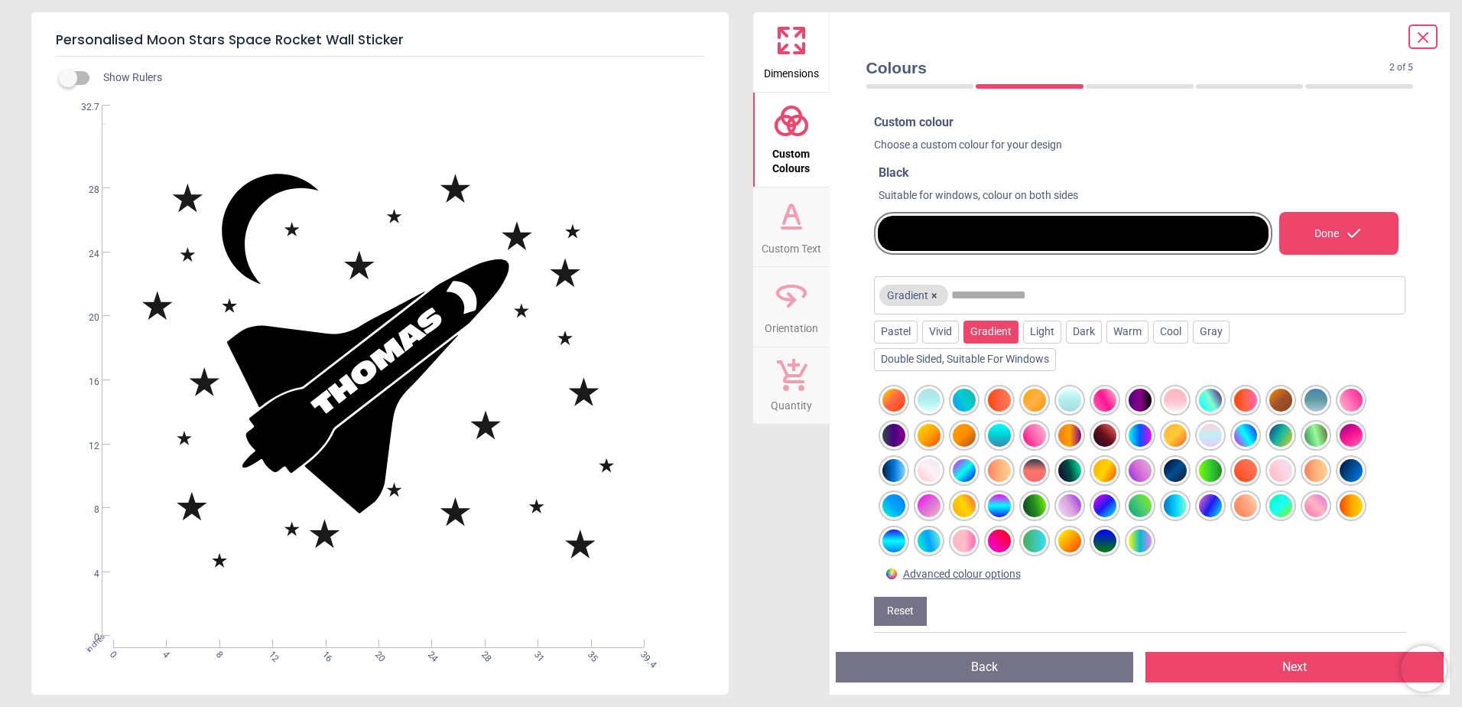
click at [1170, 504] on div at bounding box center [1175, 505] width 23 height 23
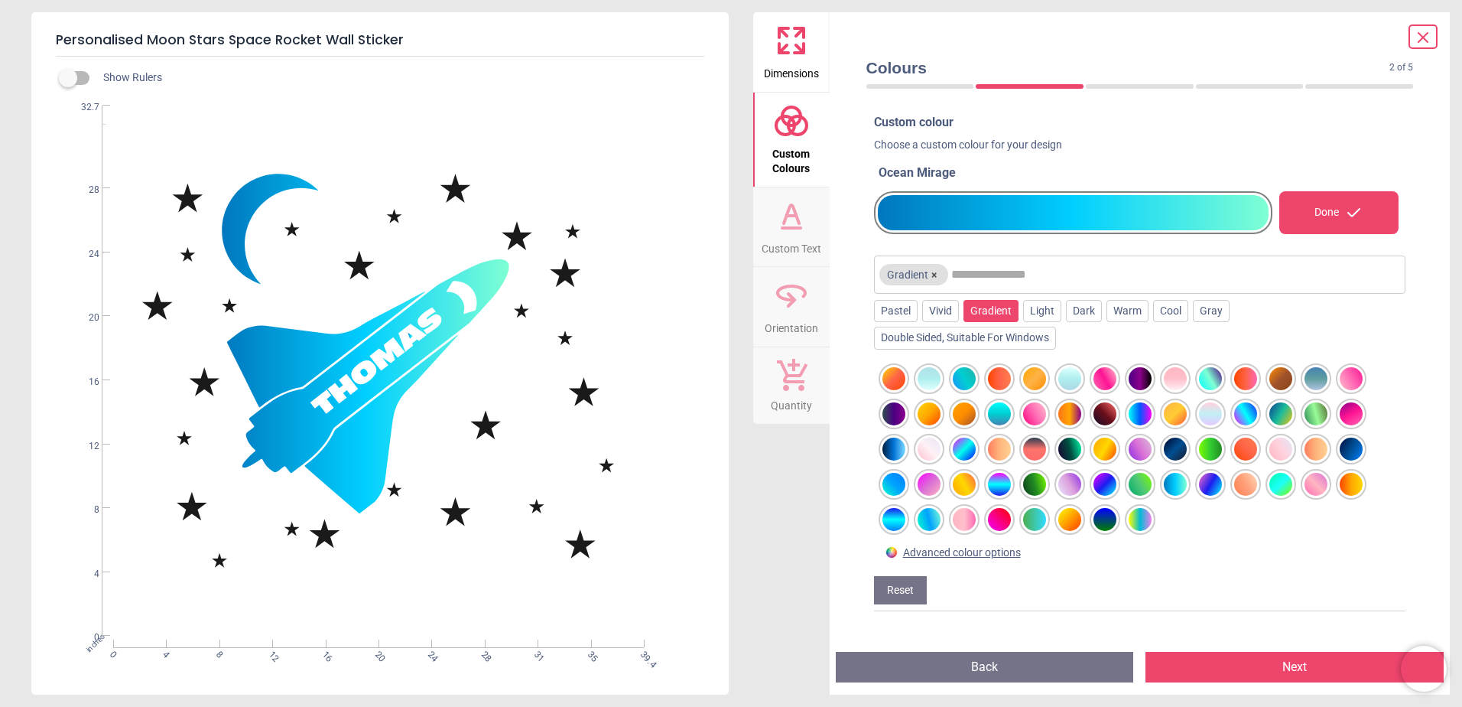
click at [1210, 488] on div at bounding box center [1210, 484] width 23 height 23
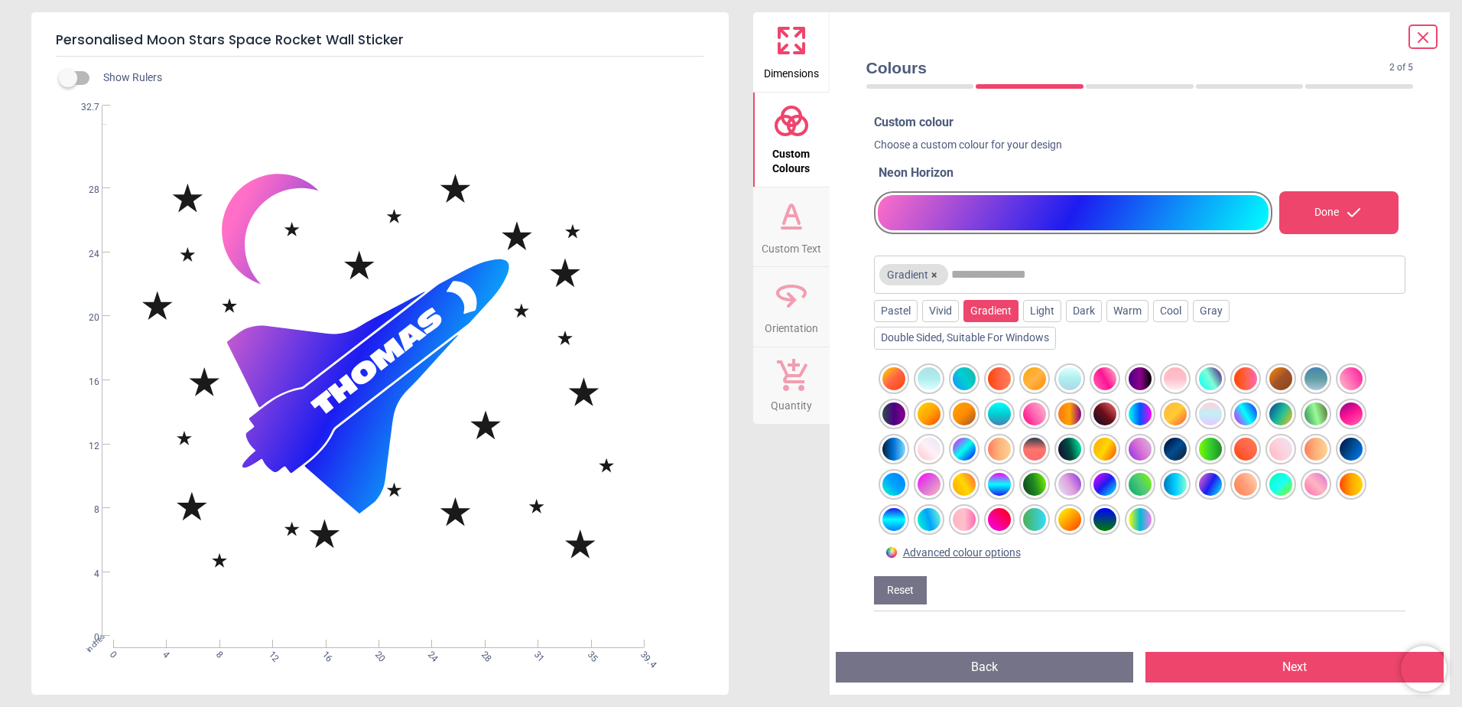
click at [1170, 441] on div at bounding box center [1175, 448] width 23 height 23
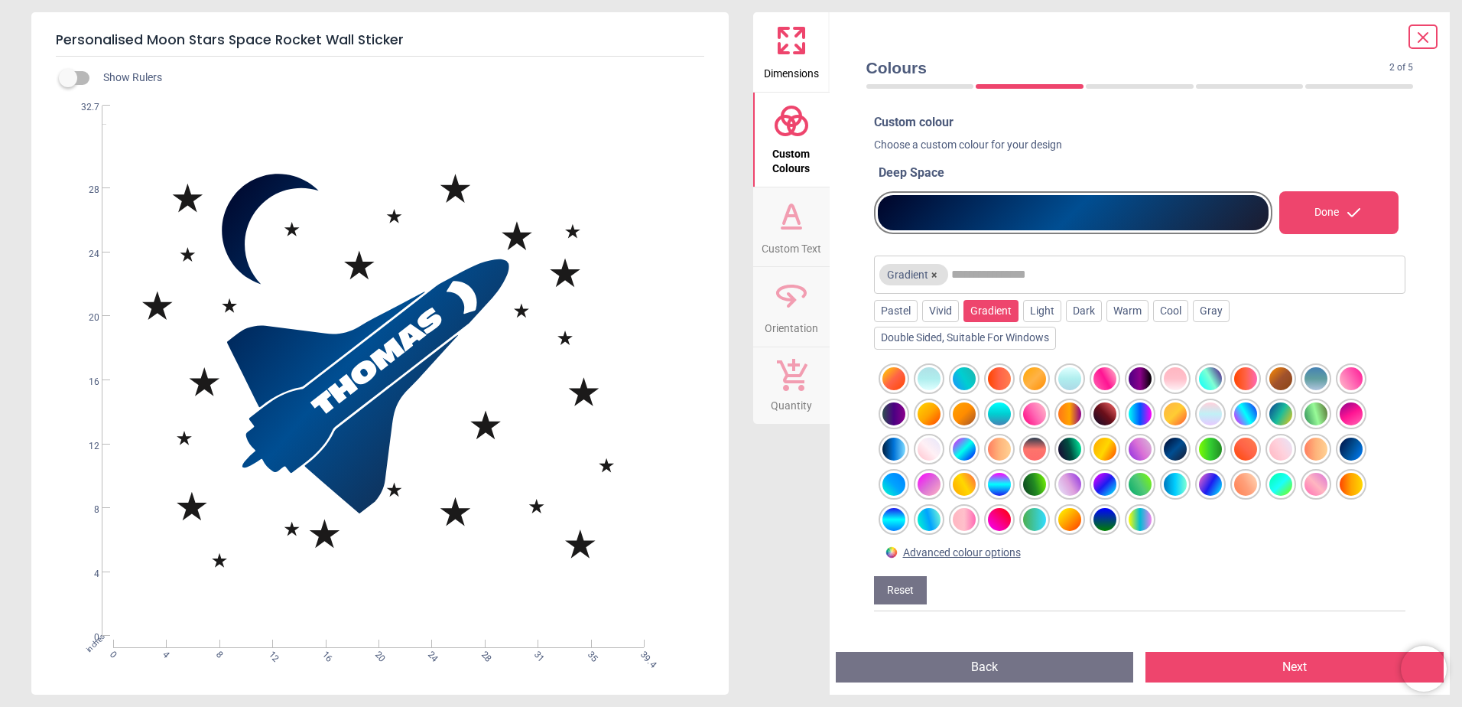
click at [877, 478] on div at bounding box center [1140, 449] width 532 height 181
click at [991, 285] on input "text" at bounding box center [1176, 274] width 450 height 31
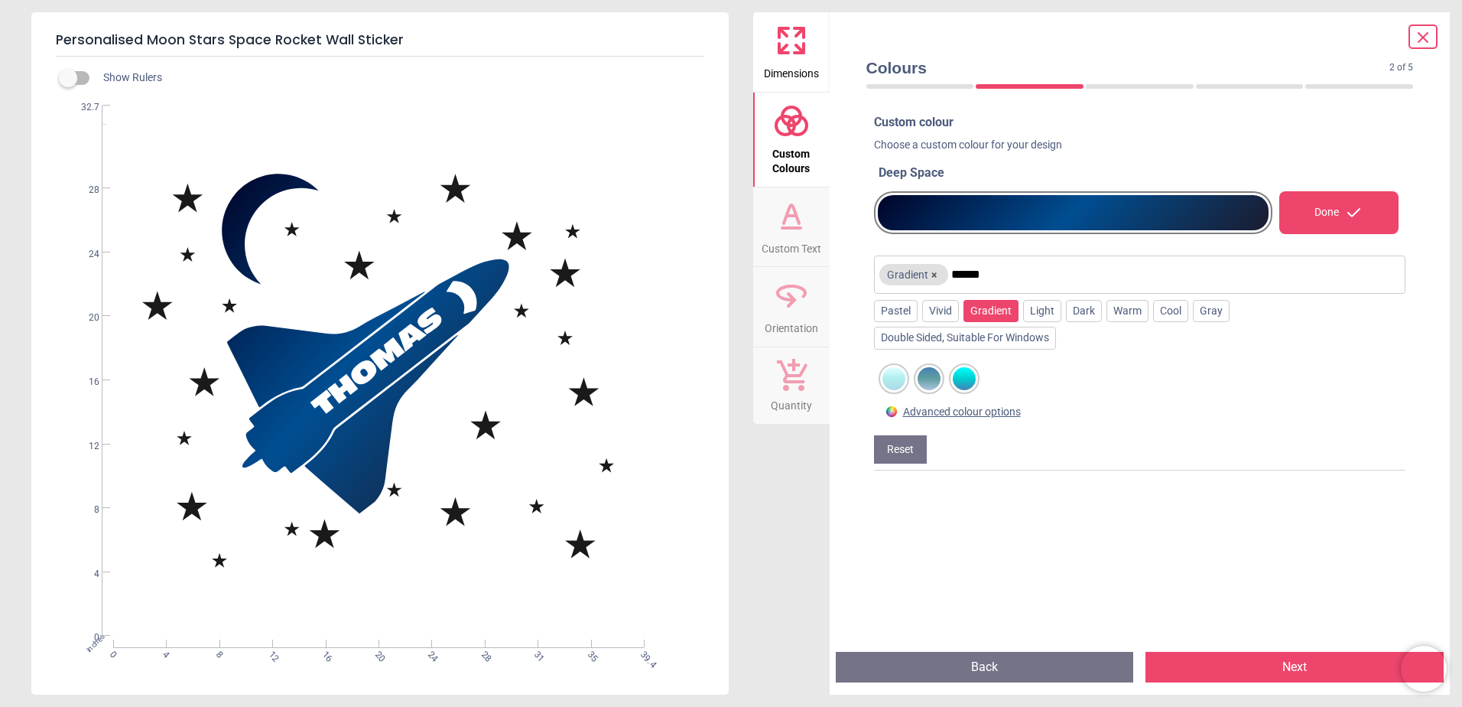
type input "******"
click at [925, 376] on div at bounding box center [929, 378] width 23 height 23
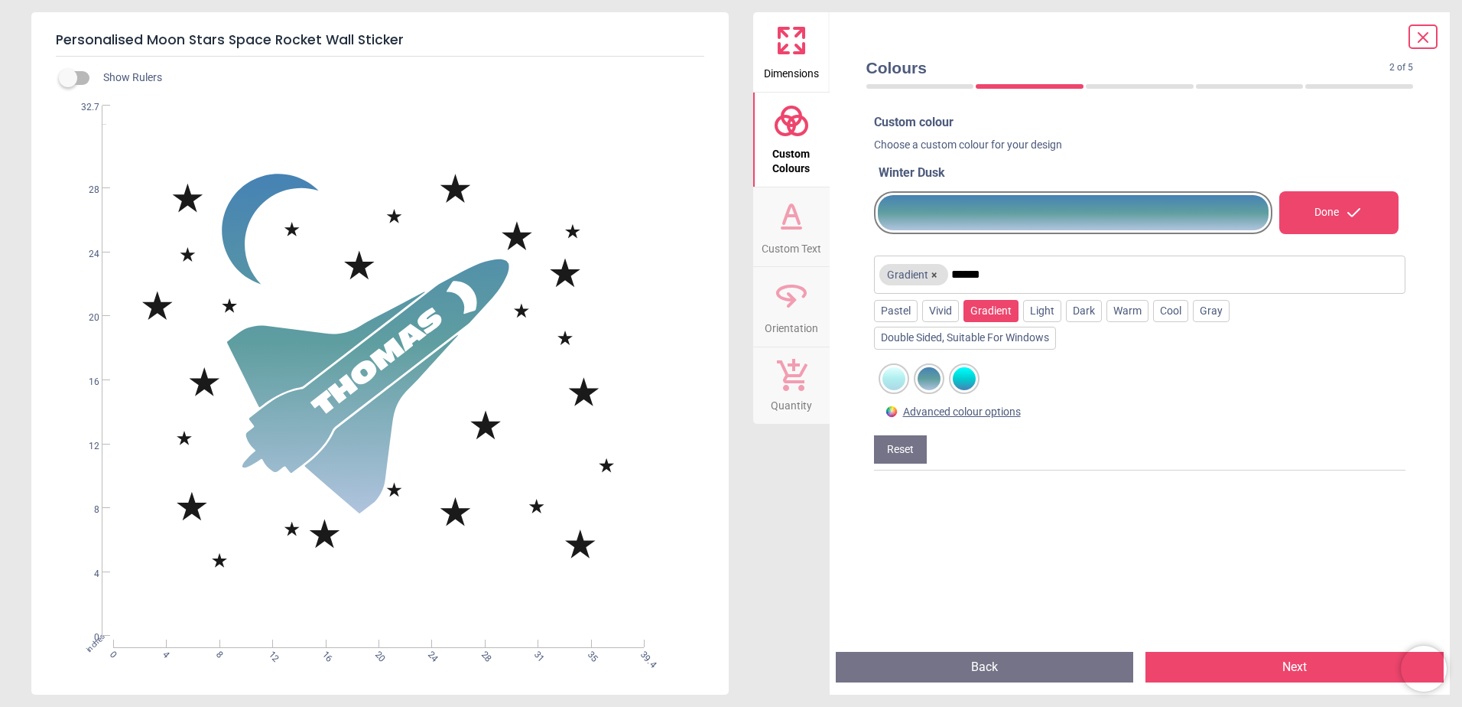
click at [961, 381] on div at bounding box center [964, 378] width 23 height 23
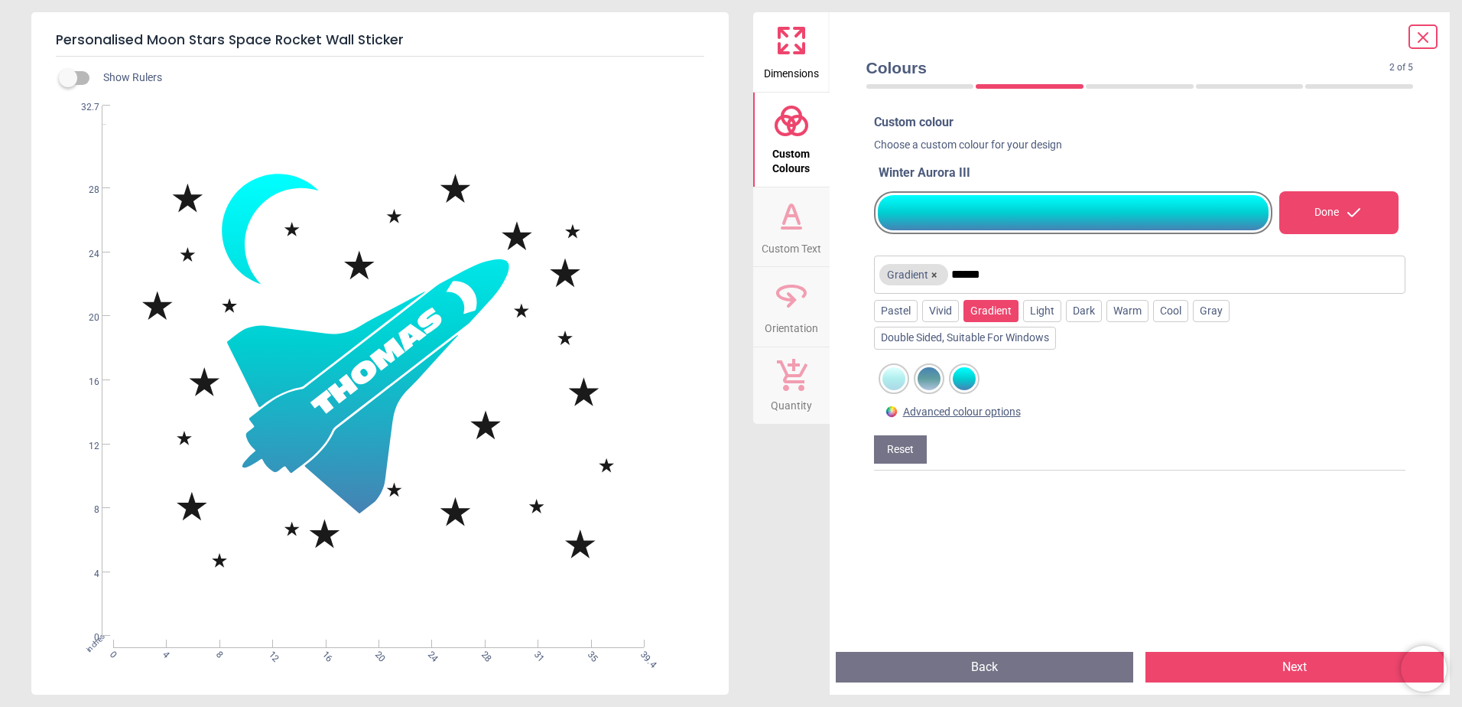
click at [905, 385] on div at bounding box center [894, 378] width 23 height 23
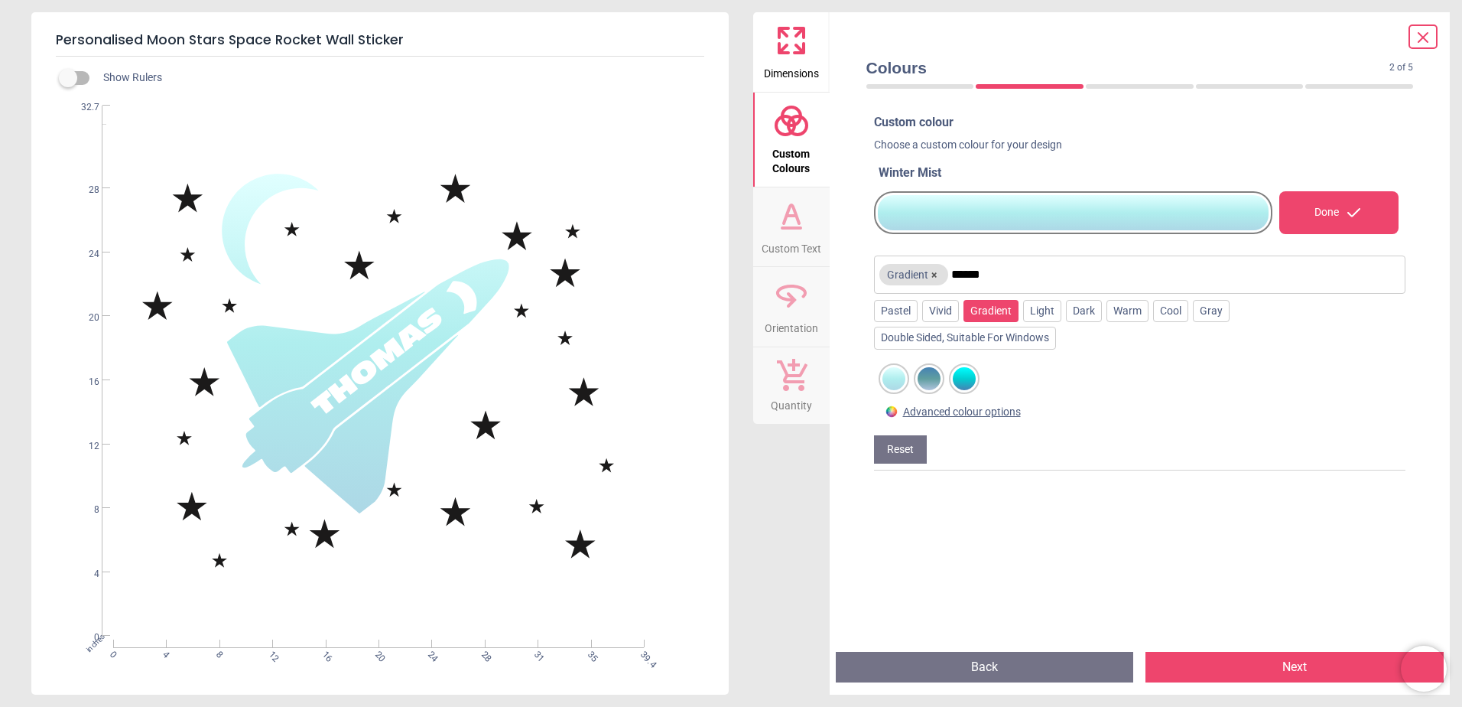
click at [927, 385] on div at bounding box center [929, 378] width 23 height 23
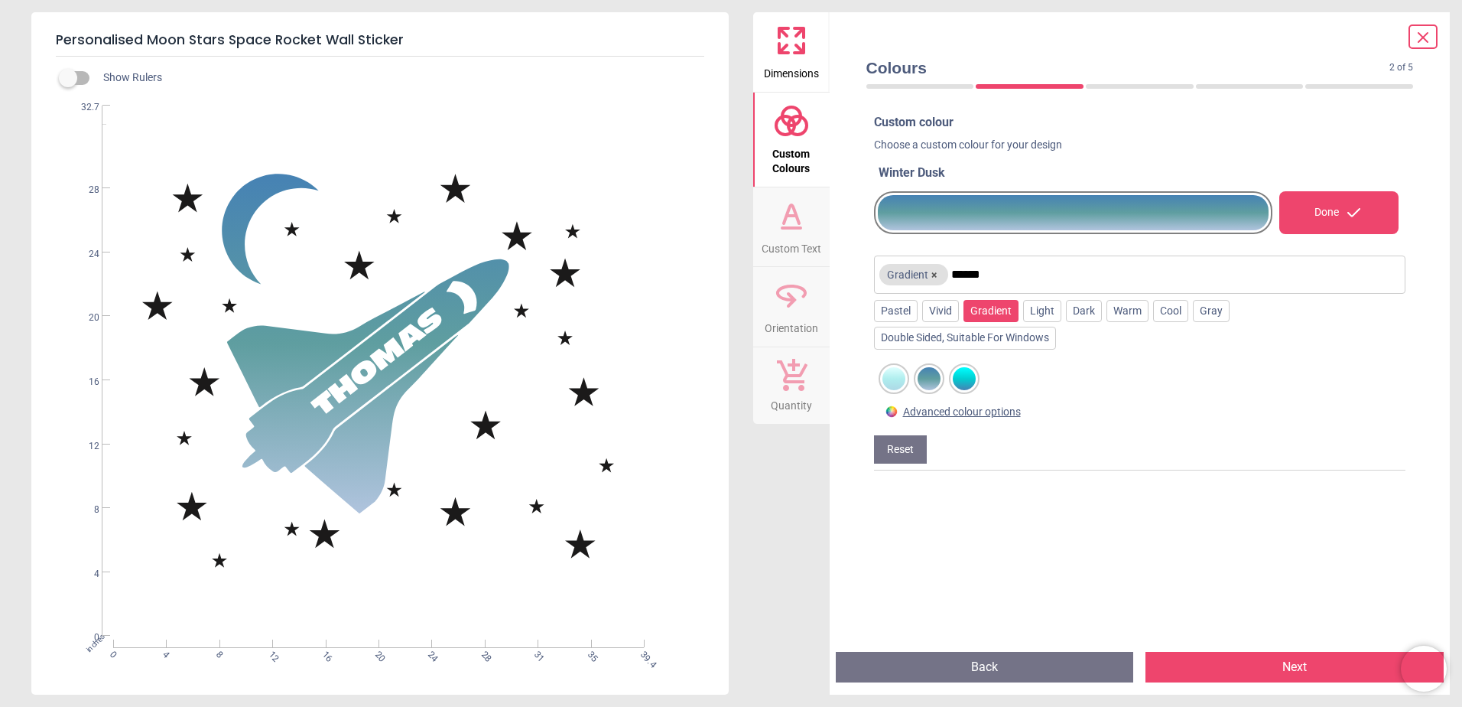
click at [1309, 666] on button "Next" at bounding box center [1295, 667] width 298 height 31
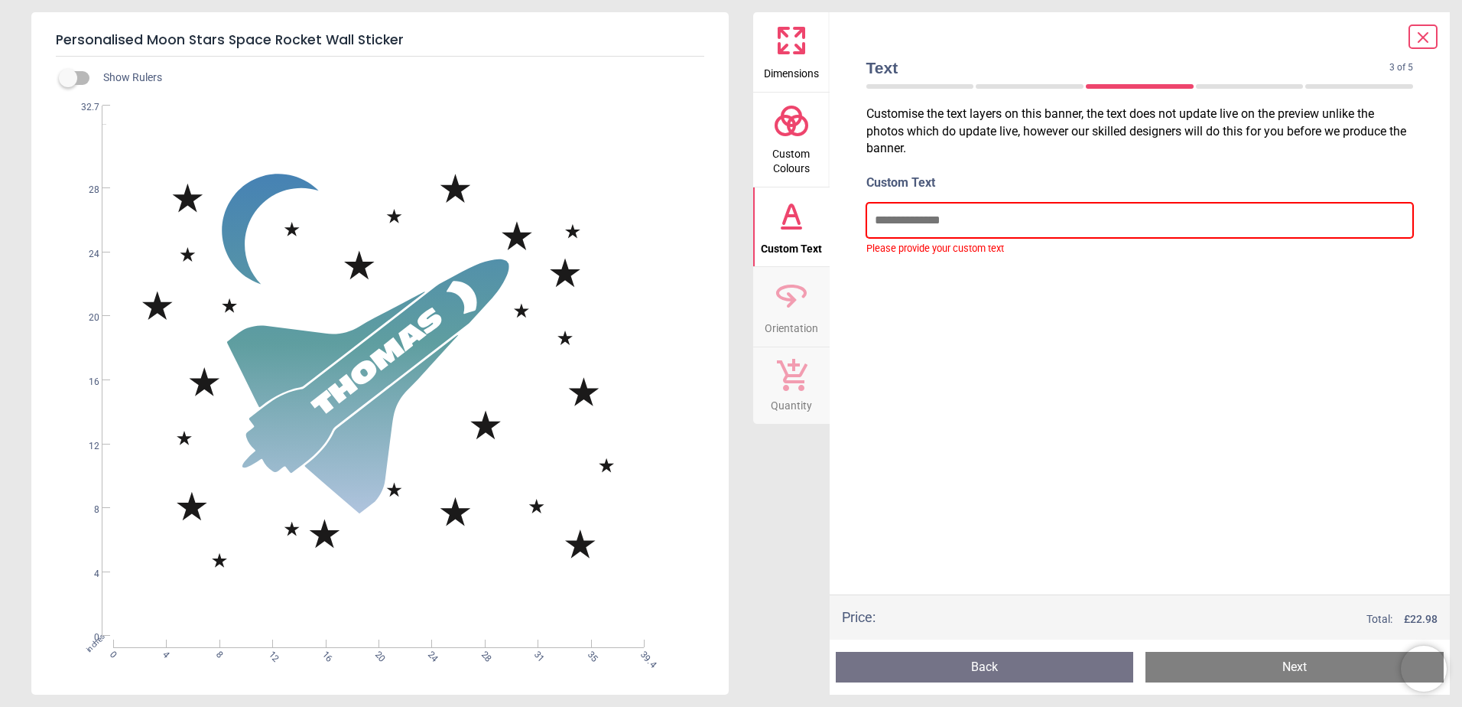
click at [945, 228] on input "text" at bounding box center [1141, 220] width 548 height 35
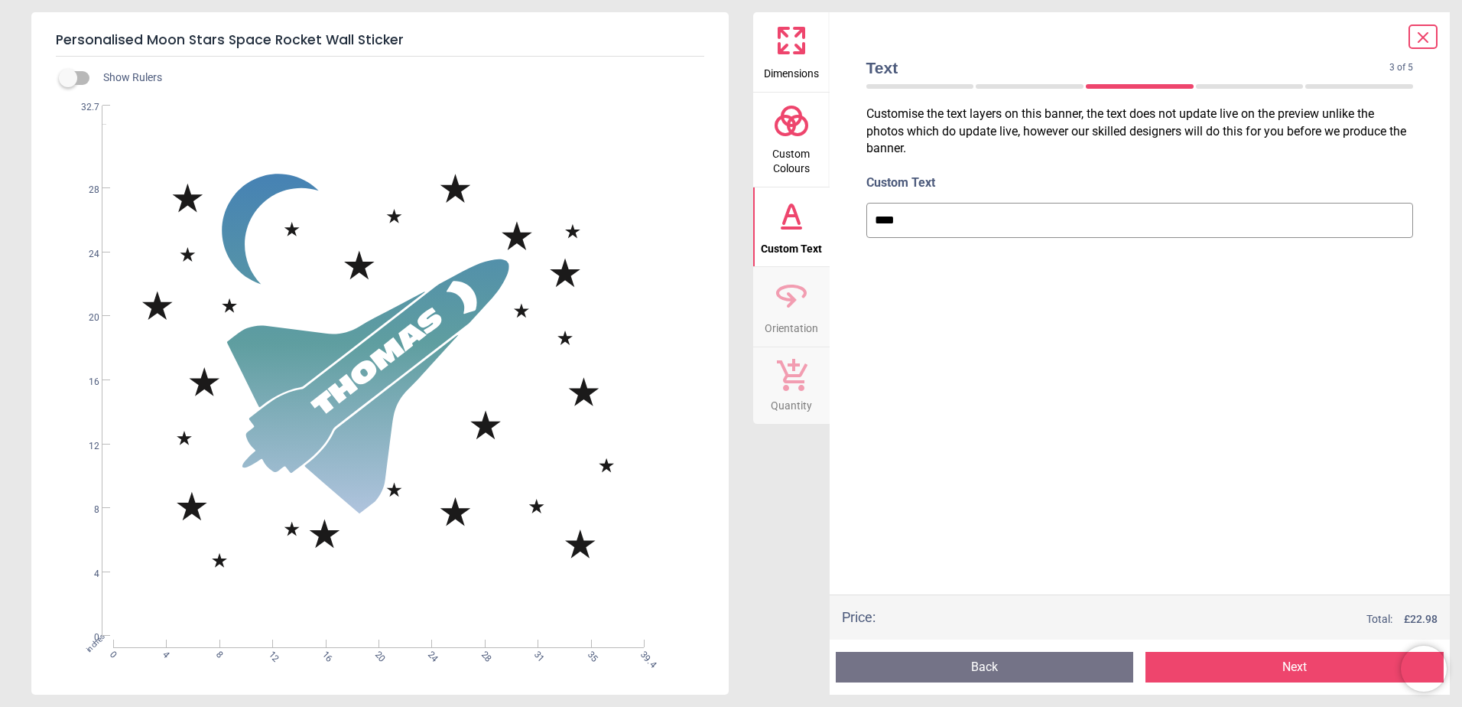
type input "****"
click at [1264, 667] on button "Next" at bounding box center [1295, 667] width 298 height 31
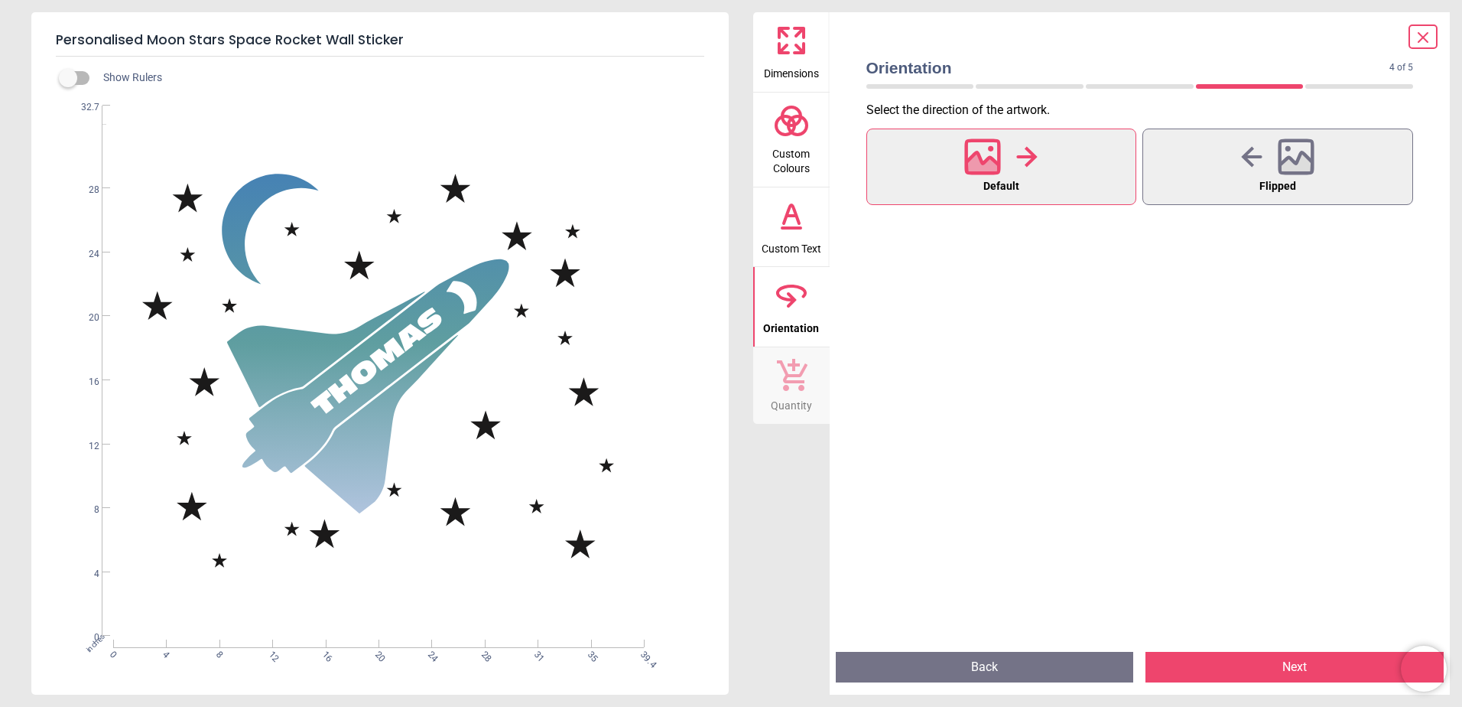
click at [1264, 667] on button "Next" at bounding box center [1295, 667] width 298 height 31
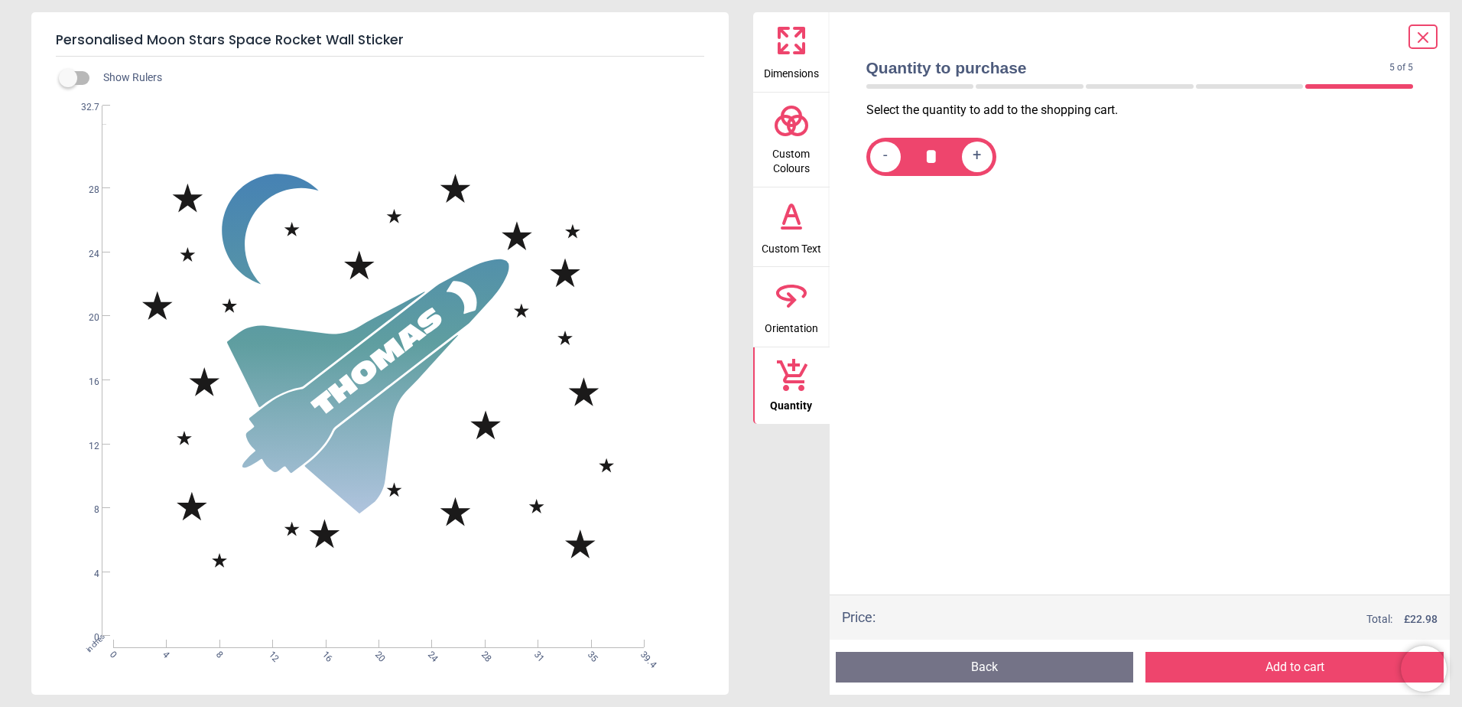
click at [1264, 667] on button "Add to cart" at bounding box center [1295, 667] width 298 height 31
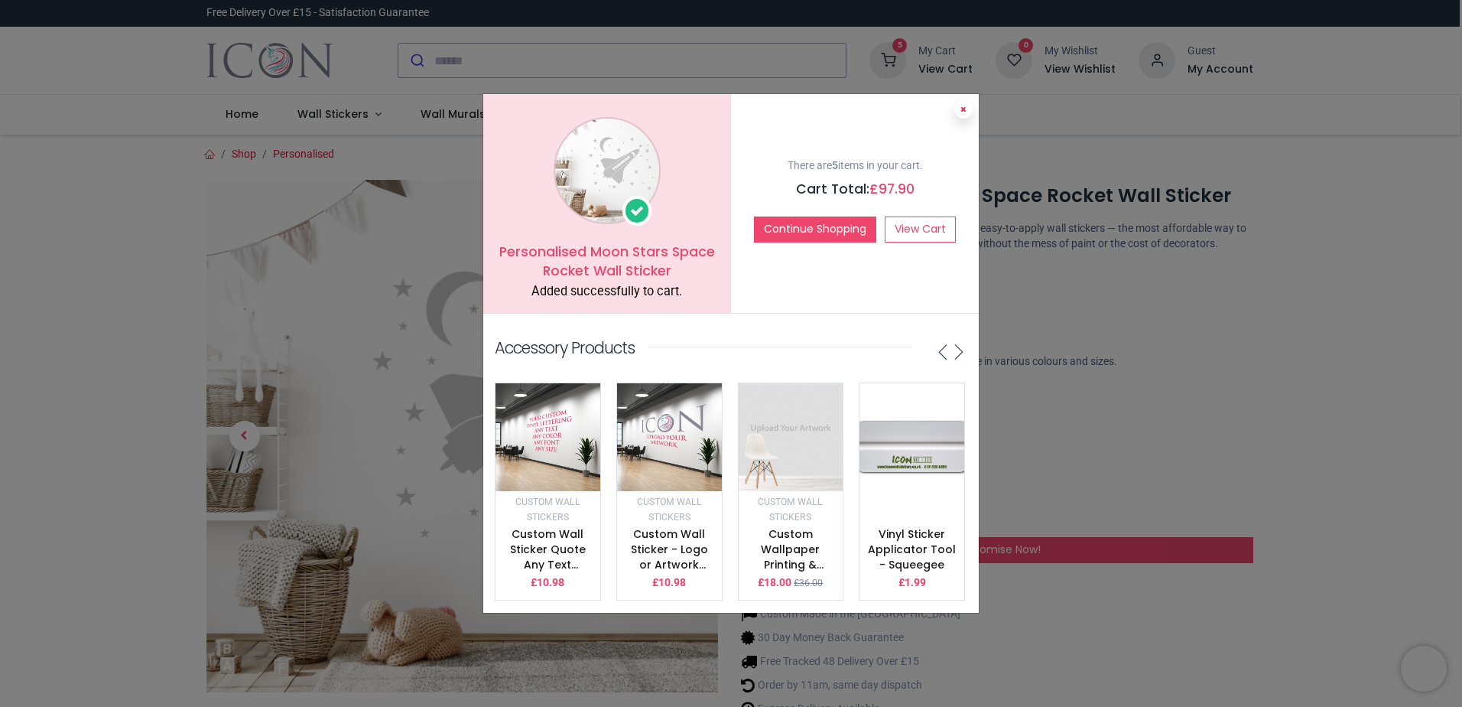
click at [964, 106] on icon at bounding box center [964, 110] width 6 height 8
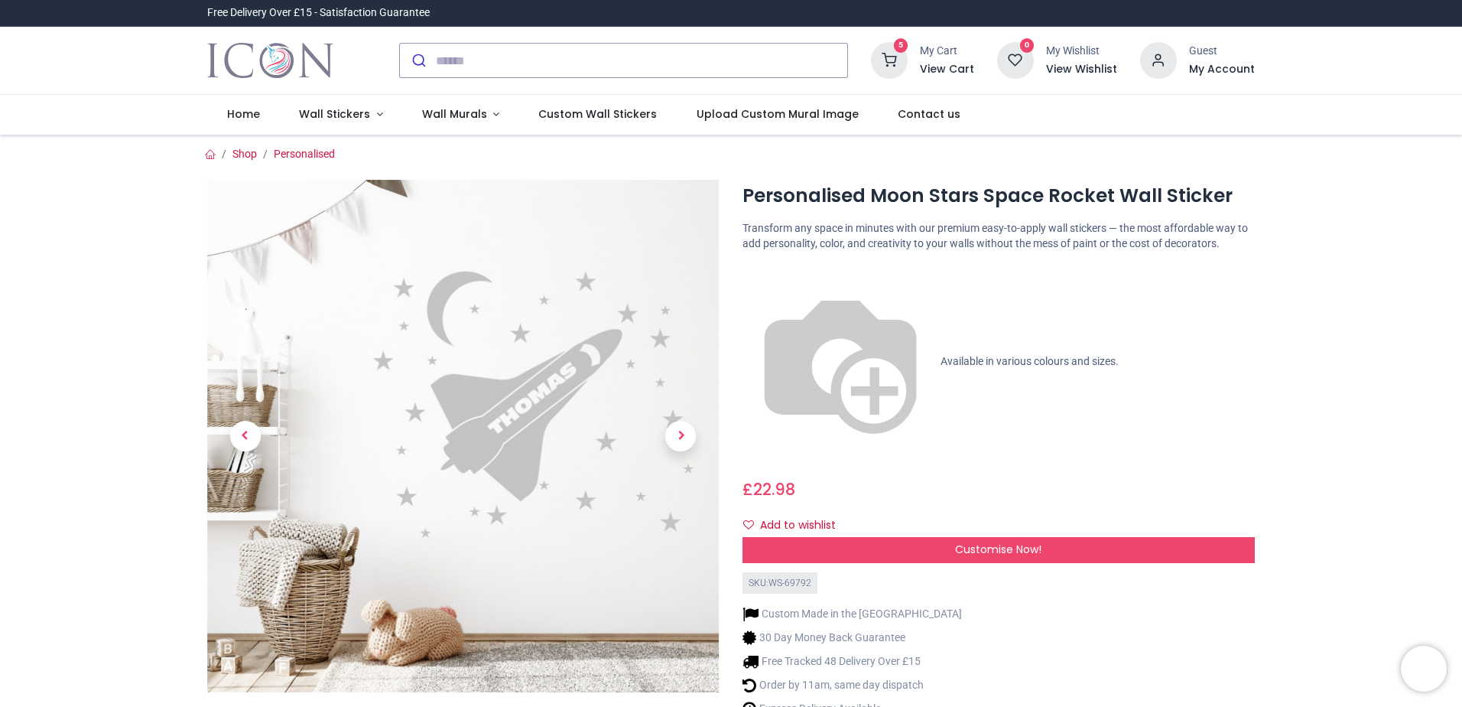
click at [886, 56] on icon at bounding box center [889, 60] width 37 height 37
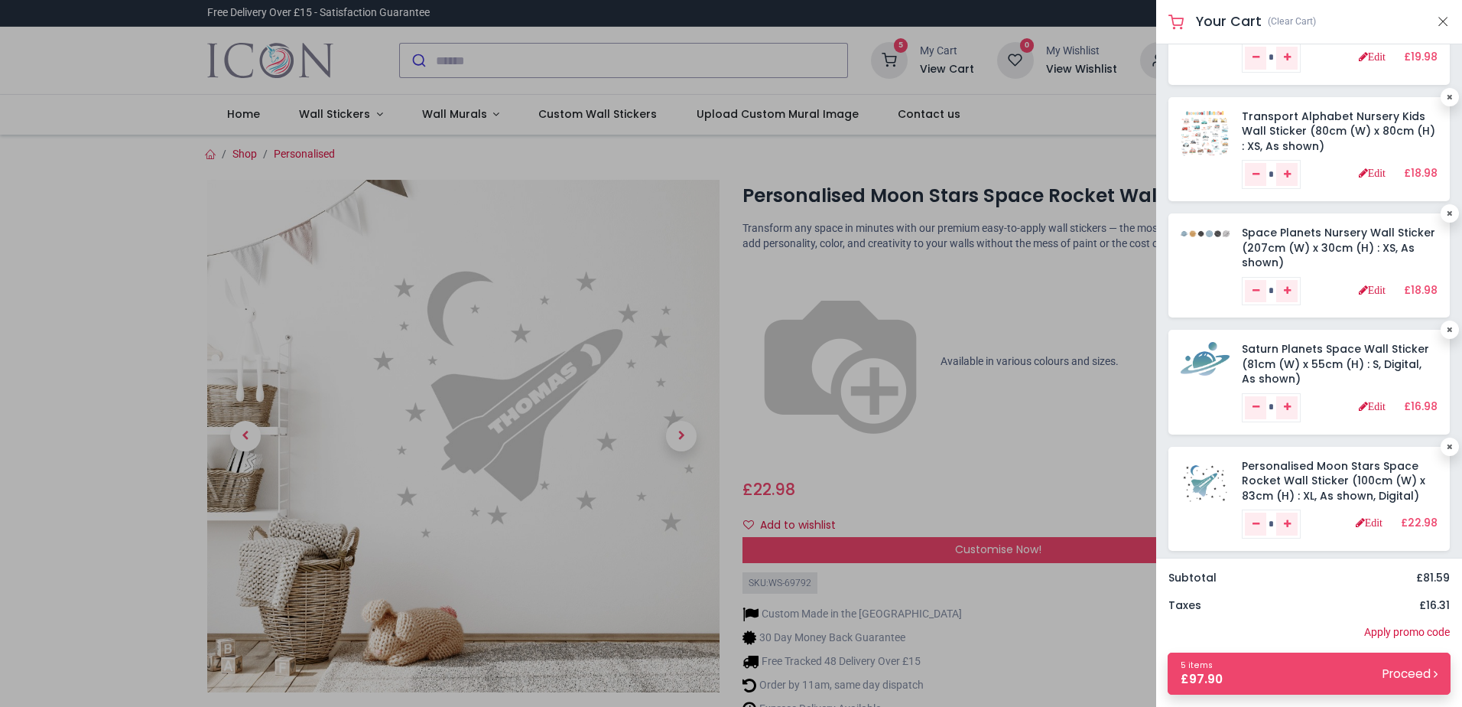
scroll to position [94, 0]
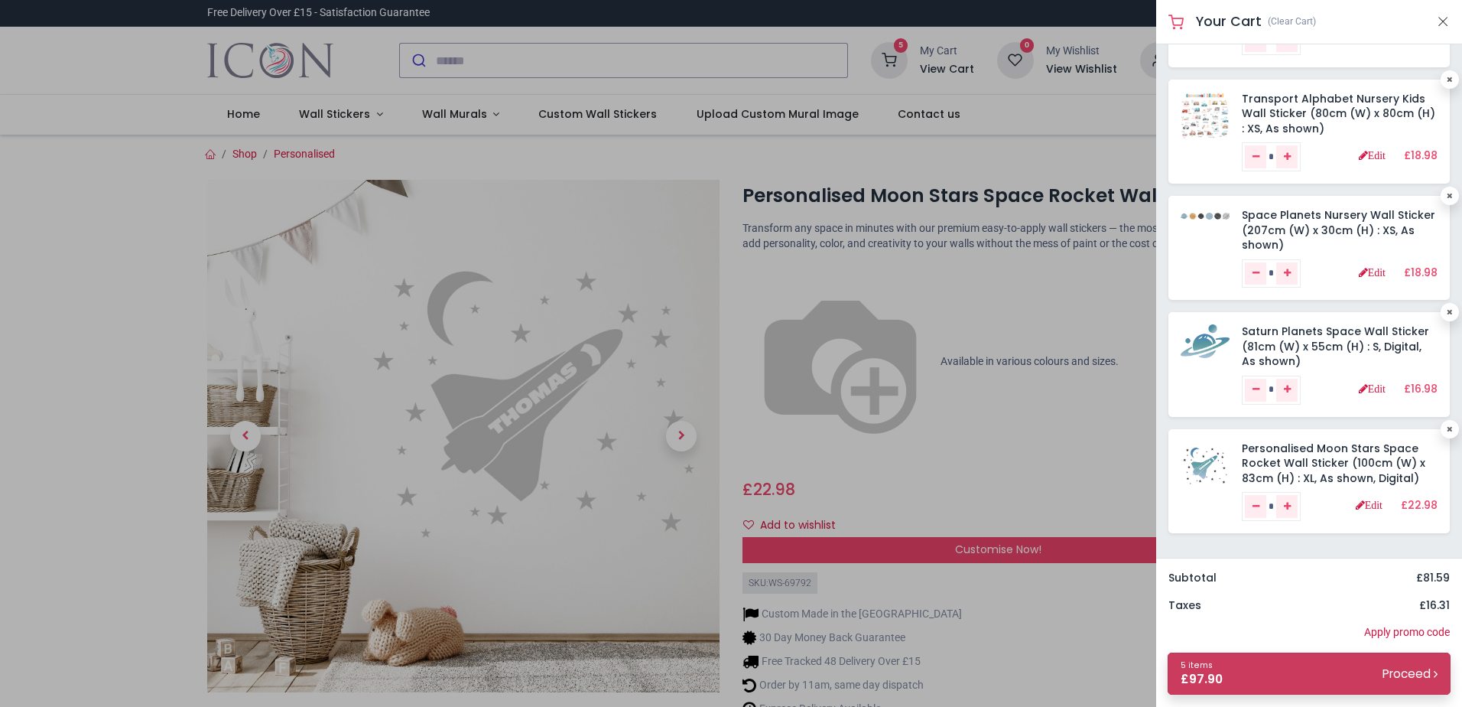
click at [1319, 676] on link "5 items £ 97.90 Proceed" at bounding box center [1309, 673] width 283 height 42
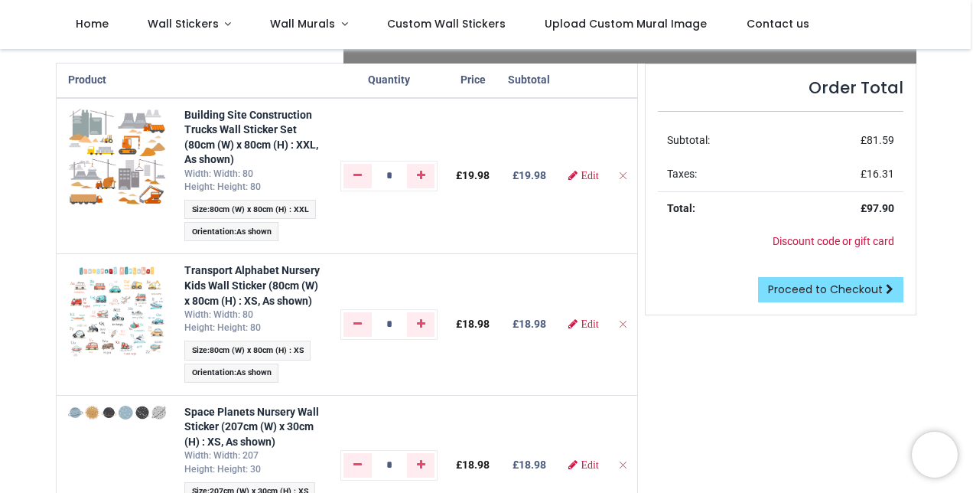
scroll to position [153, 0]
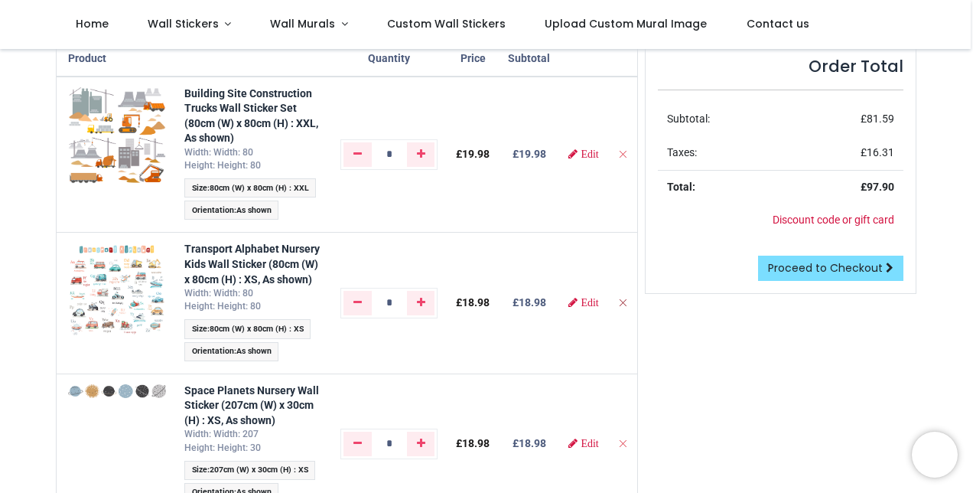
click at [617, 307] on icon "Remove from cart" at bounding box center [622, 302] width 11 height 11
type input "*"
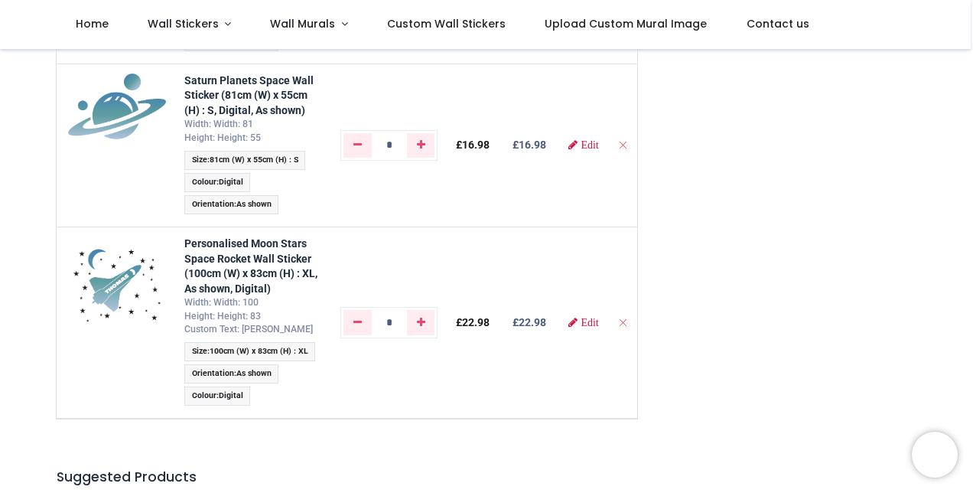
scroll to position [489, 0]
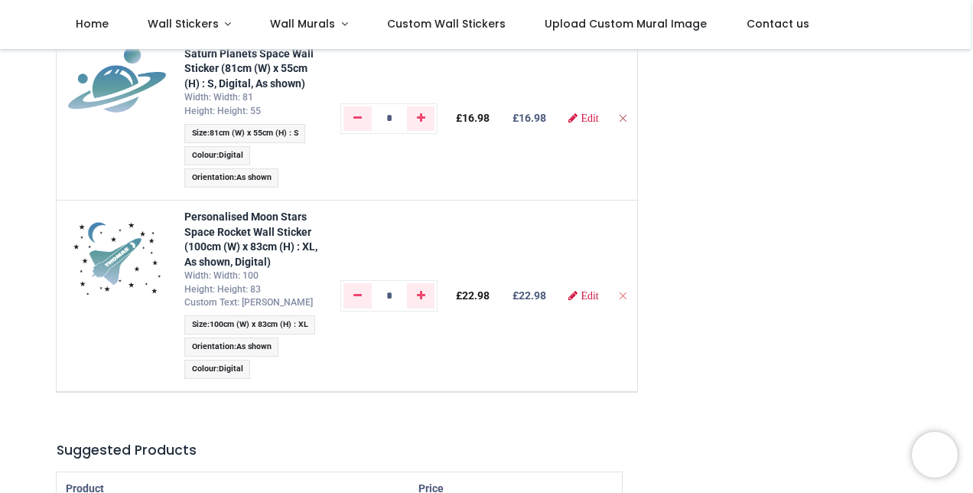
click at [617, 119] on icon "Remove from cart" at bounding box center [622, 117] width 11 height 11
type input "*"
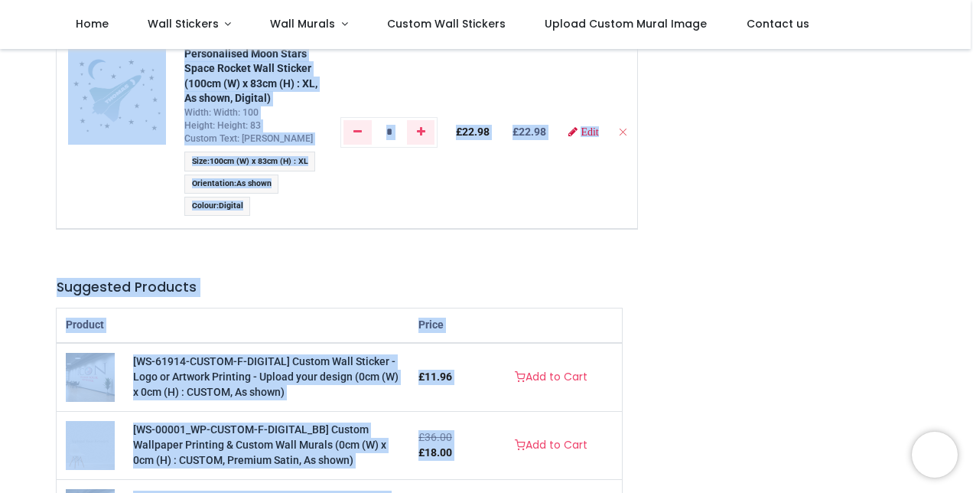
drag, startPoint x: 970, startPoint y: 173, endPoint x: 963, endPoint y: 31, distance: 141.7
click at [963, 31] on div "Login • Register Home Wall Stickers" at bounding box center [486, 246] width 973 height 493
drag, startPoint x: 963, startPoint y: 31, endPoint x: 840, endPoint y: 161, distance: 179.1
click at [840, 161] on div "Order Total Subtotal: £ 51.62 Taxes: £ 10.32 Total: £ 61.94 Discount code or gi…" at bounding box center [780, 237] width 294 height 1062
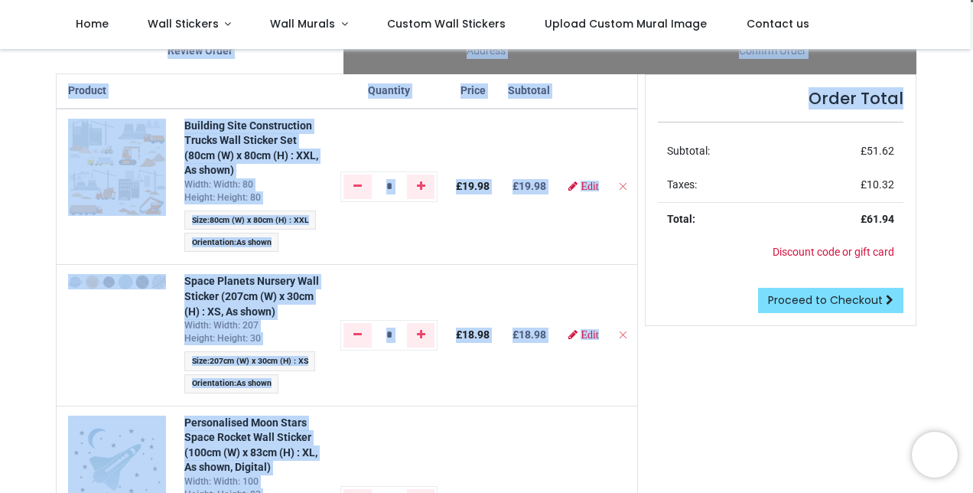
scroll to position [122, 0]
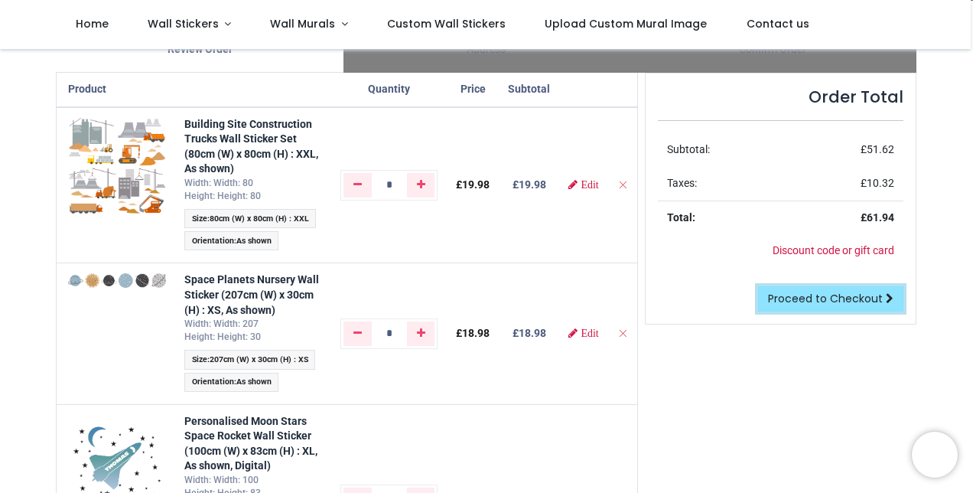
click at [815, 296] on span "Proceed to Checkout" at bounding box center [825, 298] width 115 height 15
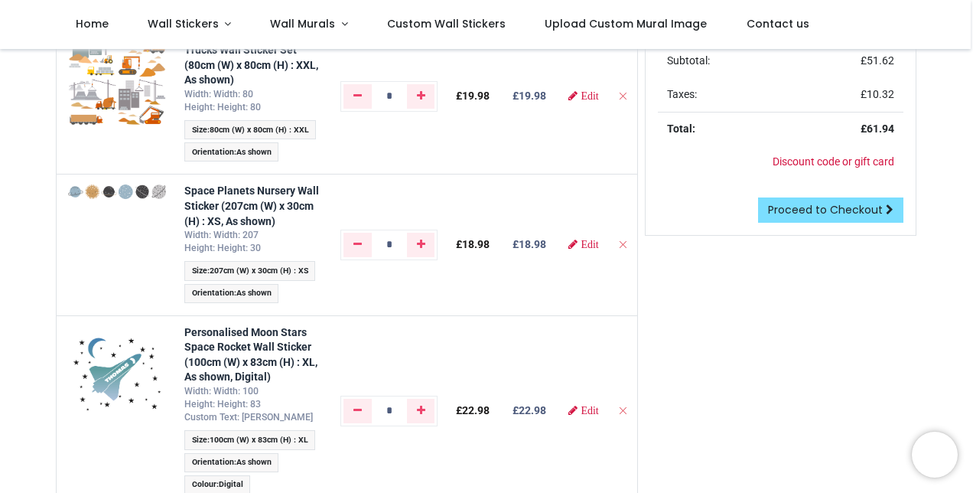
scroll to position [214, 0]
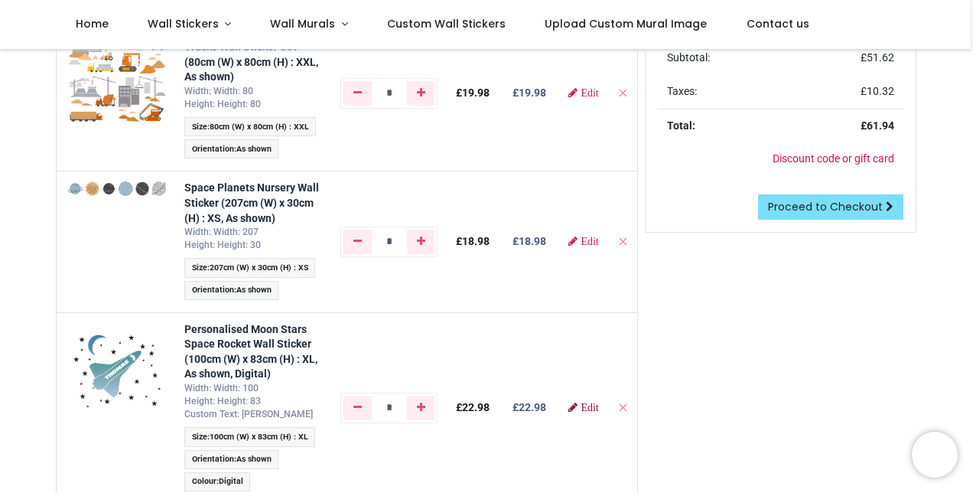
click at [579, 402] on link "Edit" at bounding box center [583, 407] width 30 height 11
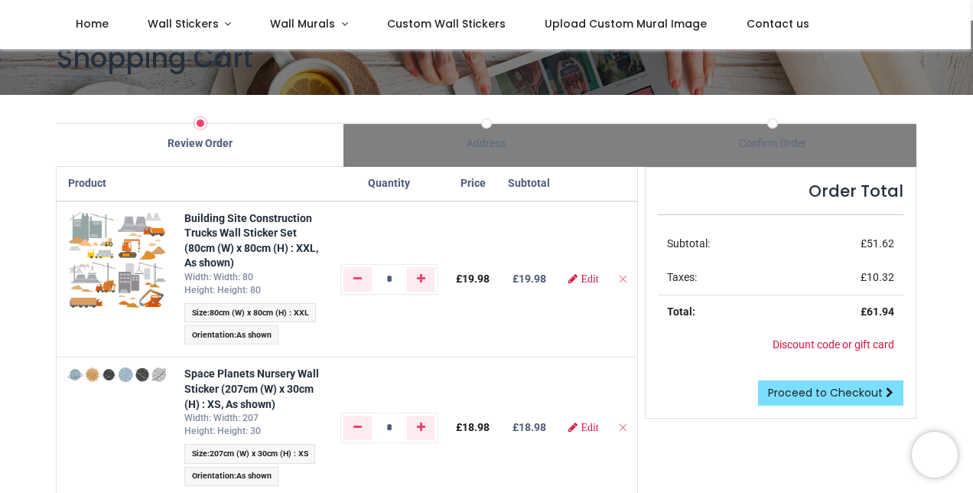
scroll to position [31, 0]
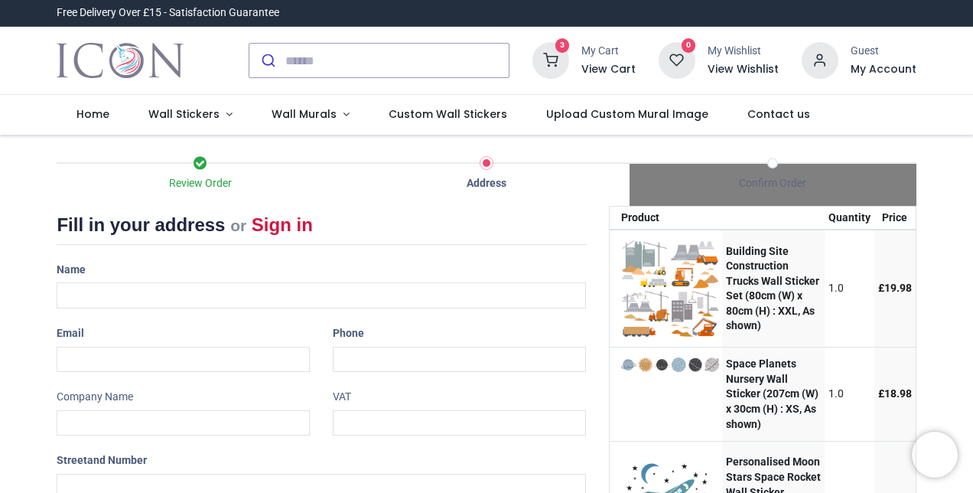
select select "***"
click at [929, 294] on div "Review Order Address Confirm Order Your order: £ 61.94 Product Price" at bounding box center [486, 456] width 973 height 642
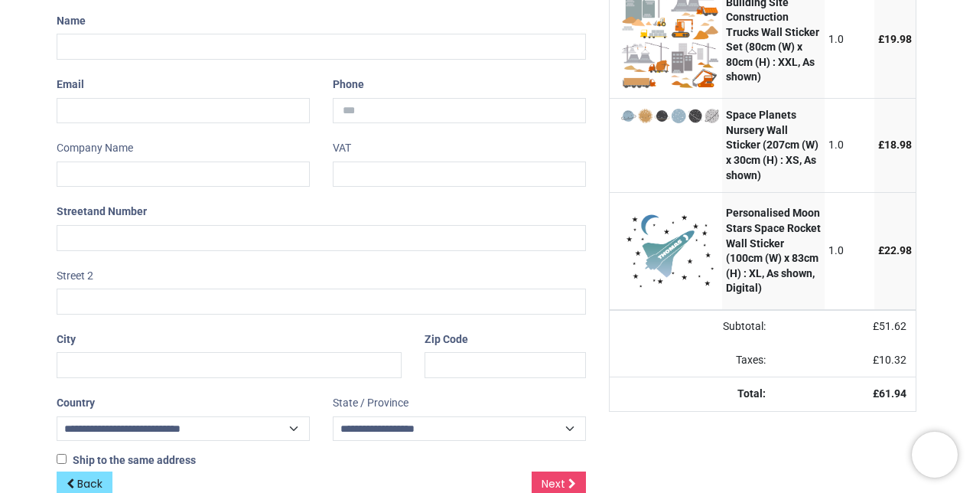
scroll to position [218, 0]
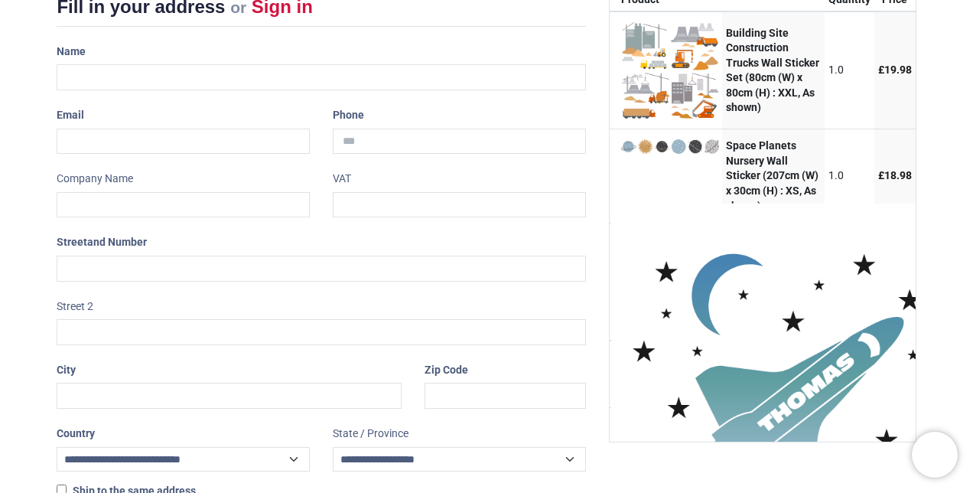
click at [687, 268] on img at bounding box center [807, 399] width 392 height 392
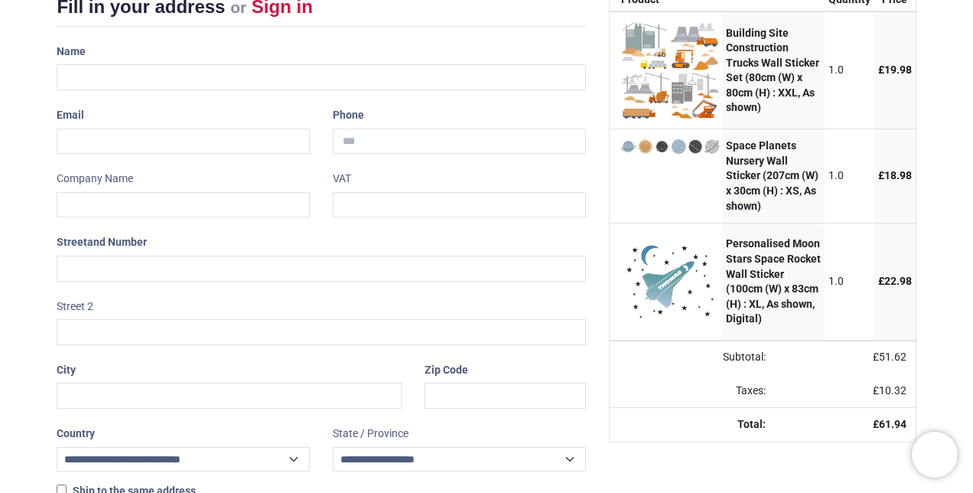
click at [762, 250] on strong "Personalised Moon Stars Space Rocket Wall Sticker (100cm (W) x 83cm (H) : XL, A…" at bounding box center [773, 280] width 95 height 87
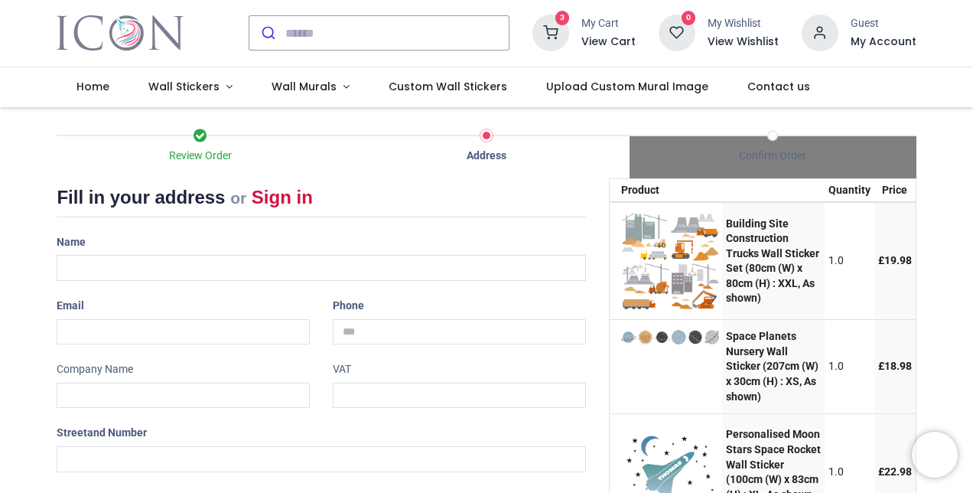
scroll to position [0, 0]
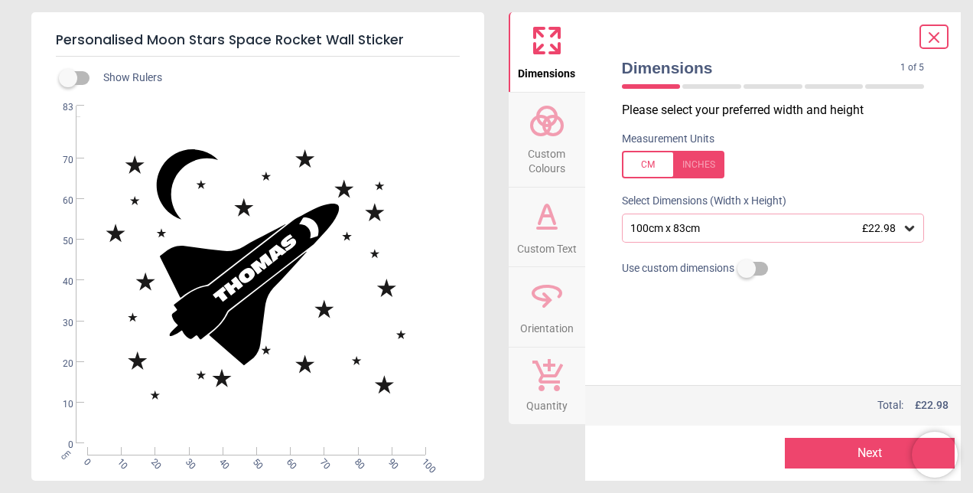
click at [707, 167] on div at bounding box center [673, 165] width 102 height 28
click at [870, 447] on button "Next" at bounding box center [870, 452] width 170 height 31
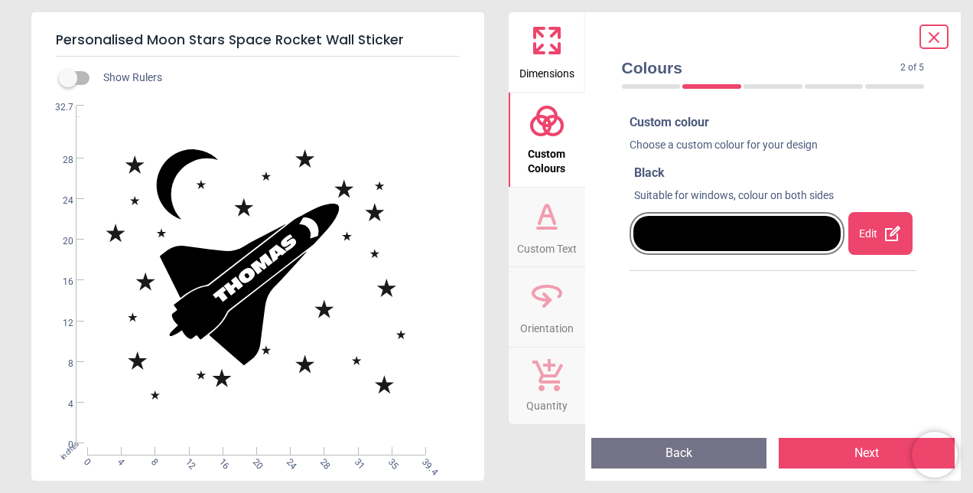
click at [759, 213] on div at bounding box center [737, 233] width 216 height 43
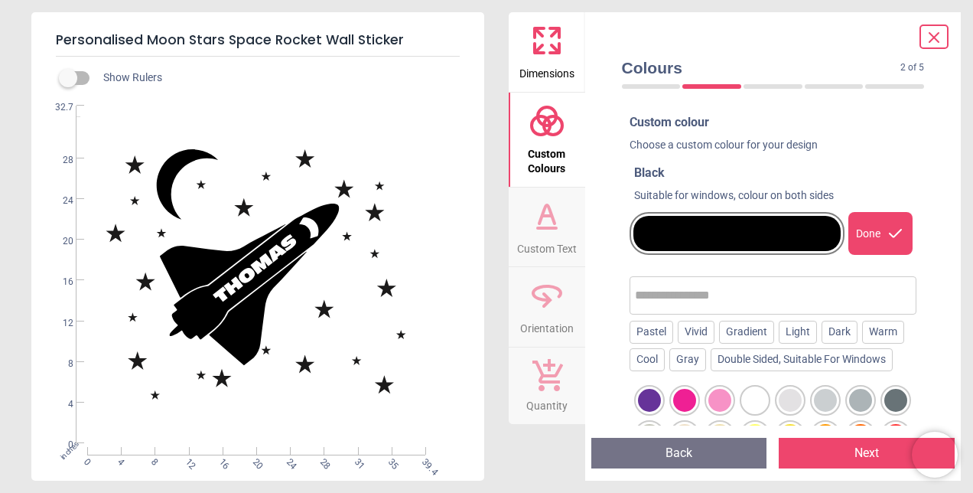
click at [688, 240] on div at bounding box center [737, 233] width 208 height 35
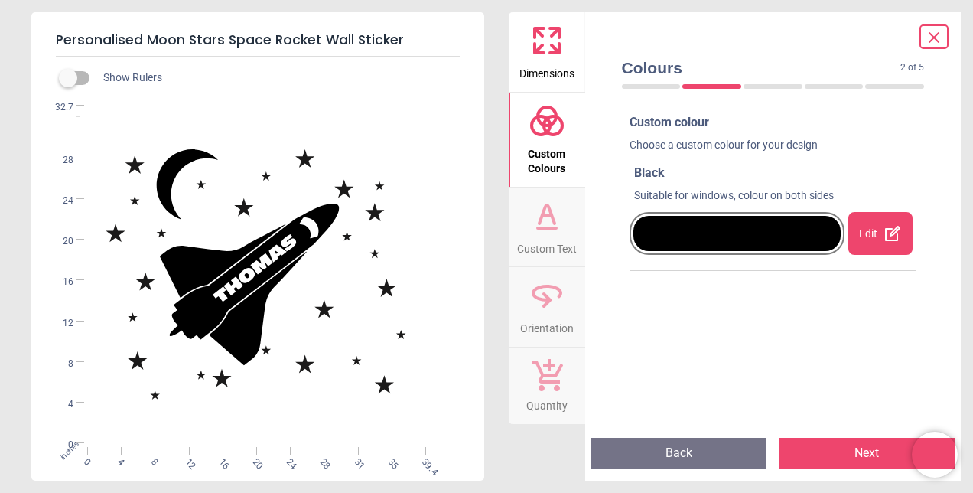
click at [688, 240] on div at bounding box center [737, 233] width 208 height 35
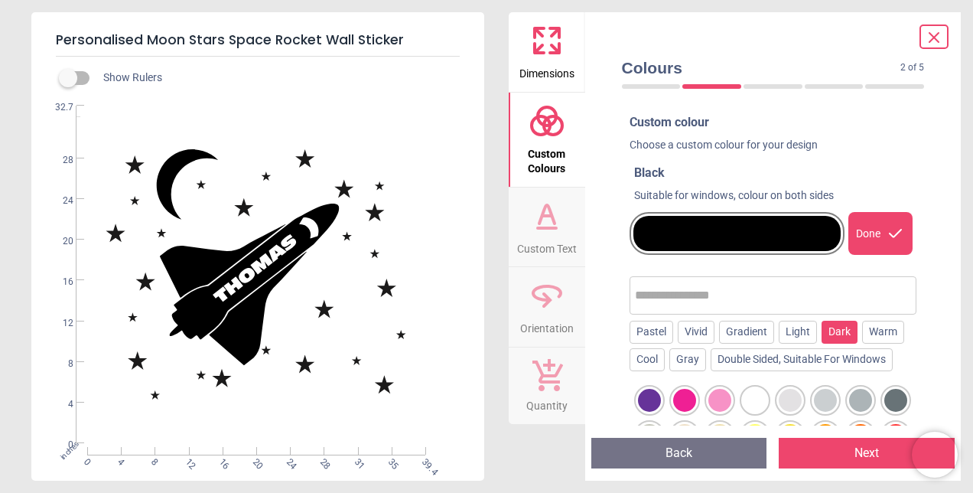
click at [836, 332] on div "Dark" at bounding box center [839, 331] width 36 height 23
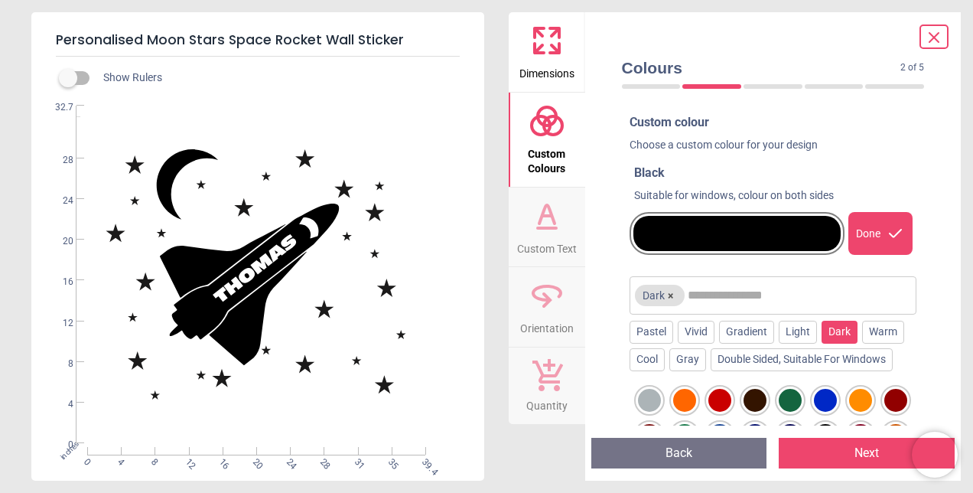
click at [656, 392] on div at bounding box center [649, 400] width 23 height 23
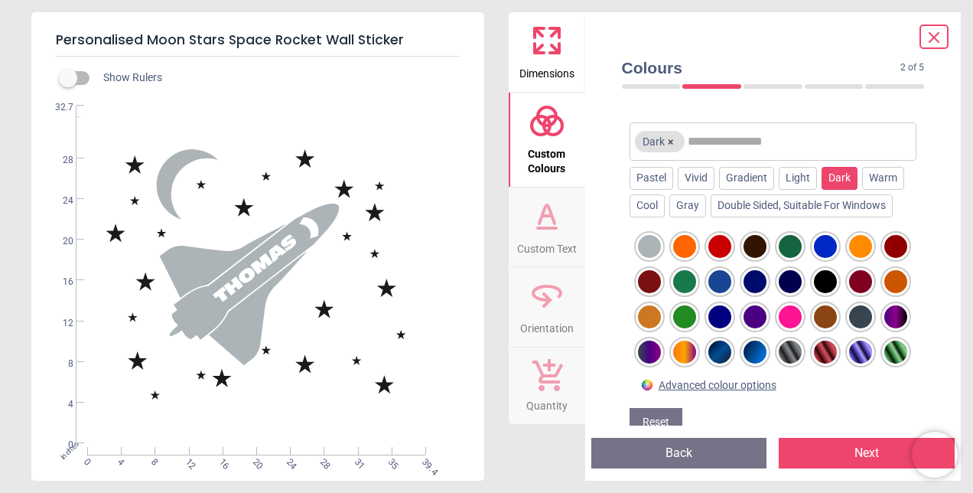
scroll to position [184, 0]
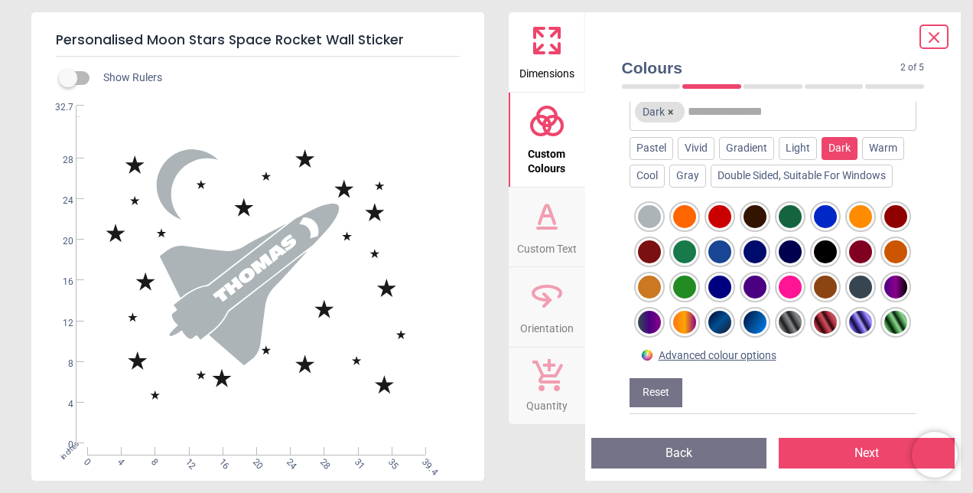
click at [779, 333] on div at bounding box center [790, 322] width 23 height 23
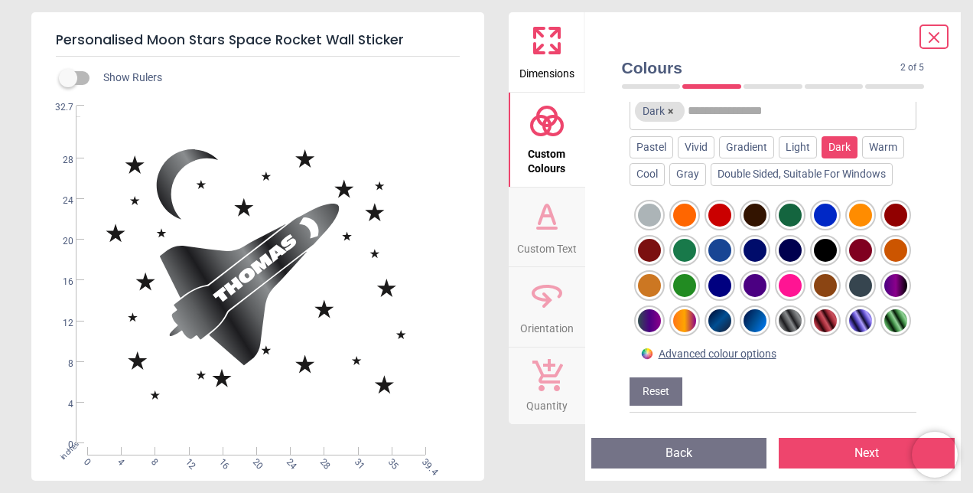
scroll to position [162, 0]
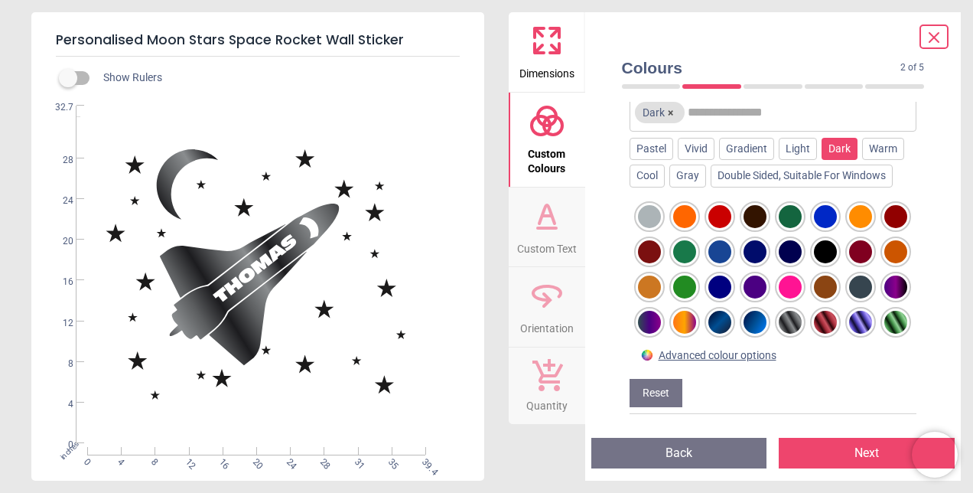
click at [849, 298] on div at bounding box center [860, 286] width 23 height 23
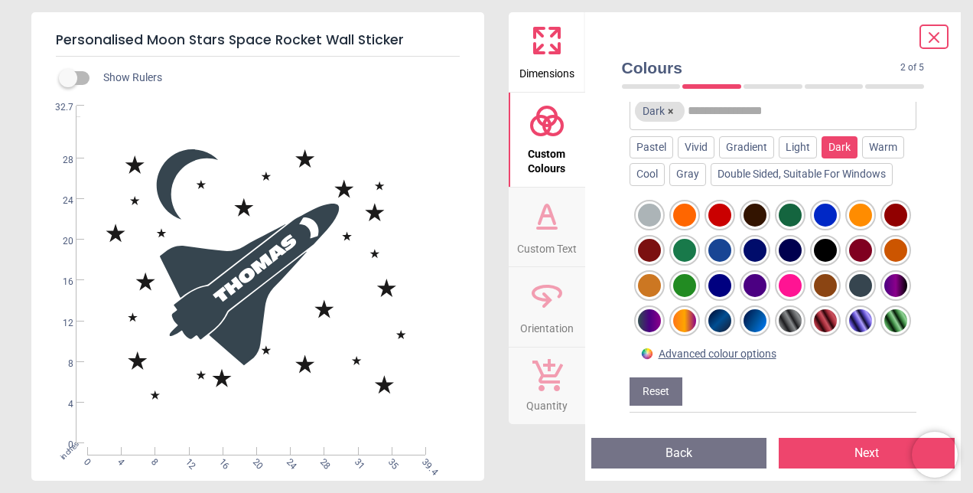
scroll to position [164, 0]
click at [932, 38] on icon at bounding box center [934, 37] width 18 height 18
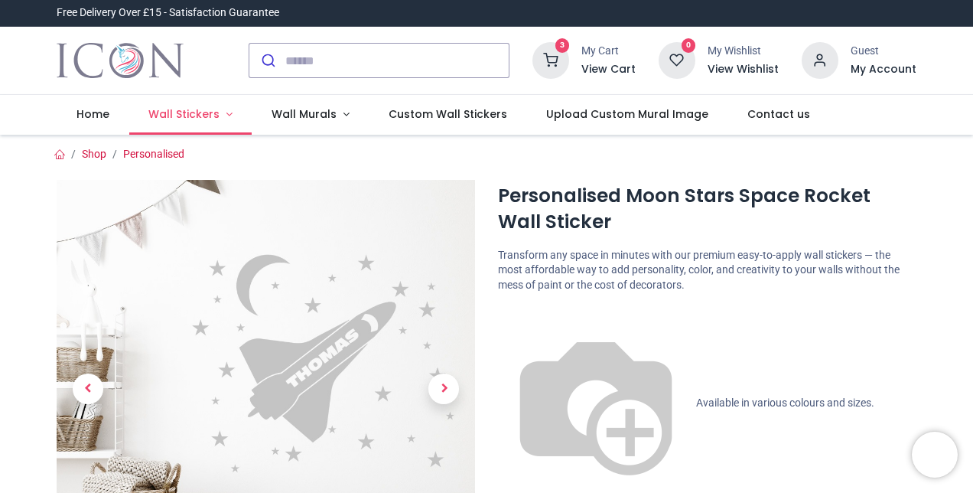
click at [211, 119] on span "Wall Stickers" at bounding box center [183, 113] width 71 height 15
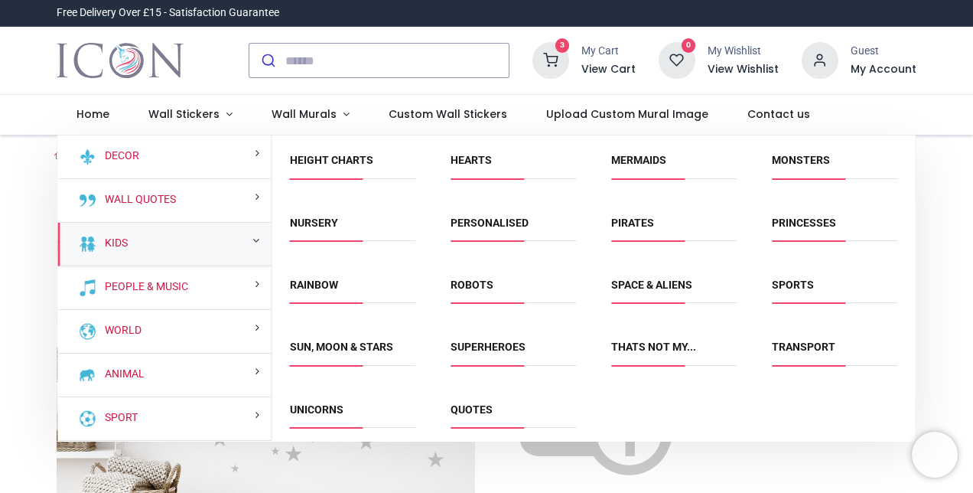
scroll to position [262, 0]
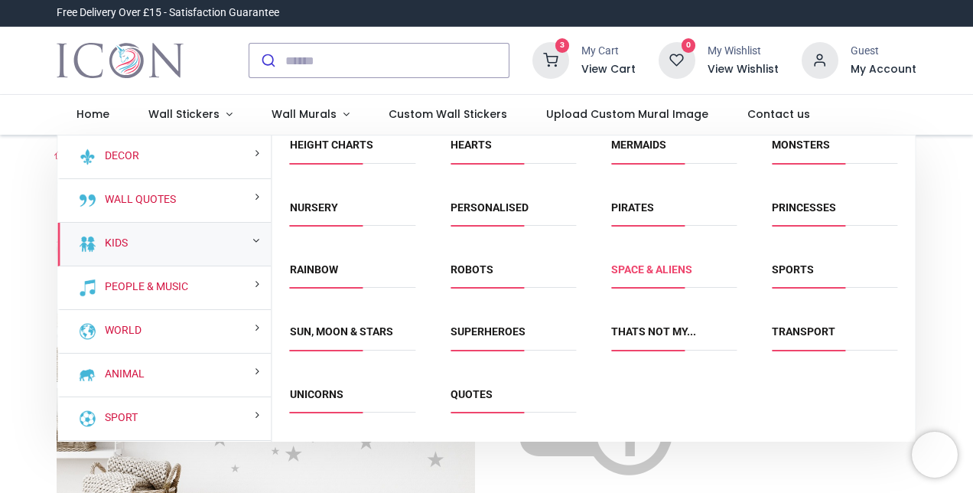
click at [639, 273] on link "Space & Aliens" at bounding box center [651, 269] width 81 height 12
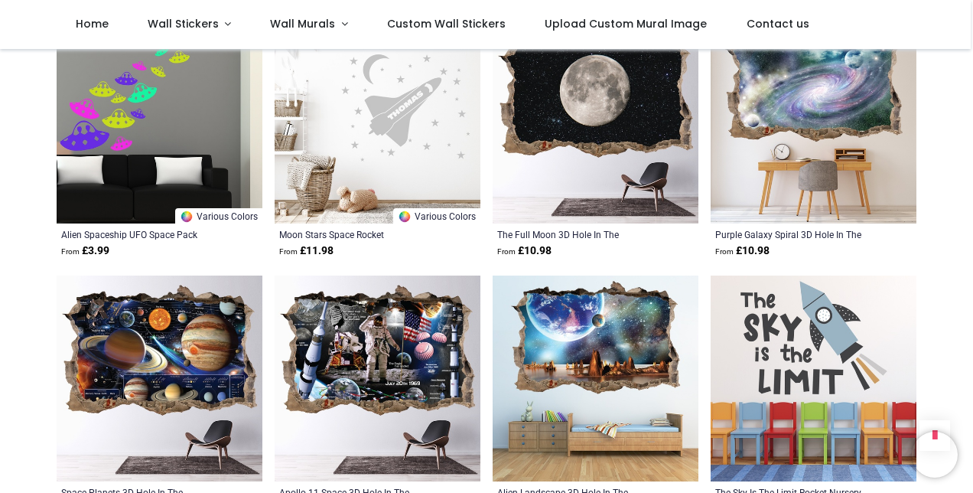
scroll to position [1654, 0]
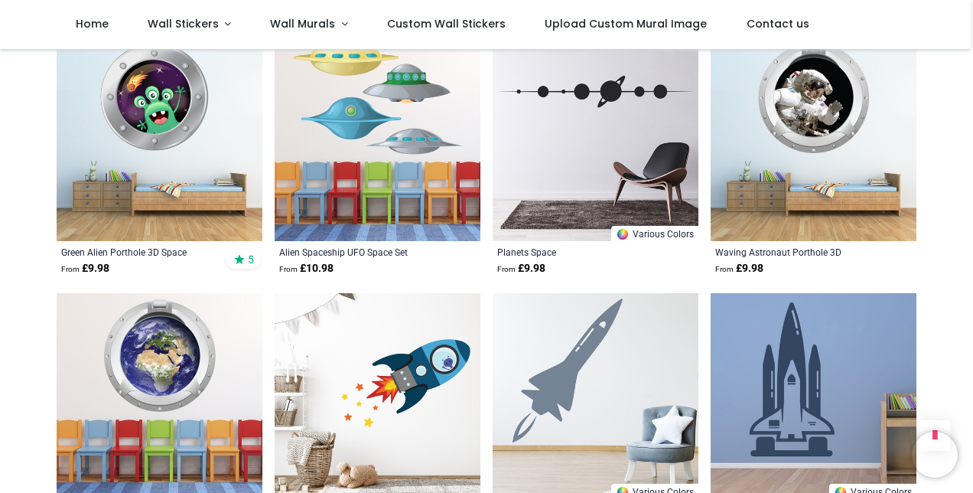
scroll to position [2940, 0]
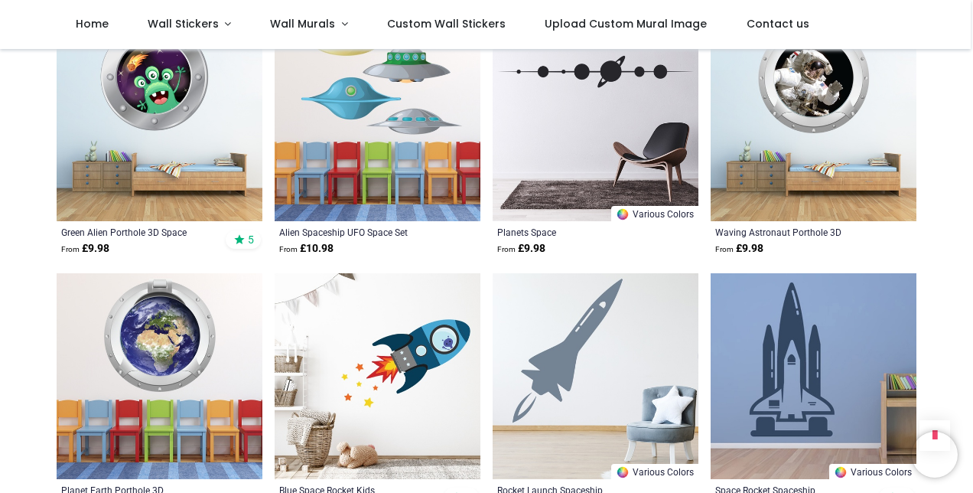
drag, startPoint x: 970, startPoint y: 330, endPoint x: 970, endPoint y: 346, distance: 16.1
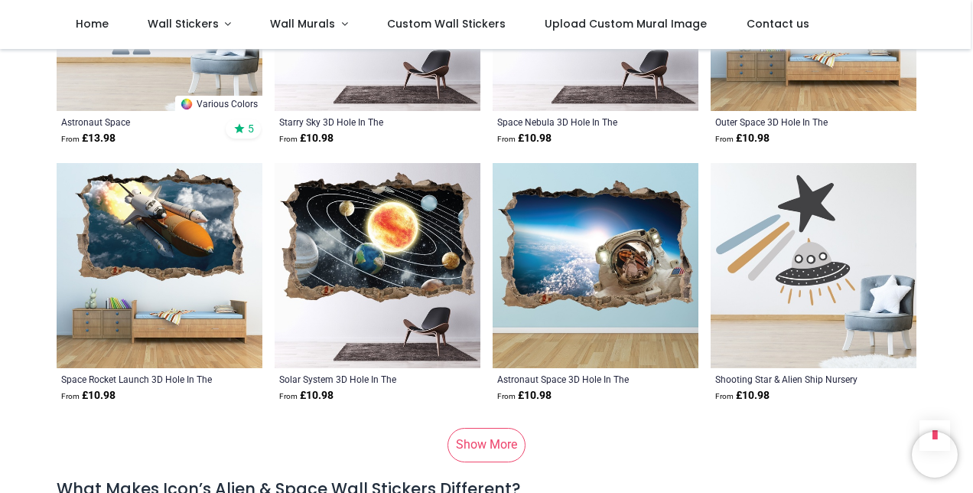
scroll to position [3556, 0]
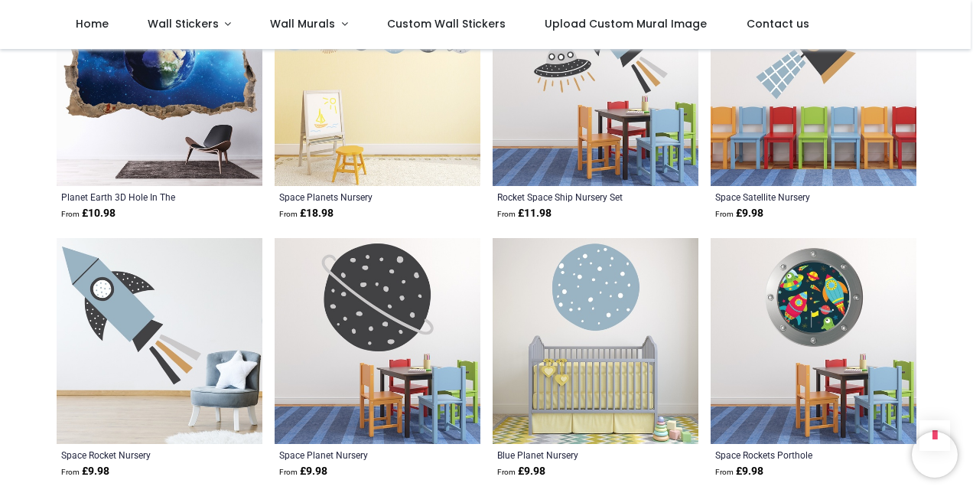
scroll to position [5036, 0]
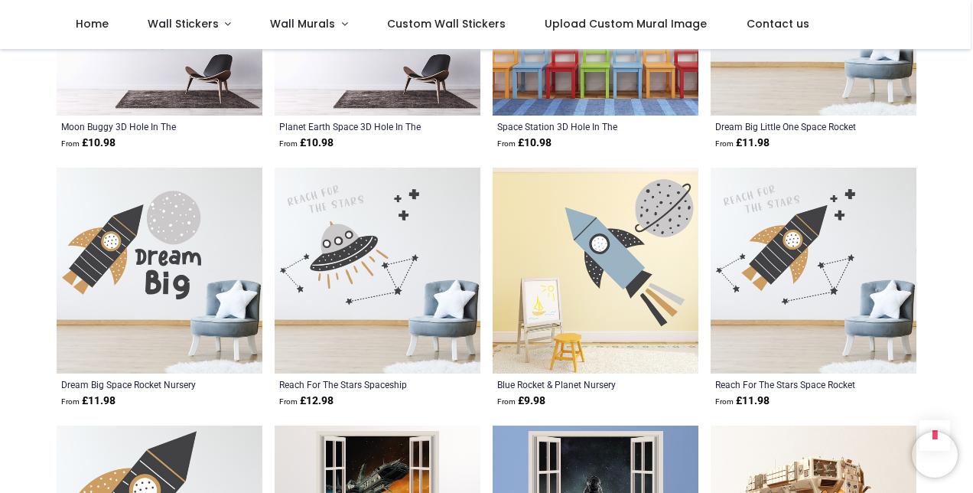
scroll to position [7950, 0]
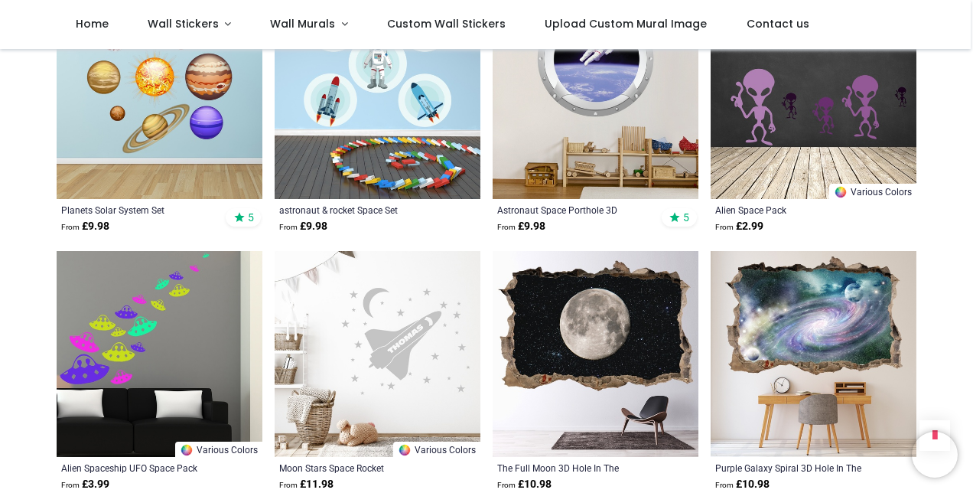
scroll to position [1438, 0]
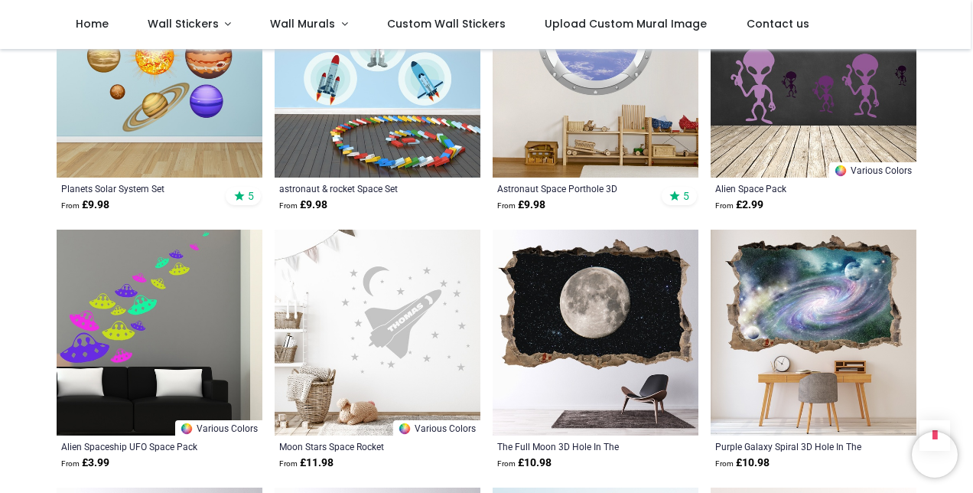
click at [430, 304] on img at bounding box center [378, 332] width 206 height 206
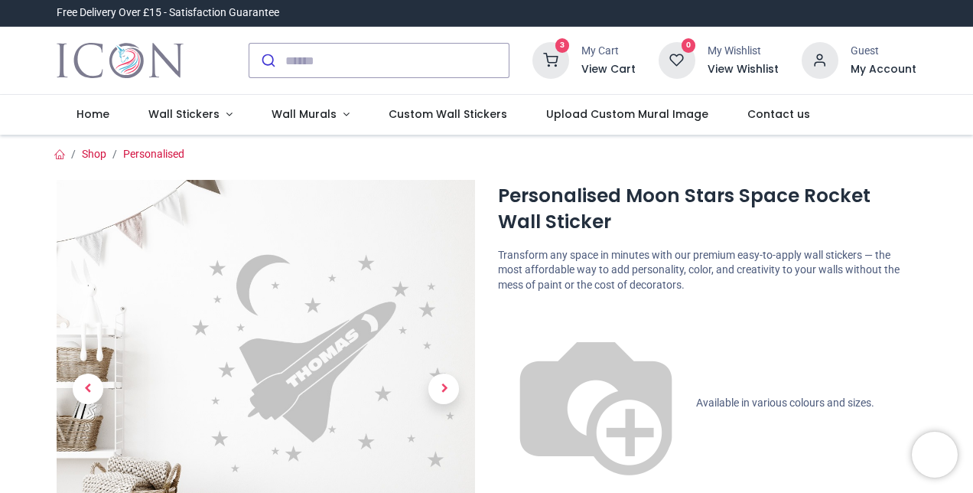
click at [556, 60] on icon at bounding box center [550, 60] width 37 height 37
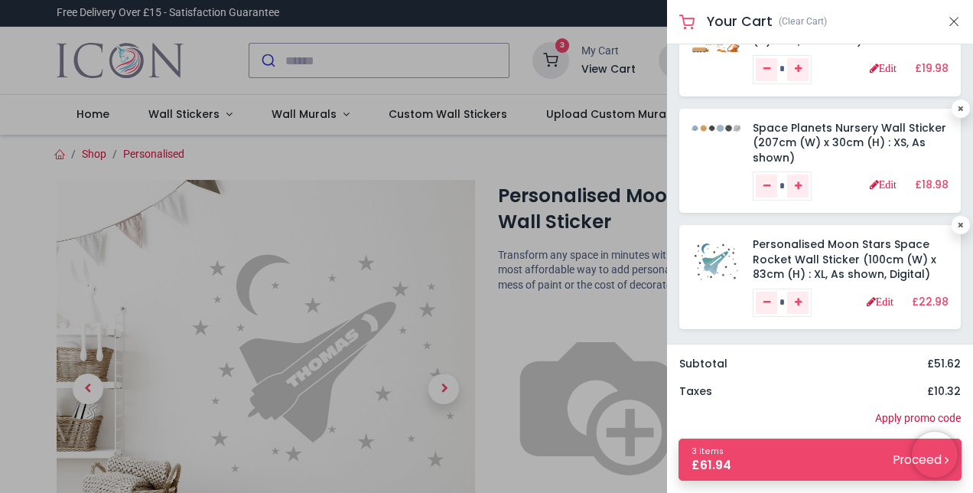
scroll to position [72, 0]
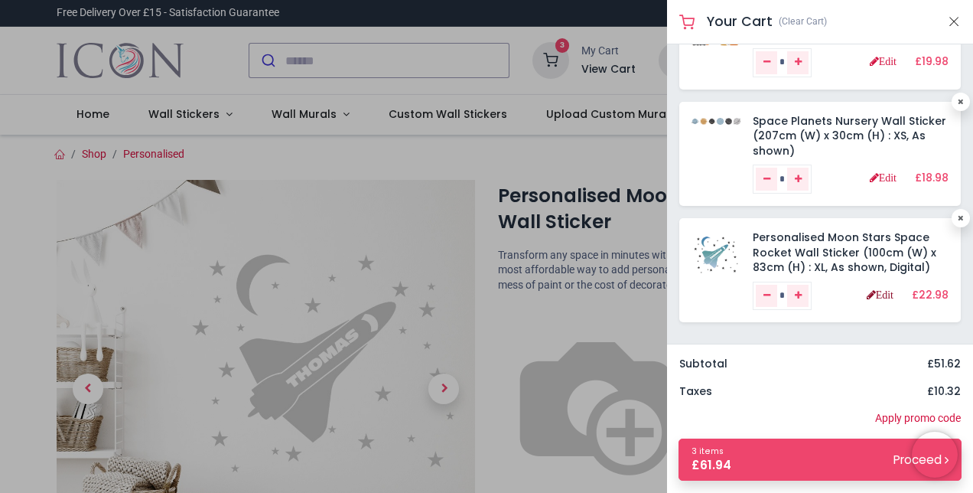
click at [867, 298] on link "Edit" at bounding box center [880, 294] width 27 height 11
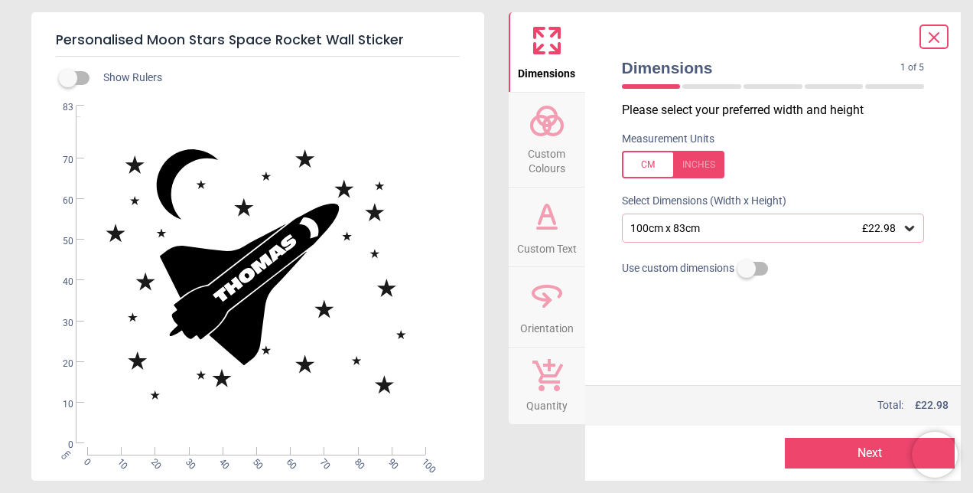
click at [705, 160] on div at bounding box center [673, 165] width 102 height 28
click at [820, 453] on button "Next" at bounding box center [870, 452] width 170 height 31
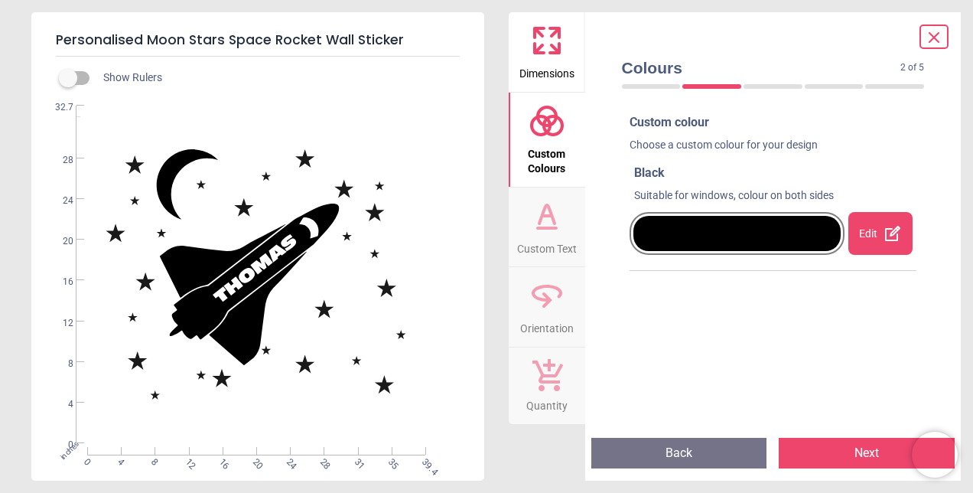
click at [782, 243] on div at bounding box center [737, 233] width 208 height 35
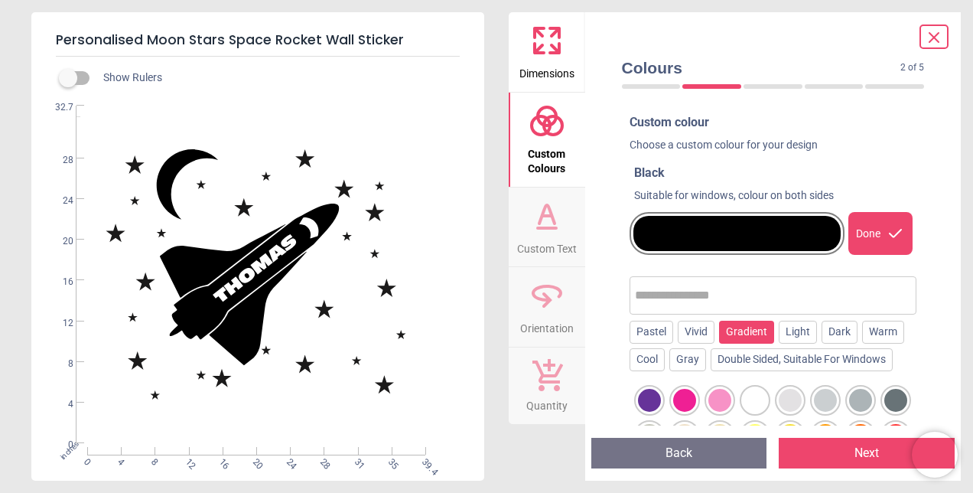
click at [746, 328] on div "Gradient" at bounding box center [746, 331] width 55 height 23
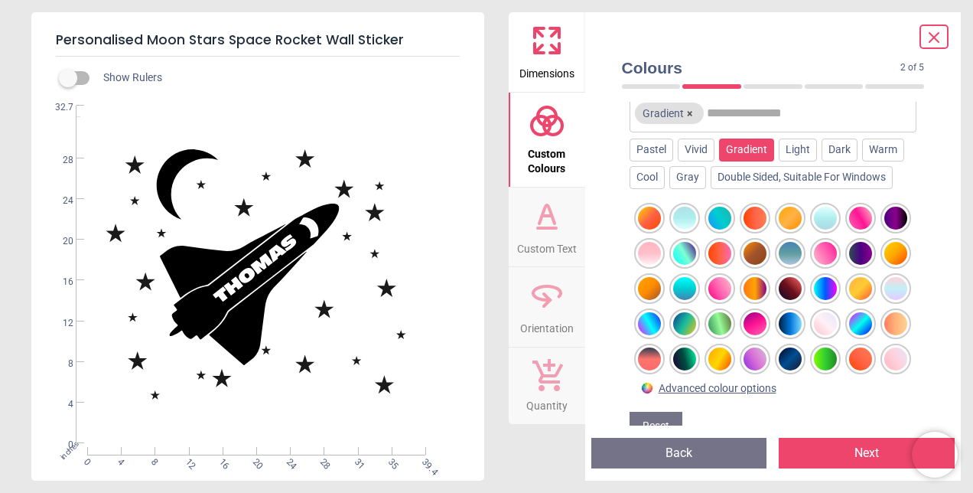
scroll to position [184, 0]
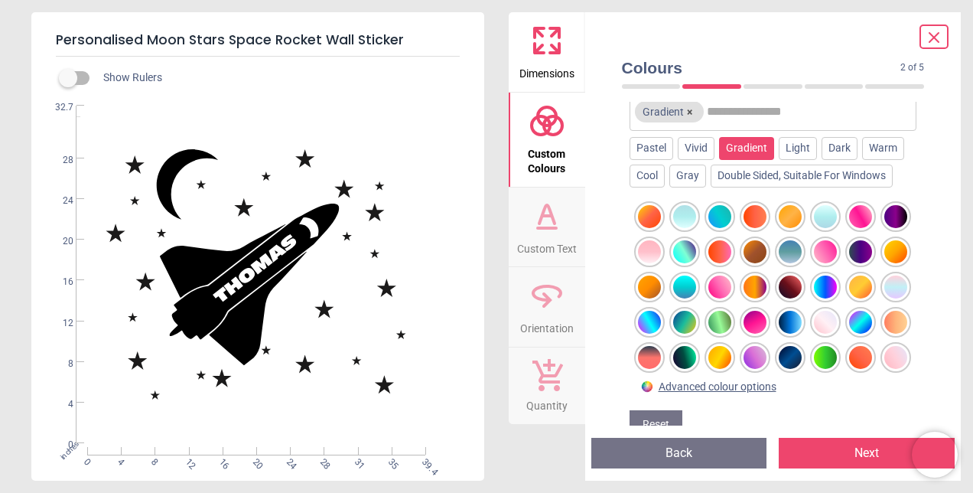
click at [696, 346] on div at bounding box center [684, 357] width 23 height 23
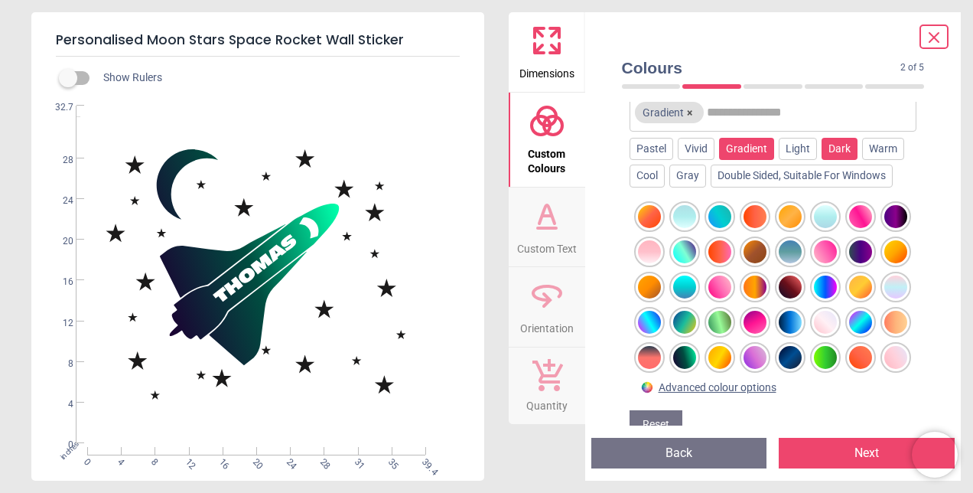
click at [828, 148] on div "Dark" at bounding box center [839, 149] width 36 height 23
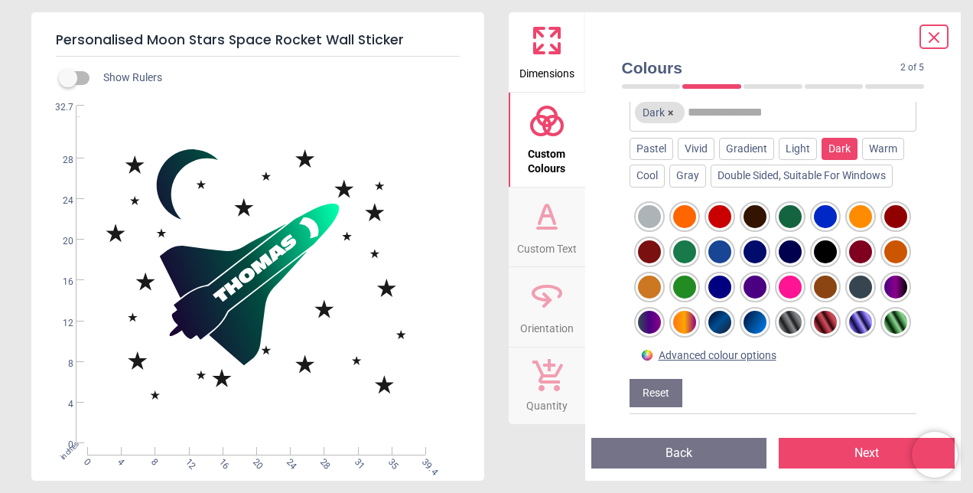
click at [779, 333] on div at bounding box center [790, 322] width 23 height 23
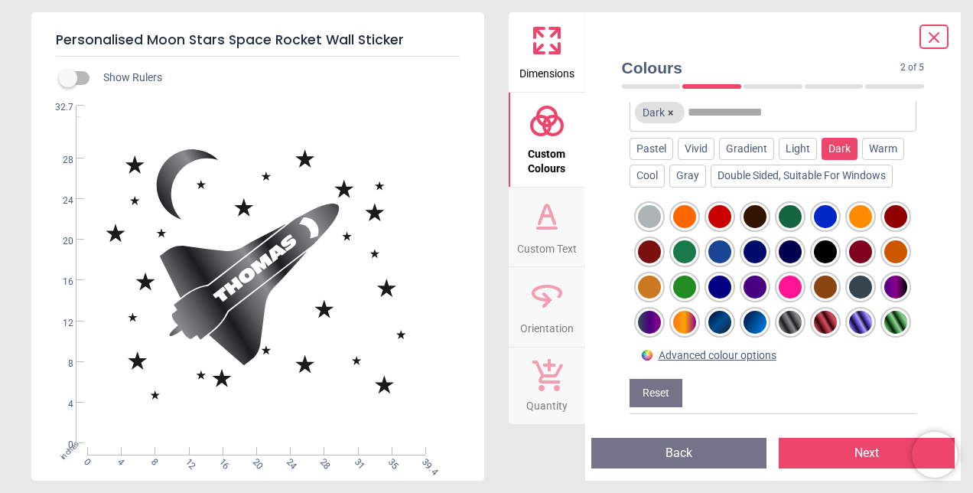
click at [814, 333] on div at bounding box center [825, 322] width 23 height 23
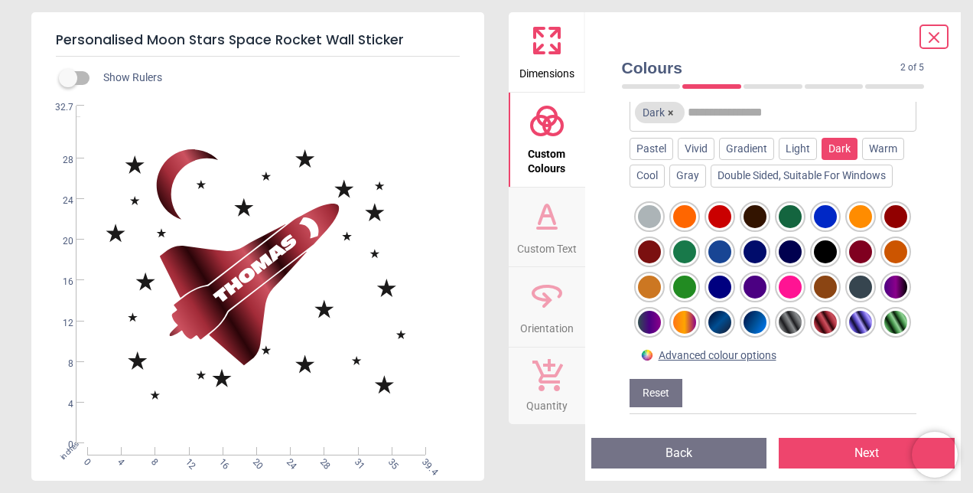
click at [849, 333] on div at bounding box center [860, 322] width 23 height 23
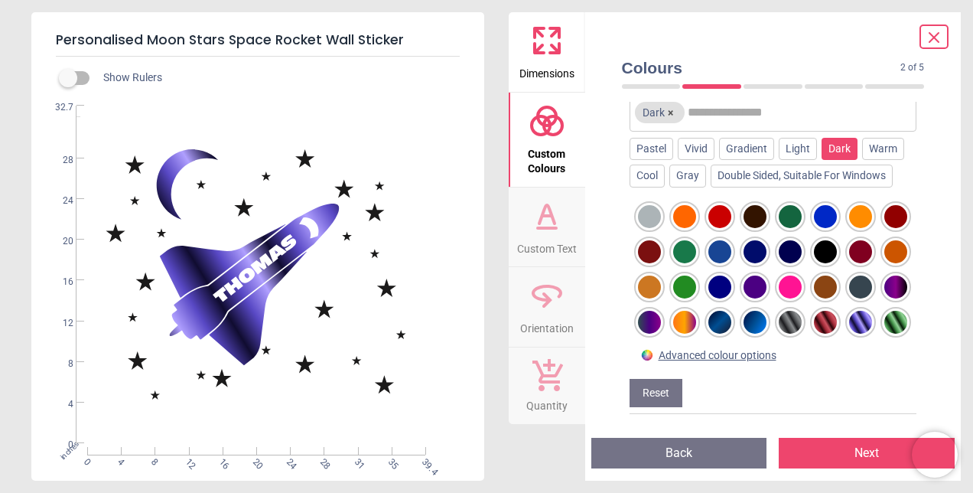
click at [884, 333] on div at bounding box center [895, 322] width 23 height 23
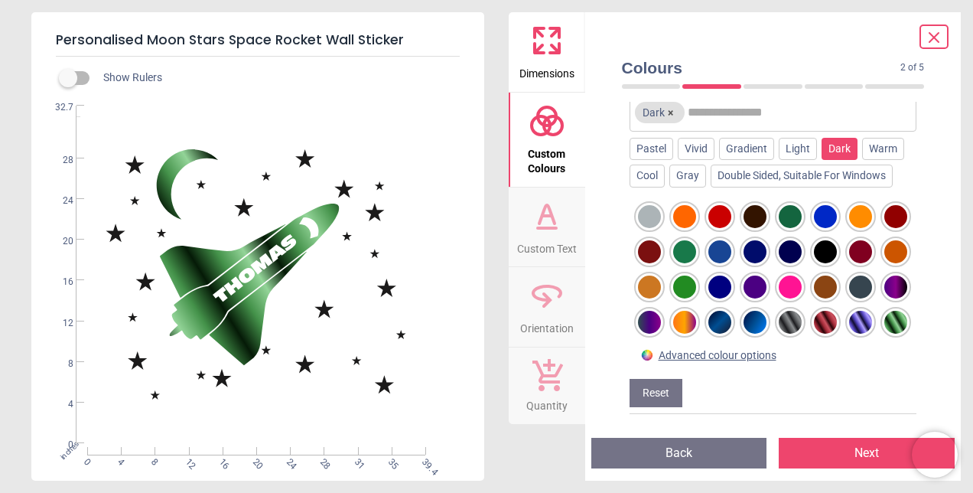
click at [731, 314] on div at bounding box center [719, 322] width 23 height 23
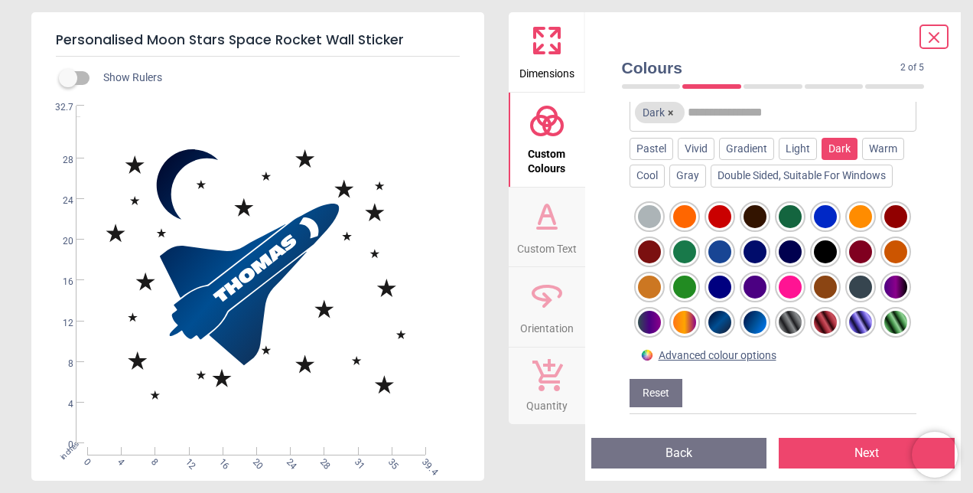
click at [766, 314] on div at bounding box center [754, 322] width 23 height 23
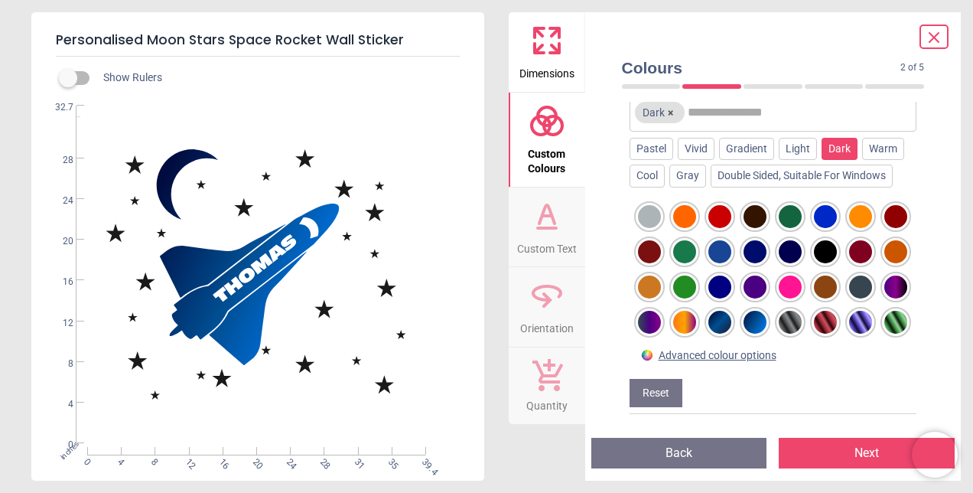
click at [849, 298] on div at bounding box center [860, 286] width 23 height 23
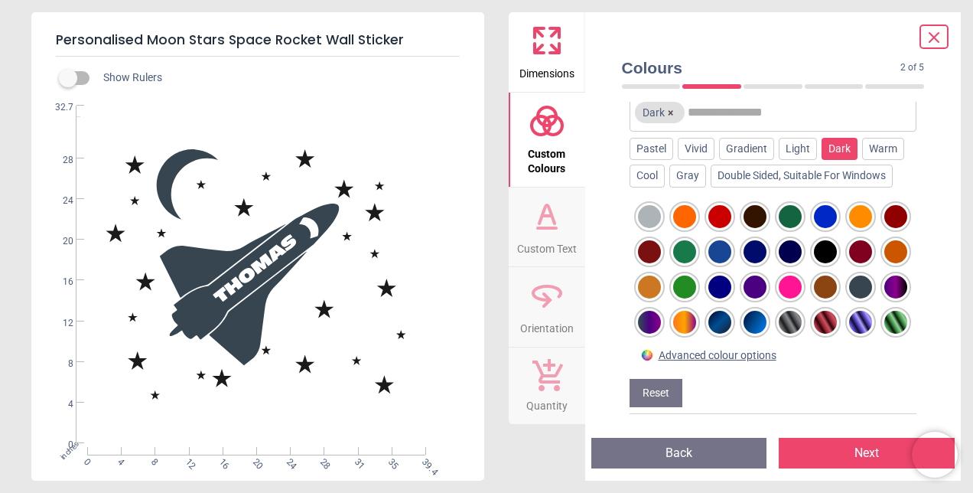
click at [802, 246] on div at bounding box center [790, 251] width 23 height 23
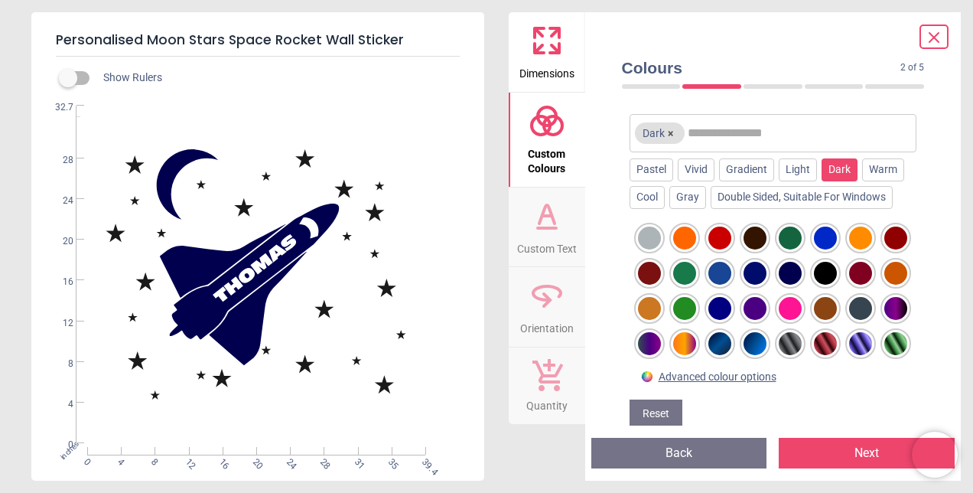
scroll to position [184, 0]
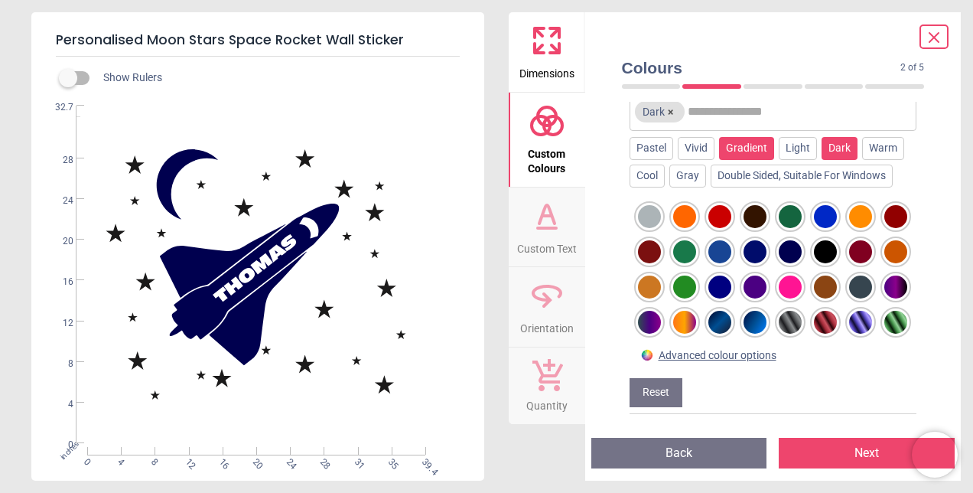
click at [743, 143] on div "Gradient" at bounding box center [746, 148] width 55 height 23
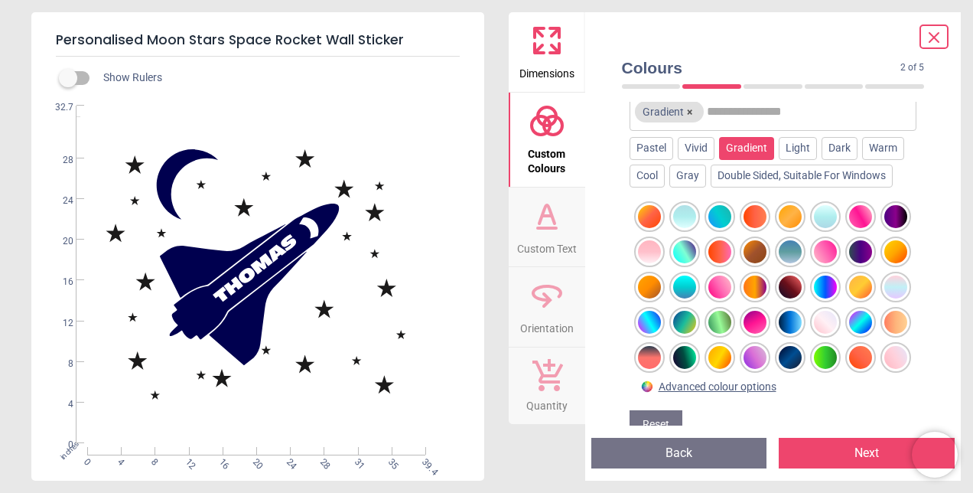
click at [696, 350] on div at bounding box center [684, 357] width 23 height 23
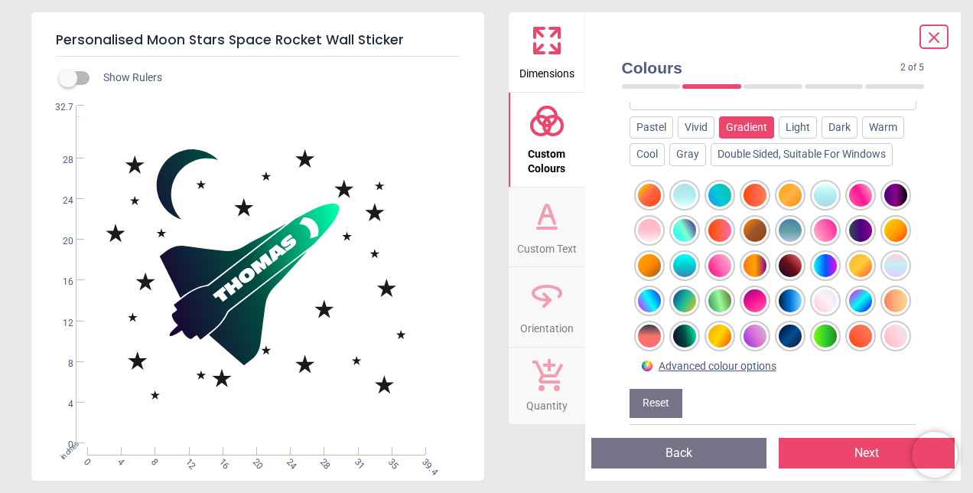
scroll to position [162, 0]
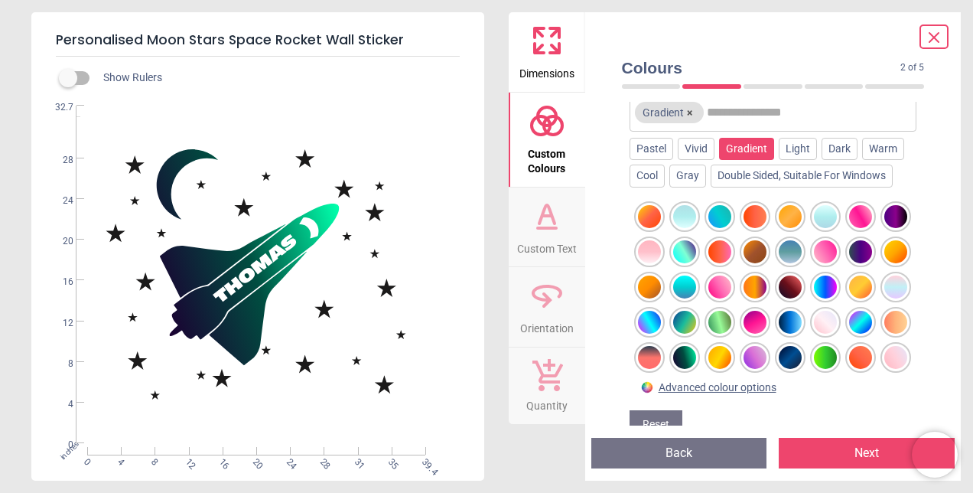
click at [696, 312] on div at bounding box center [684, 322] width 23 height 23
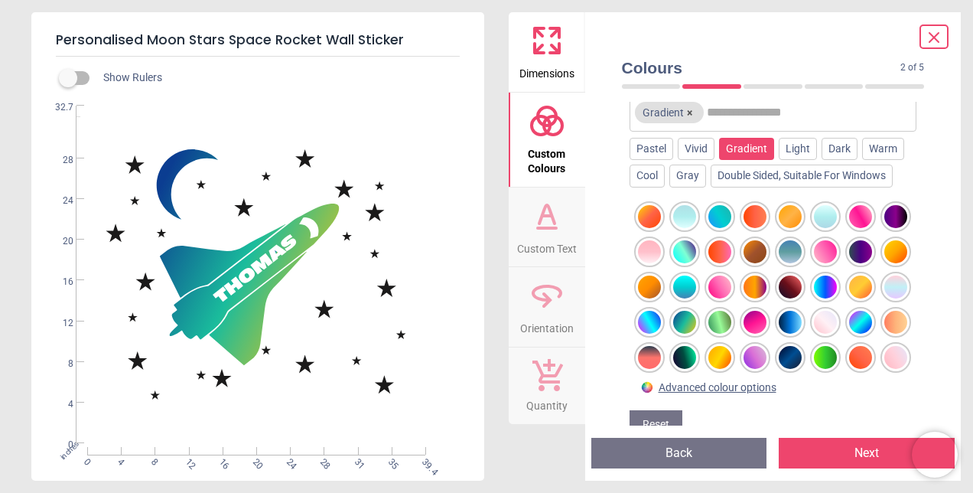
click at [802, 242] on div at bounding box center [790, 251] width 23 height 23
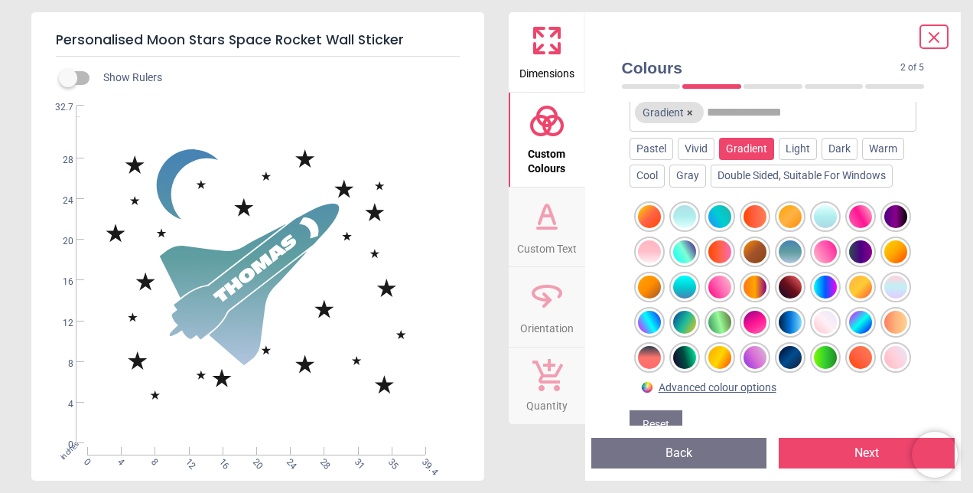
click at [779, 333] on div at bounding box center [790, 322] width 23 height 23
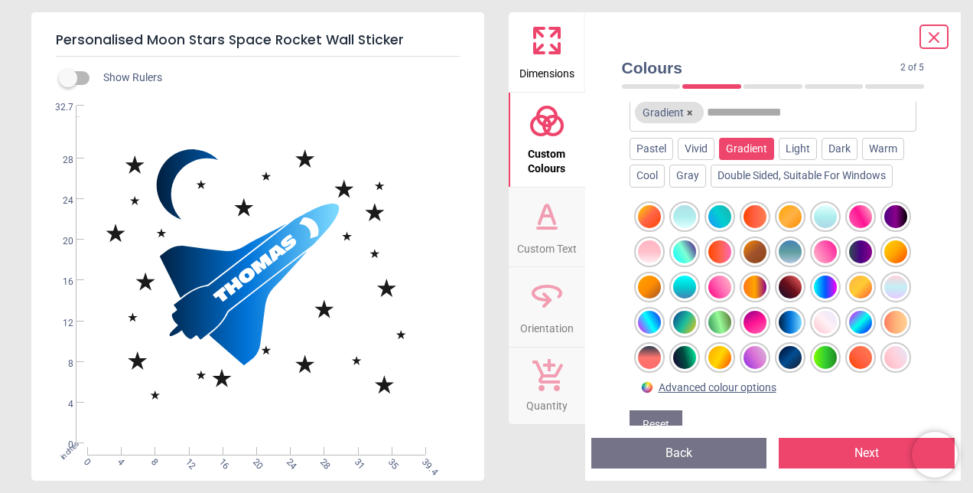
click at [802, 283] on div at bounding box center [790, 286] width 23 height 23
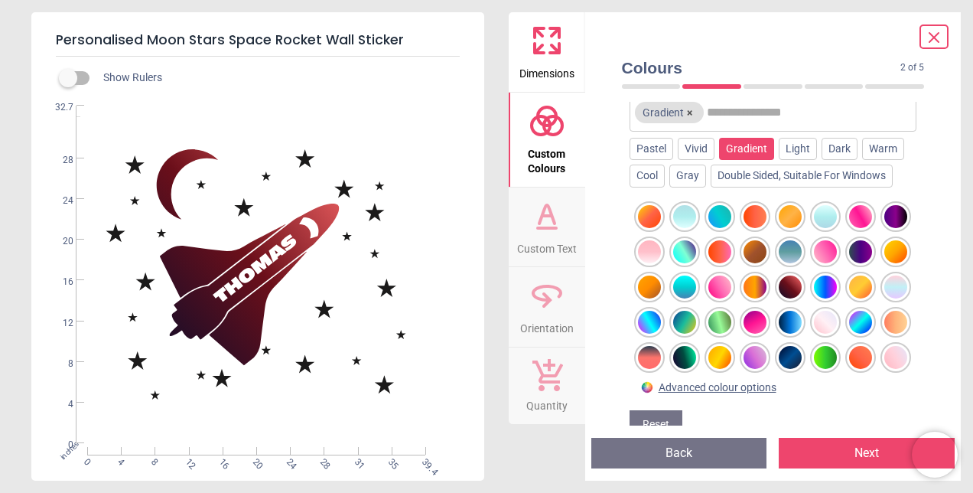
click at [766, 244] on div at bounding box center [754, 251] width 23 height 23
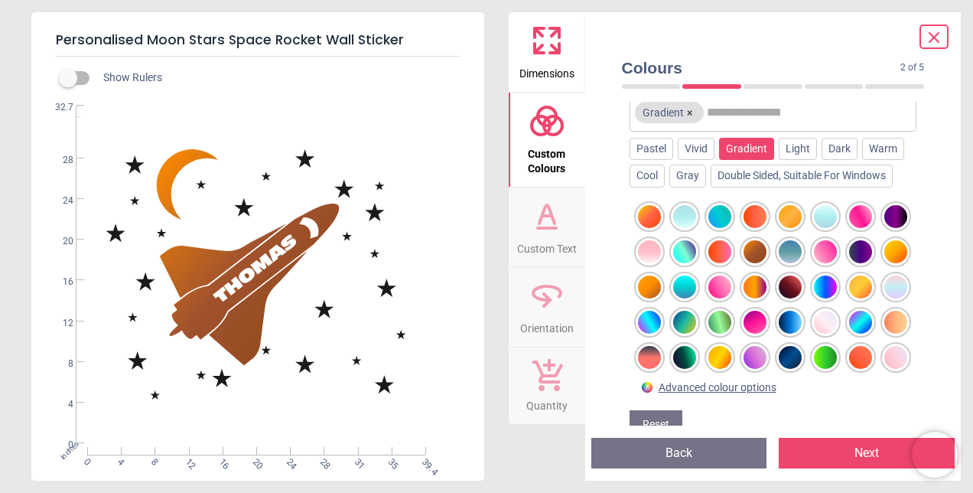
click at [802, 283] on div at bounding box center [790, 286] width 23 height 23
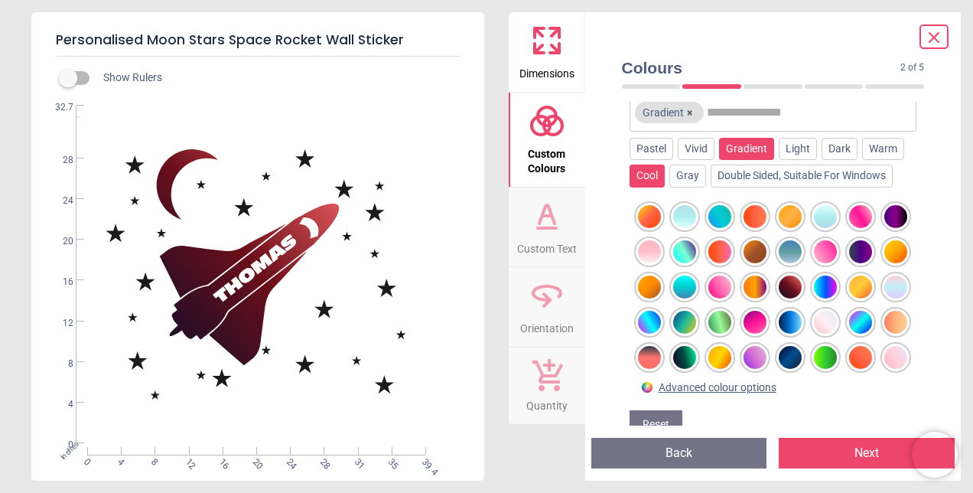
click at [653, 173] on div "Cool" at bounding box center [646, 175] width 35 height 23
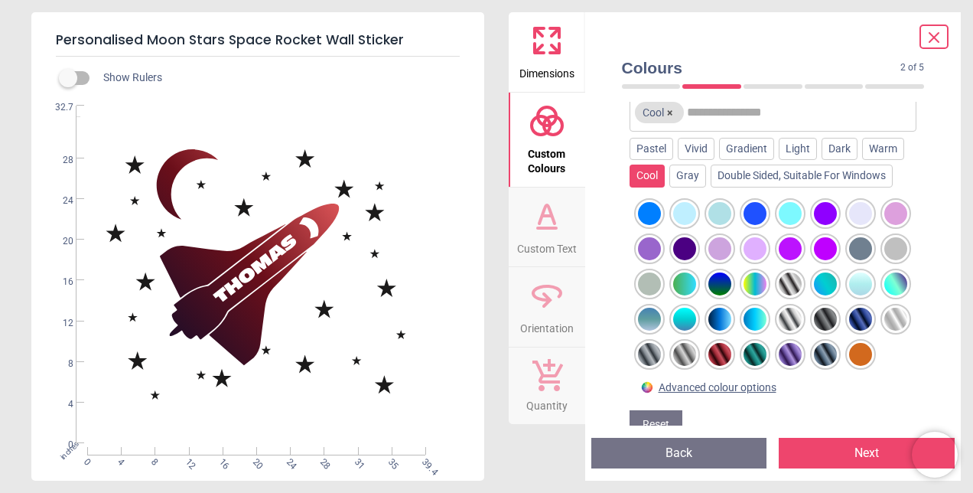
scroll to position [213, 0]
click at [837, 343] on div at bounding box center [825, 354] width 23 height 23
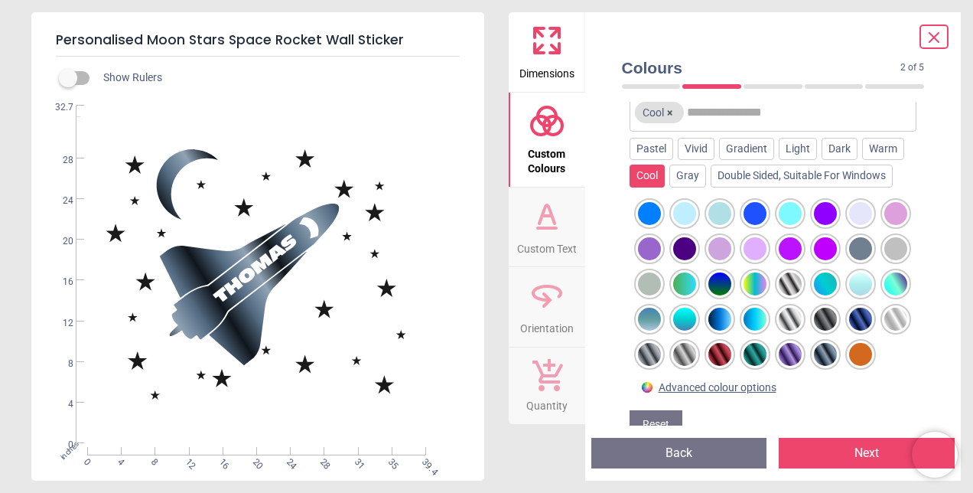
click at [860, 307] on div at bounding box center [860, 318] width 23 height 23
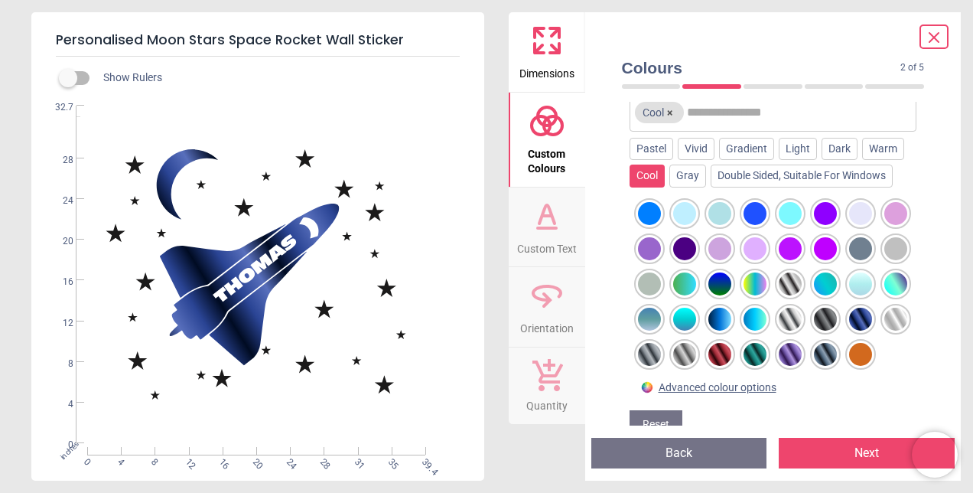
click at [766, 343] on div at bounding box center [754, 354] width 23 height 23
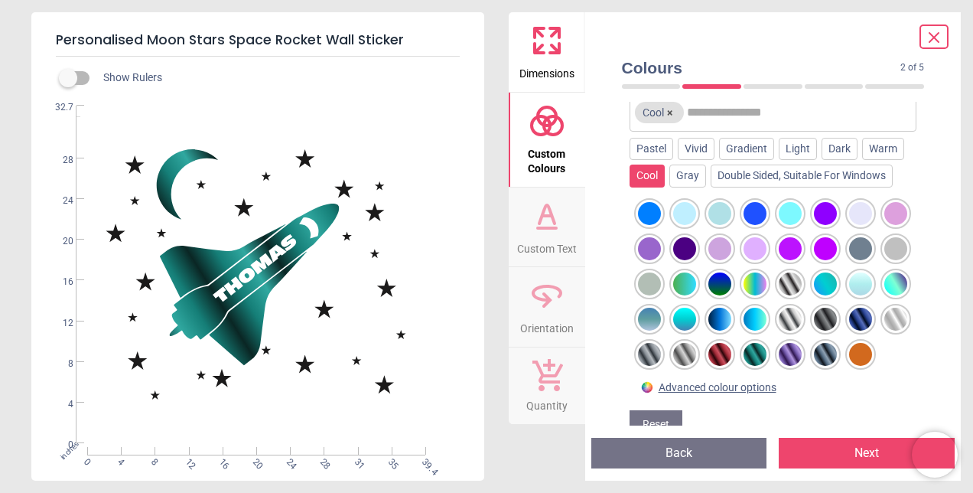
click at [824, 307] on div at bounding box center [825, 318] width 23 height 23
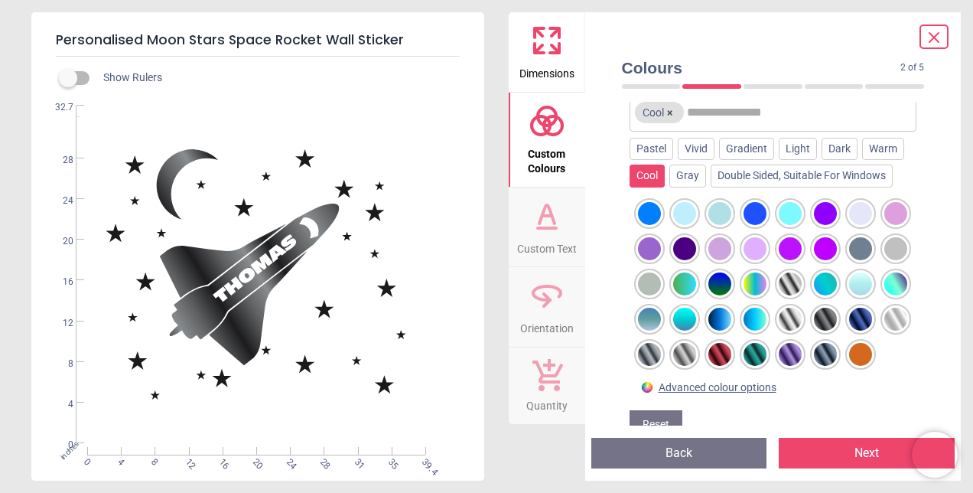
click at [766, 343] on div at bounding box center [754, 354] width 23 height 23
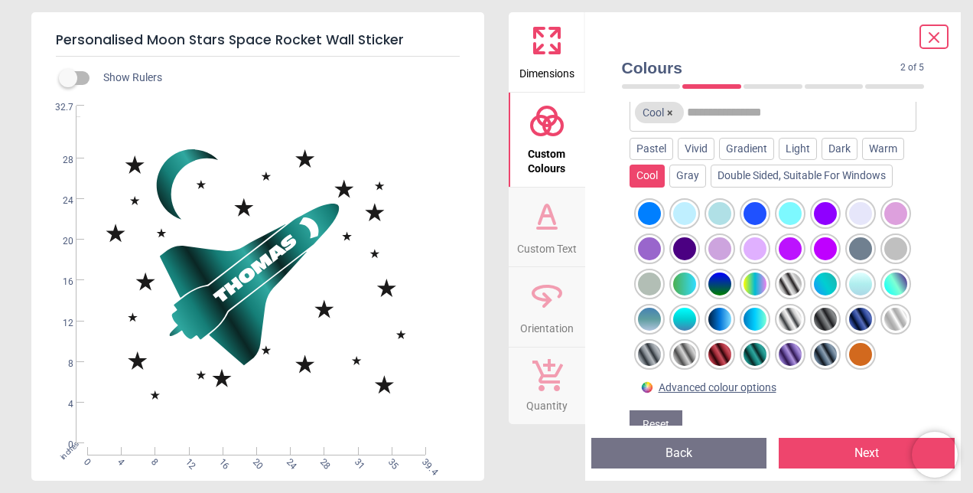
click at [708, 272] on div at bounding box center [719, 283] width 23 height 23
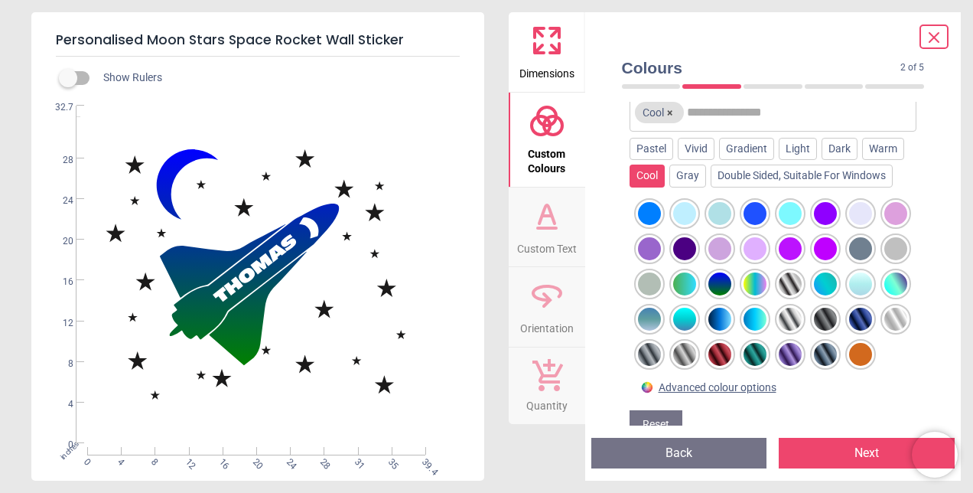
click at [779, 272] on div at bounding box center [790, 283] width 23 height 23
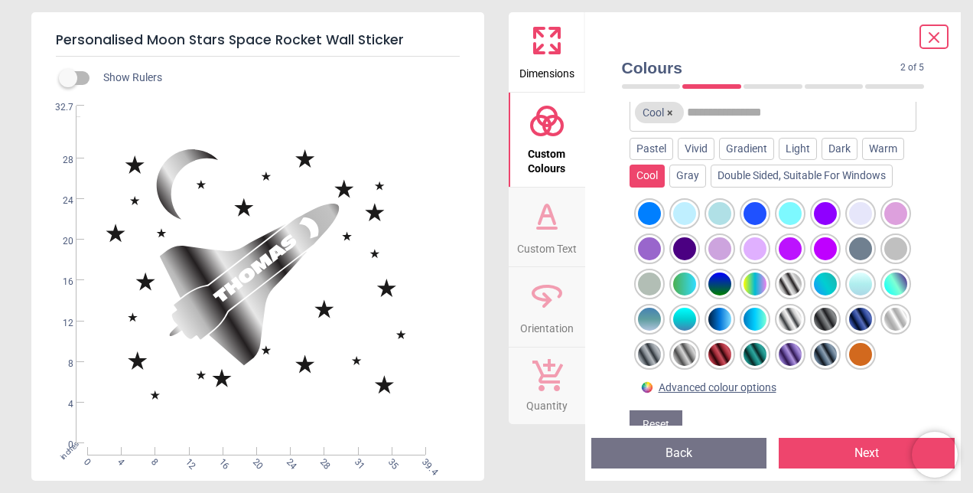
click at [814, 272] on div at bounding box center [825, 283] width 23 height 23
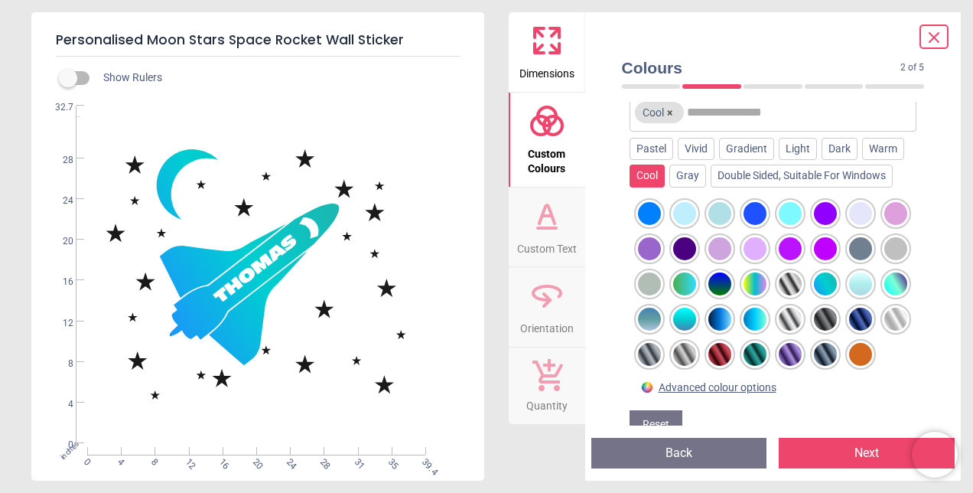
click at [884, 272] on div at bounding box center [895, 283] width 23 height 23
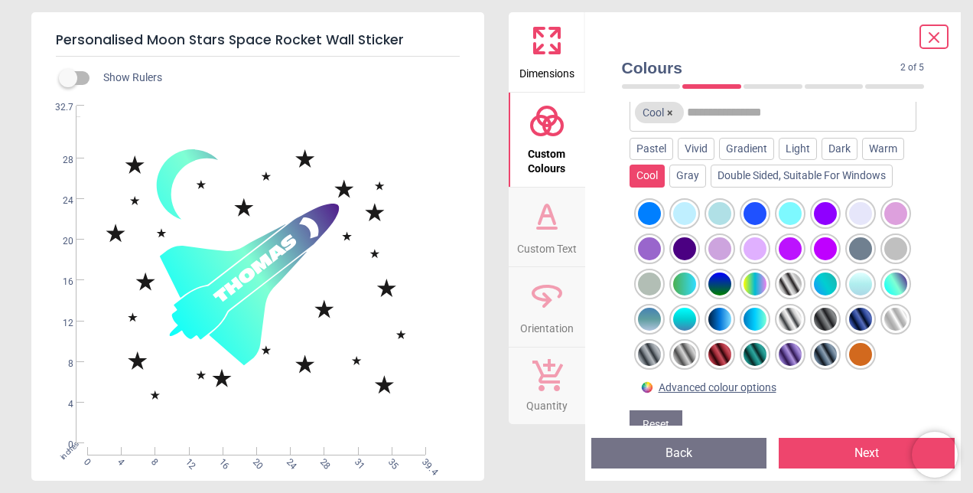
click at [849, 272] on div at bounding box center [860, 283] width 23 height 23
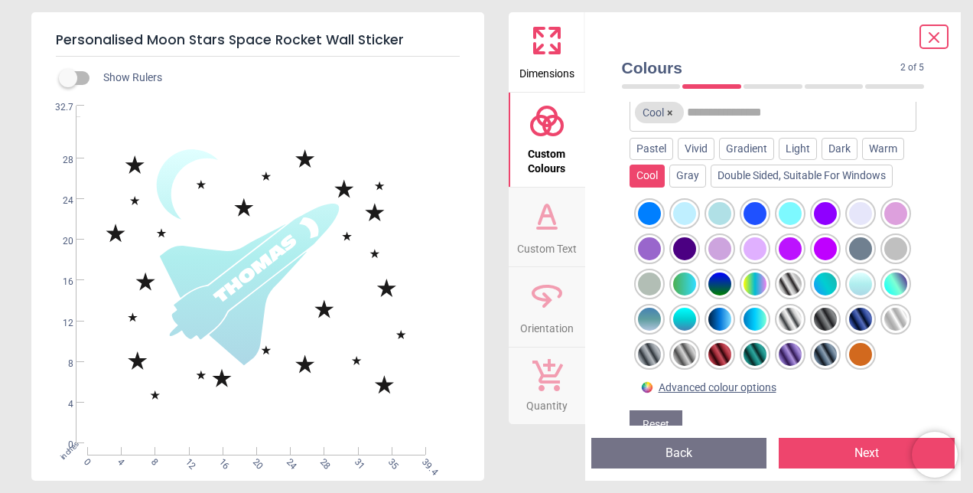
click at [717, 307] on div at bounding box center [719, 318] width 23 height 23
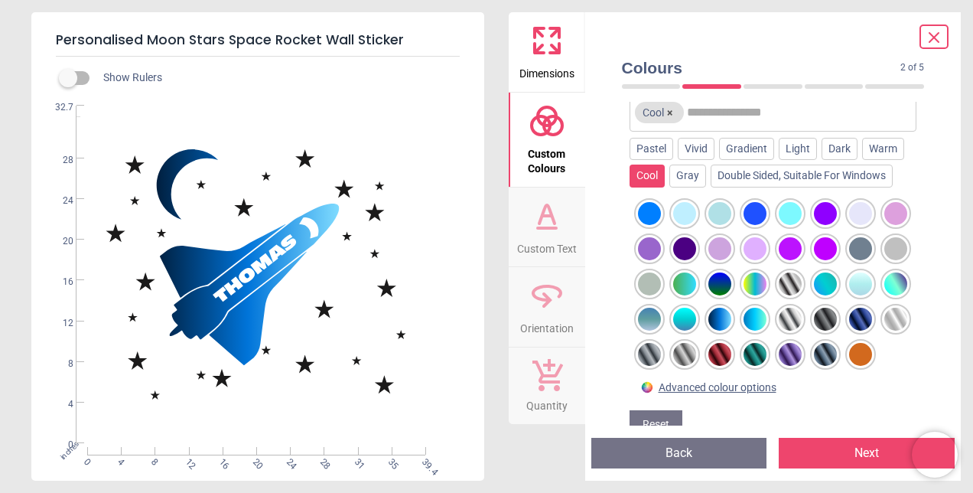
click at [647, 307] on div at bounding box center [649, 318] width 23 height 23
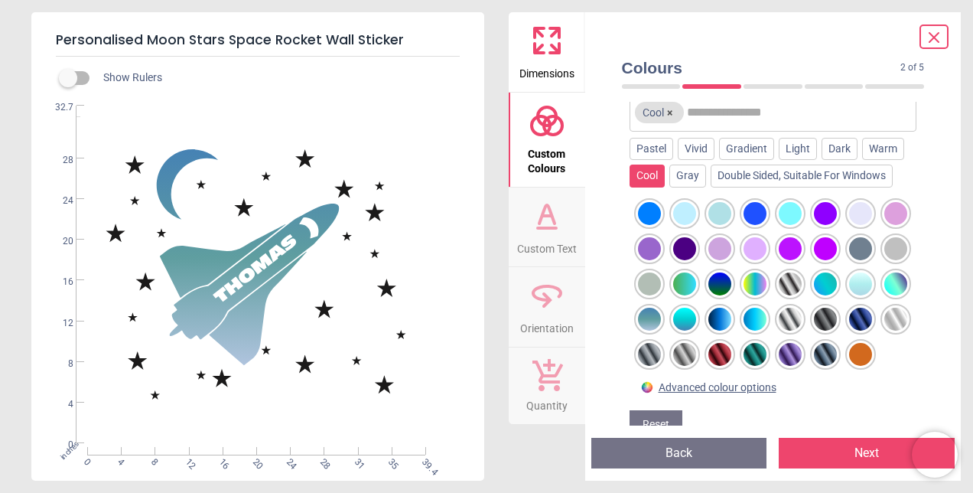
click at [832, 459] on button "Next" at bounding box center [867, 452] width 176 height 31
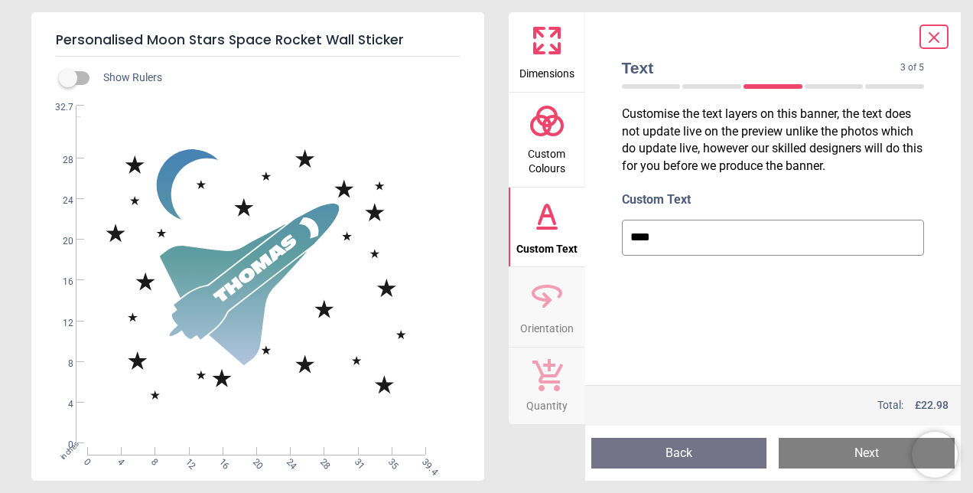
click at [857, 448] on button "Next" at bounding box center [867, 452] width 176 height 31
click at [790, 239] on input "****" at bounding box center [773, 237] width 303 height 35
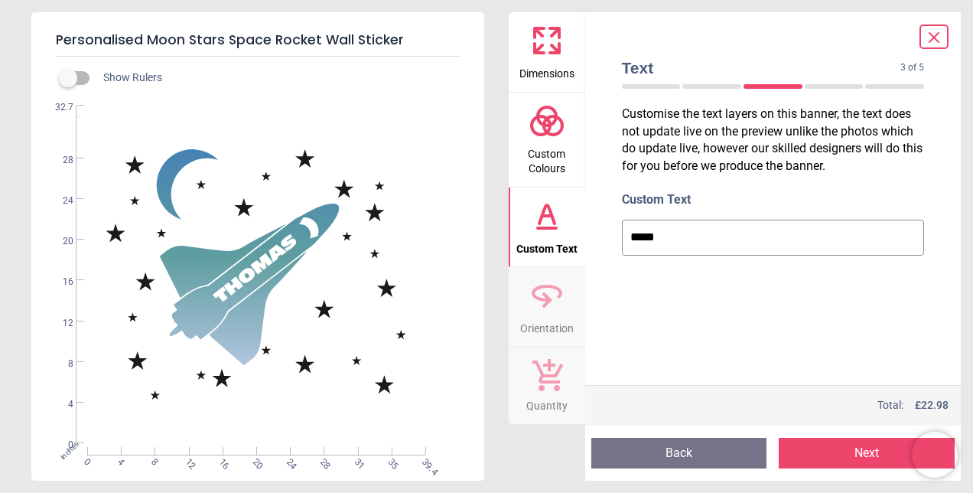
type input "****"
click at [855, 446] on button "Next" at bounding box center [867, 452] width 176 height 31
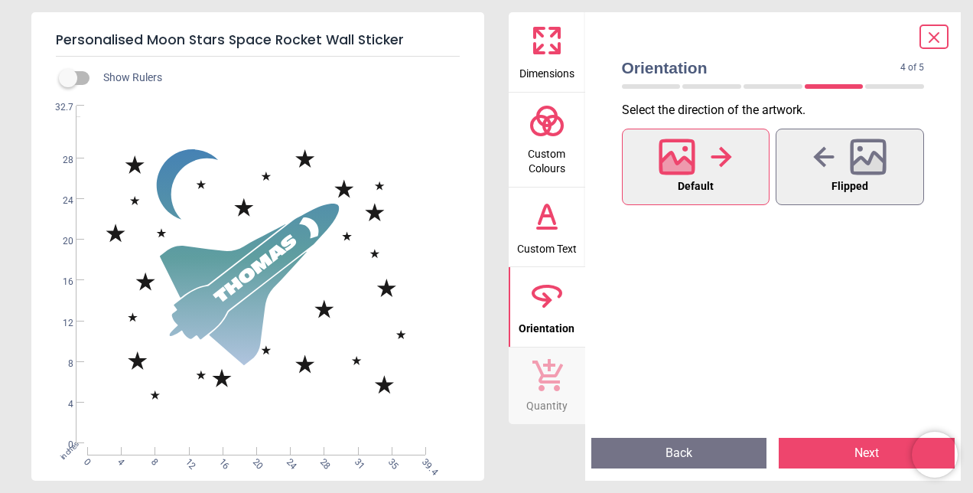
click at [855, 446] on button "Next" at bounding box center [867, 452] width 176 height 31
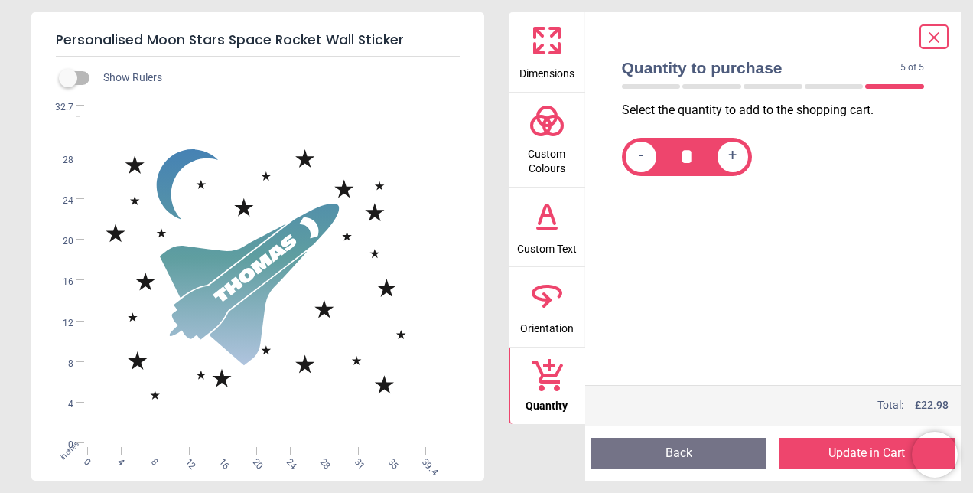
click at [855, 446] on button "Update in Cart" at bounding box center [867, 452] width 176 height 31
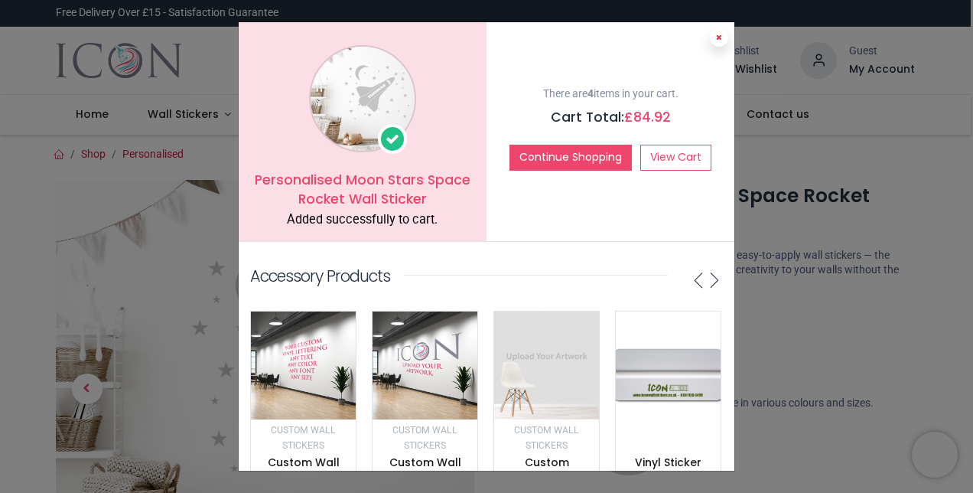
click at [717, 37] on icon at bounding box center [719, 38] width 6 height 8
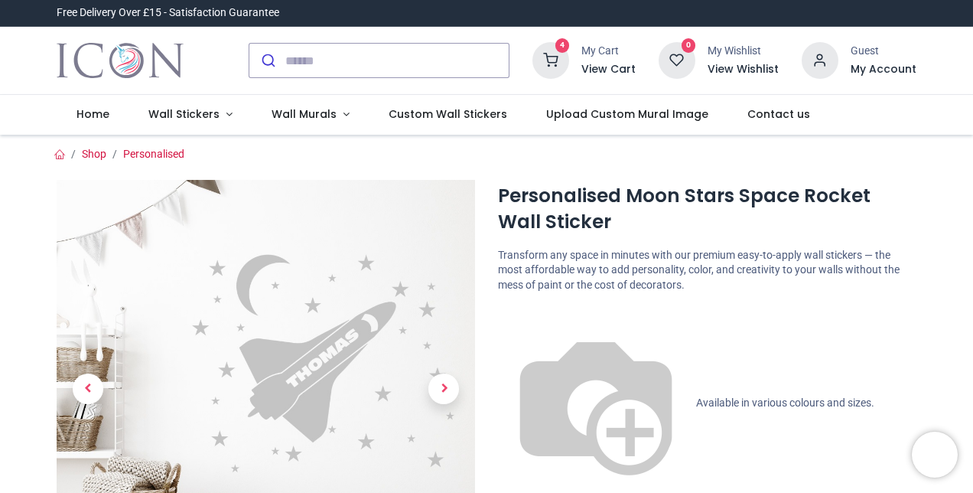
click at [554, 52] on icon at bounding box center [550, 60] width 37 height 37
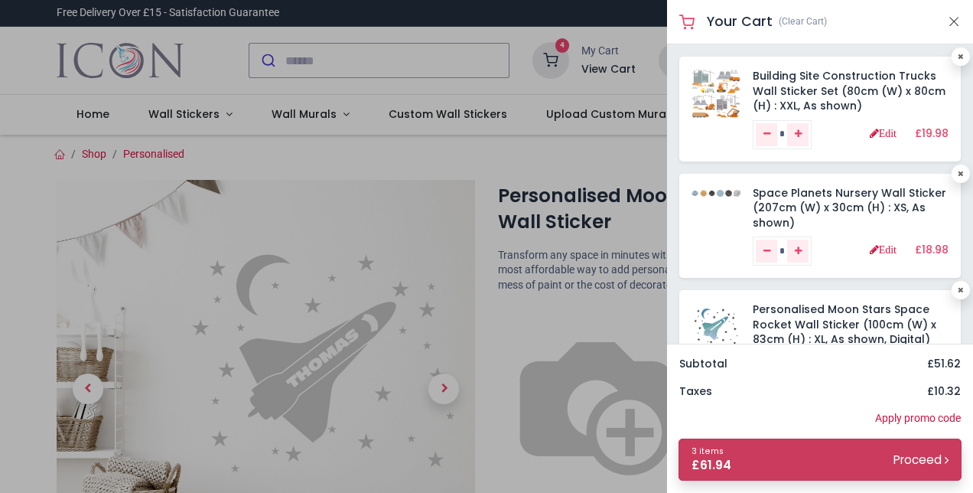
click at [797, 450] on link "3 items £ 61.94 Proceed" at bounding box center [819, 459] width 283 height 42
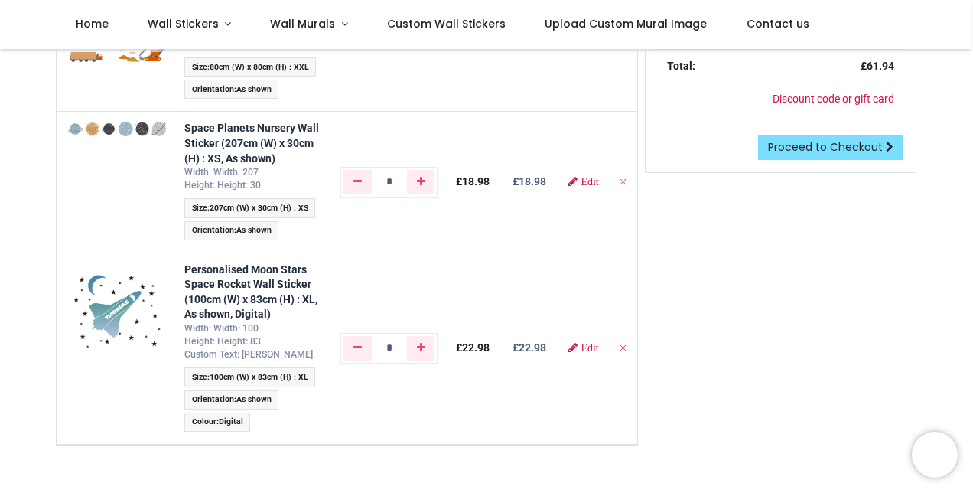
scroll to position [236, 0]
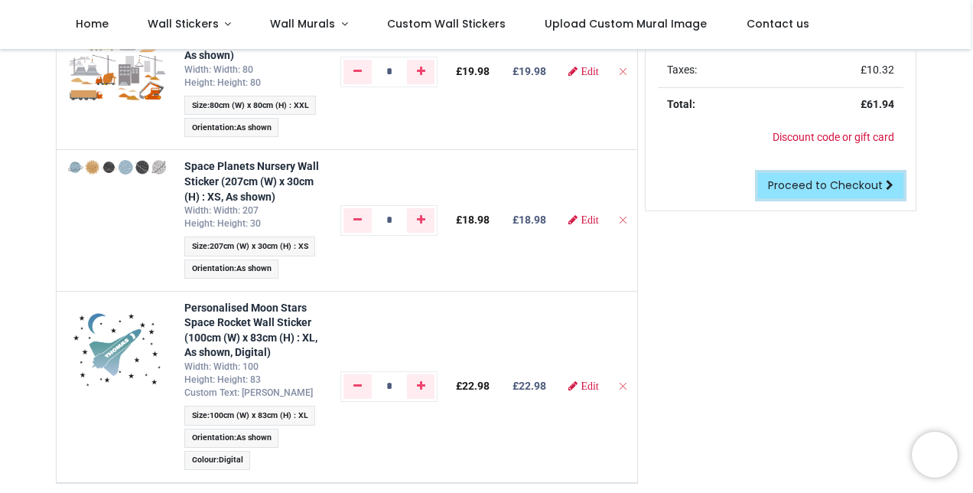
click at [857, 181] on span "Proceed to Checkout" at bounding box center [825, 184] width 115 height 15
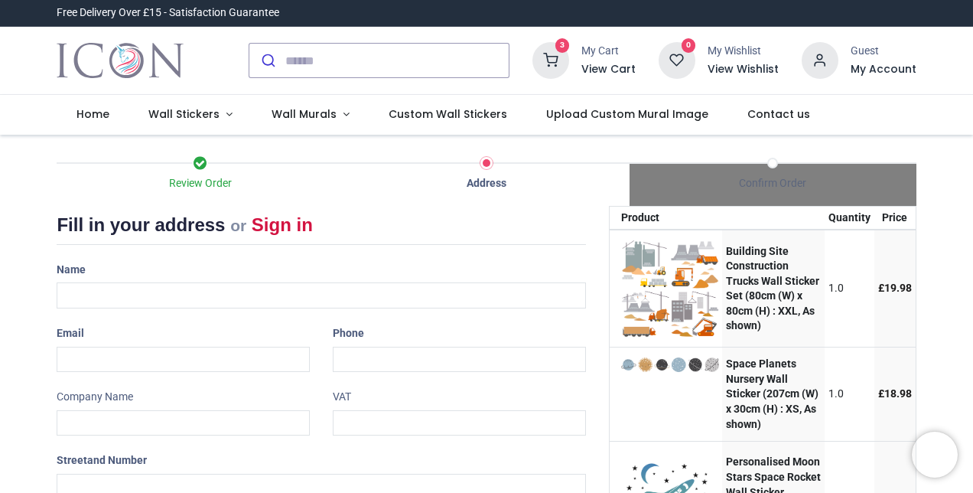
select select "***"
click at [405, 296] on input "text" at bounding box center [321, 295] width 529 height 26
type input "**********"
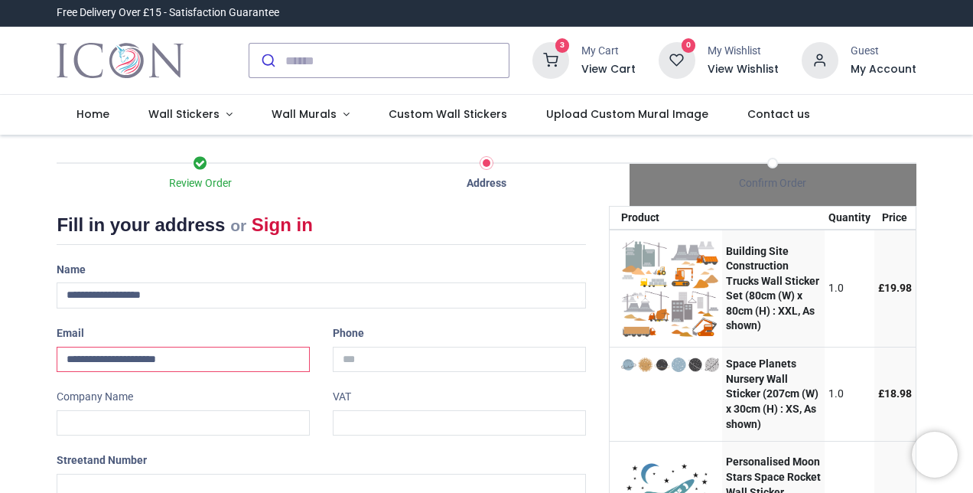
type input "**********"
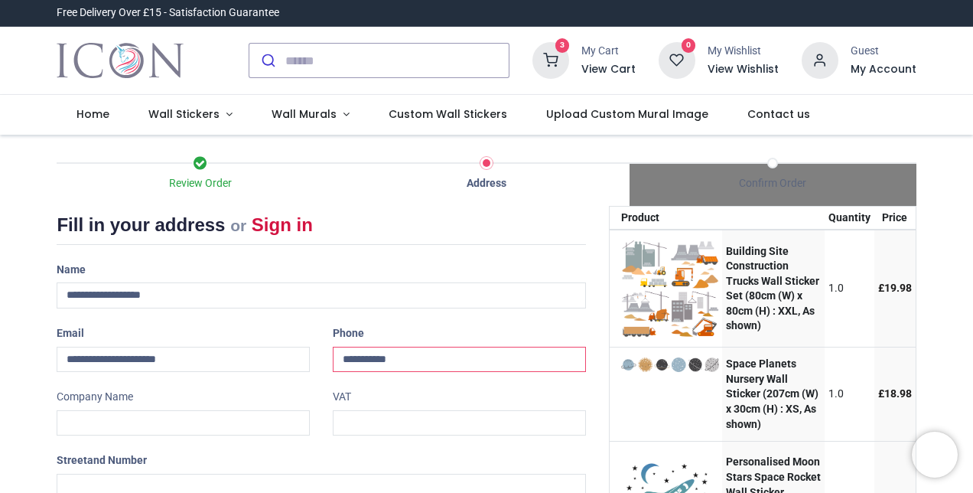
type input "**********"
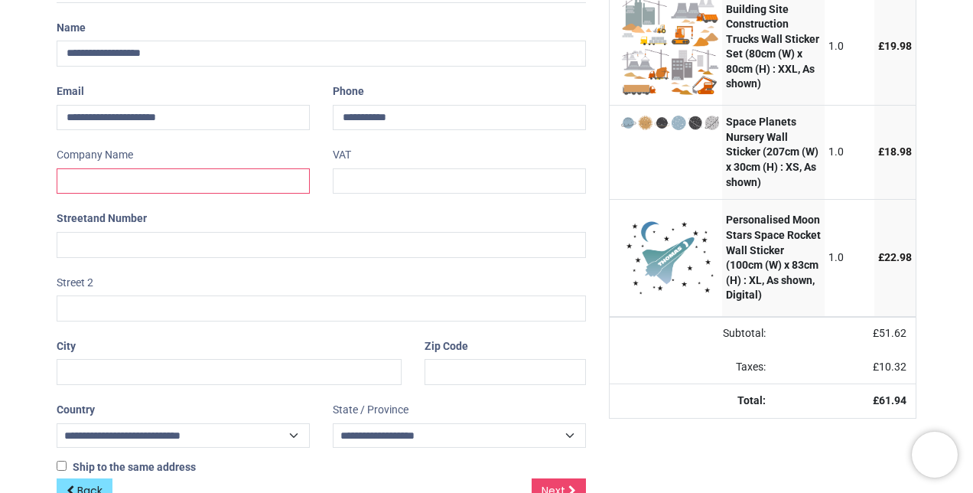
scroll to position [251, 0]
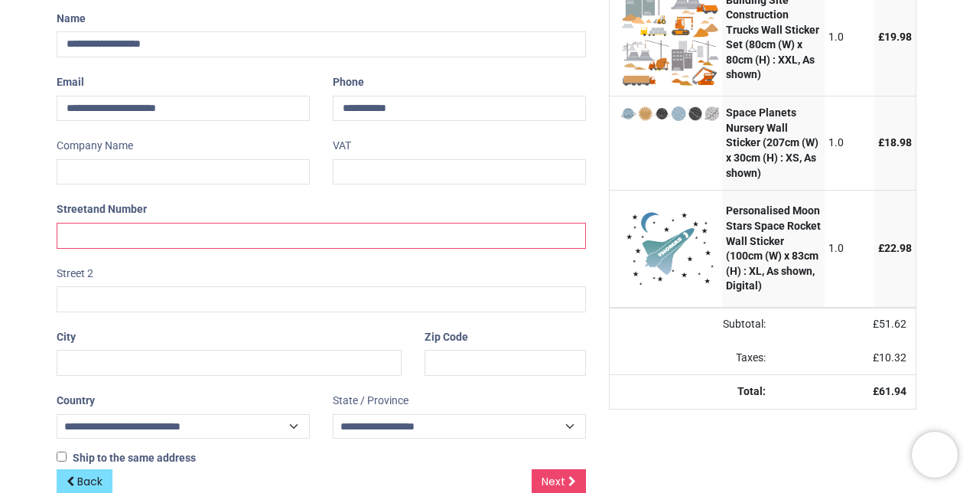
click at [201, 230] on input "text" at bounding box center [321, 236] width 529 height 26
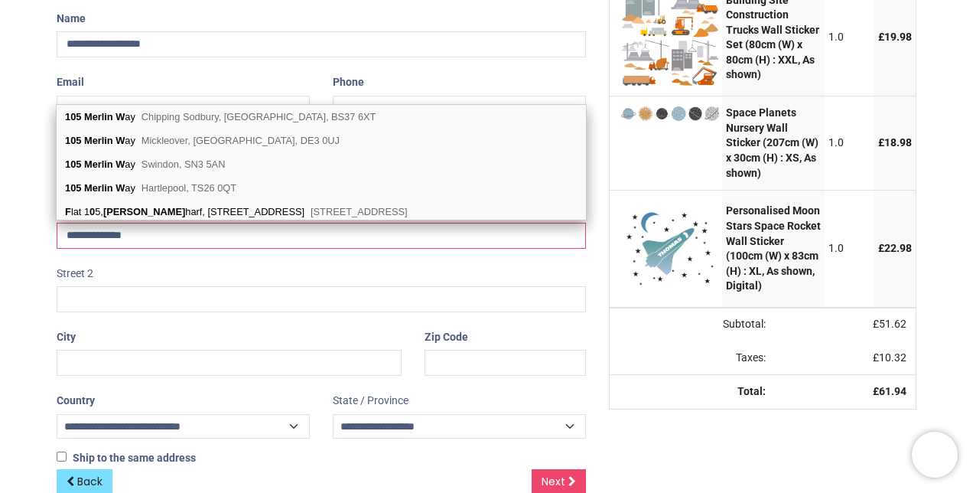
type input "**********"
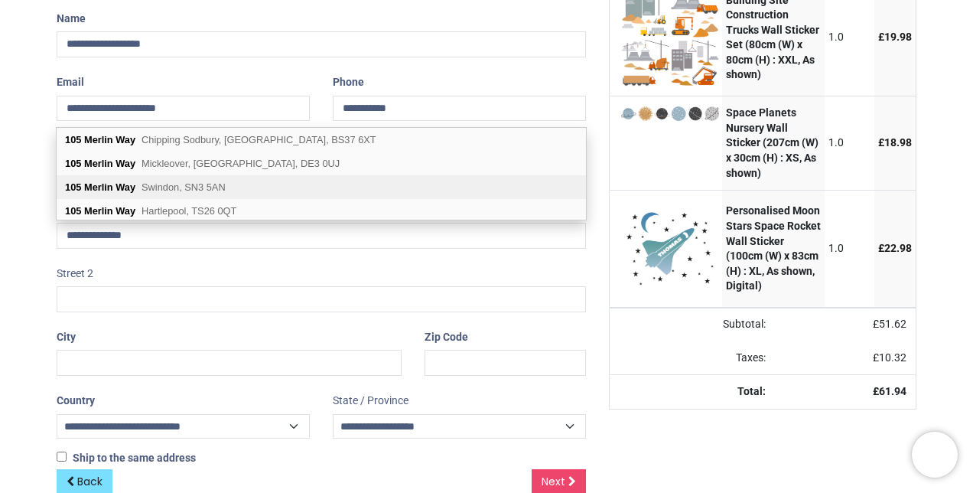
click at [213, 187] on span "Swindon, SN3 5AN" at bounding box center [183, 186] width 84 height 11
type input "*******"
select select "***"
type input "*******"
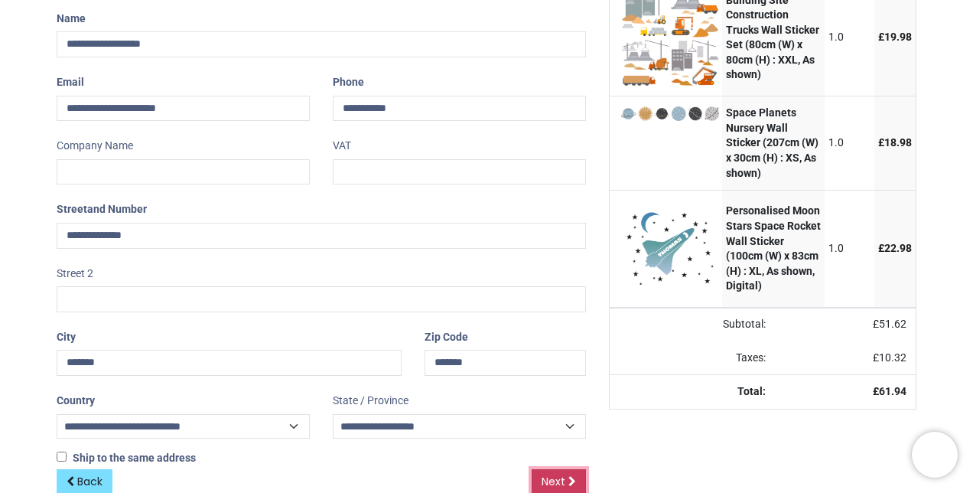
click at [552, 473] on span "Next" at bounding box center [554, 480] width 24 height 15
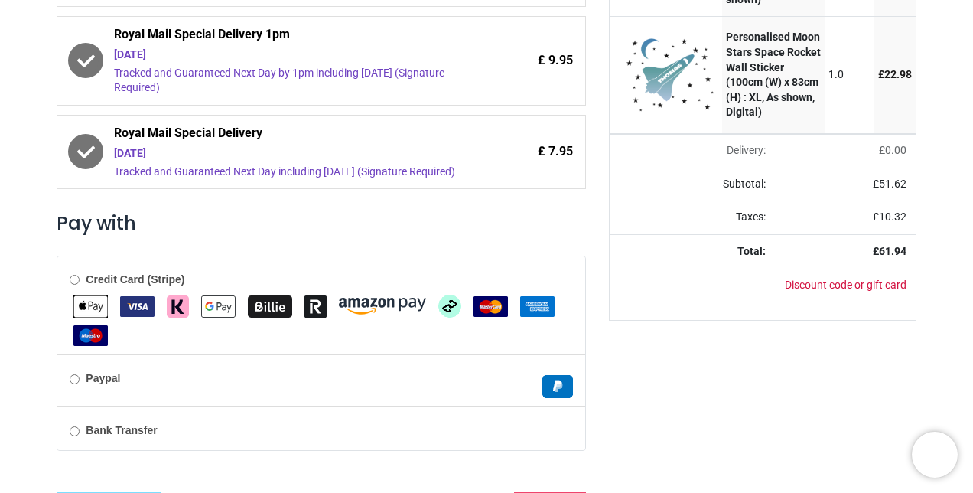
scroll to position [451, 0]
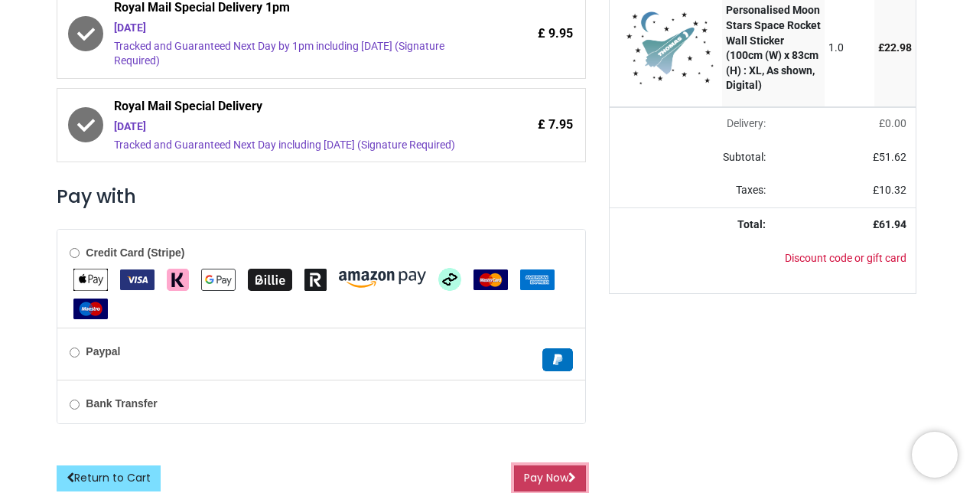
click at [528, 465] on button "Pay Now" at bounding box center [550, 478] width 72 height 26
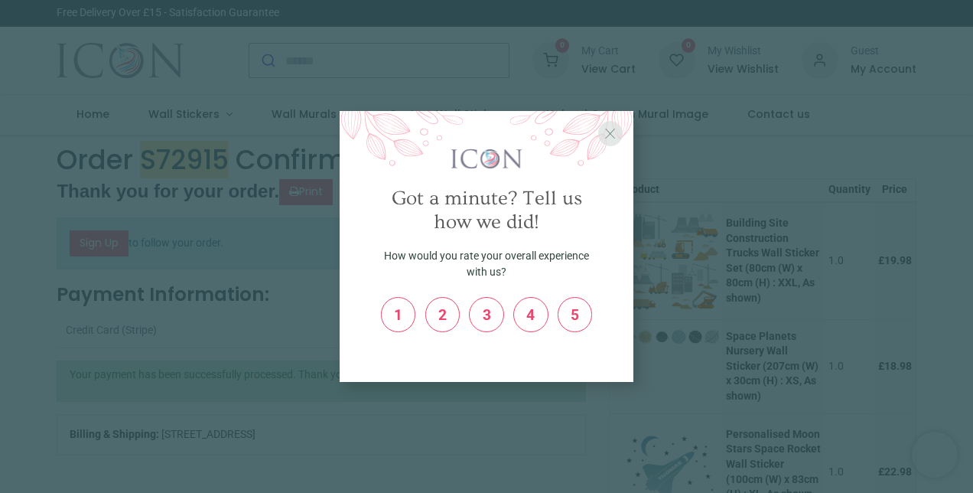
click at [611, 136] on span "X" at bounding box center [609, 133] width 11 height 17
